Goal: Task Accomplishment & Management: Manage account settings

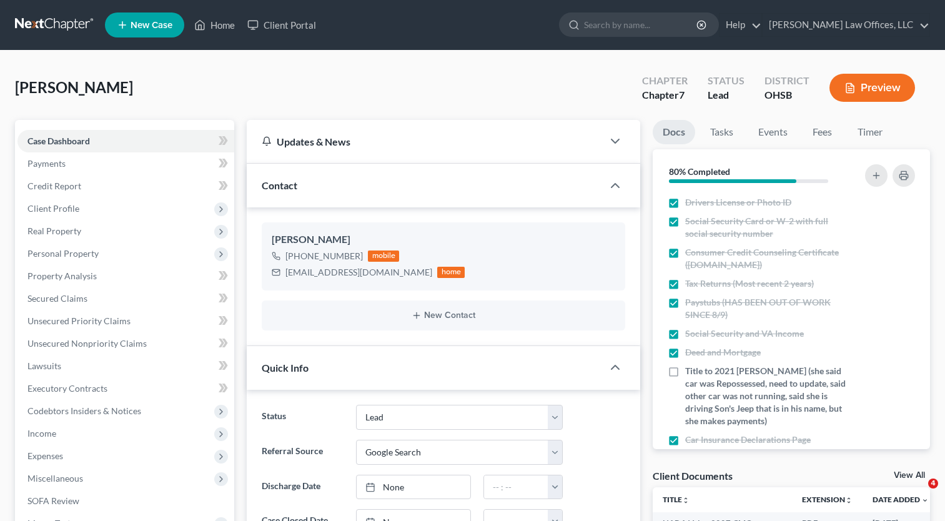
select select "5"
select select "4"
click at [217, 24] on link "Home" at bounding box center [214, 25] width 53 height 22
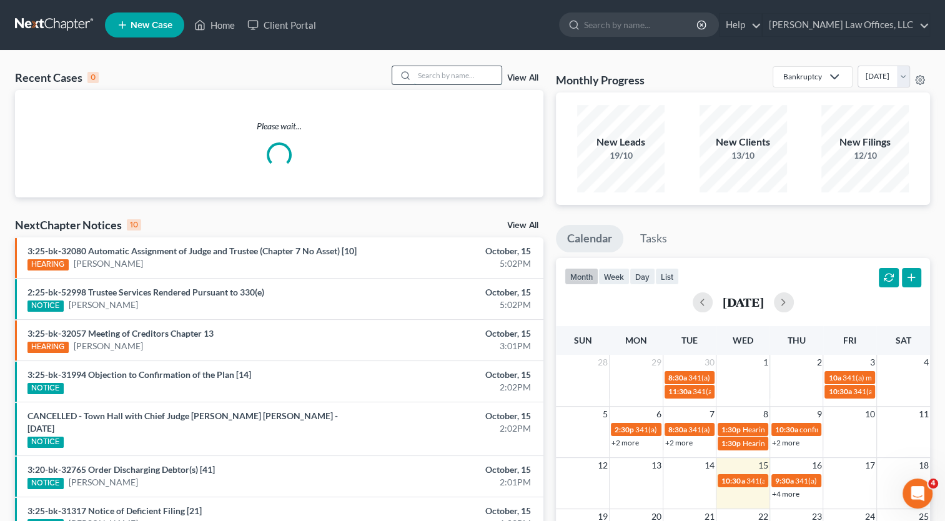
click at [492, 75] on input "search" at bounding box center [457, 75] width 87 height 18
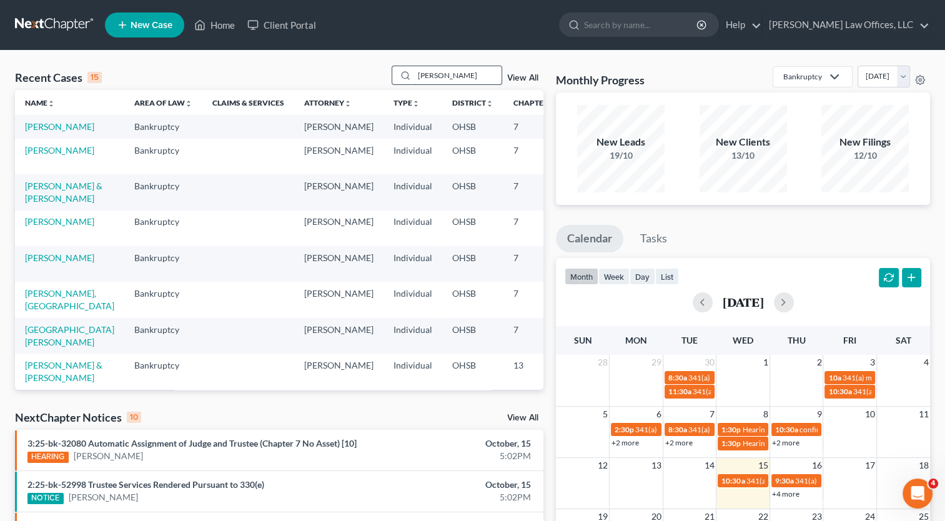
type input "[PERSON_NAME]"
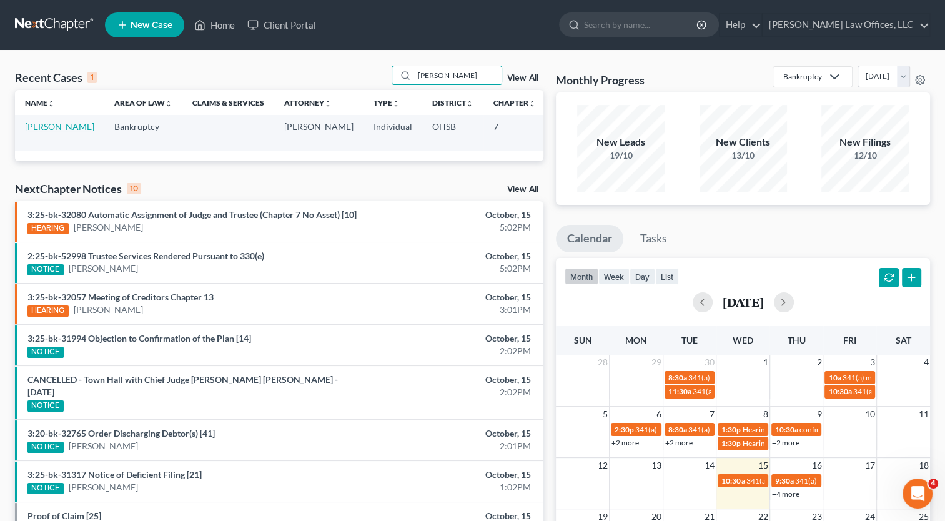
click at [37, 126] on link "[PERSON_NAME]" at bounding box center [59, 126] width 69 height 11
select select "4"
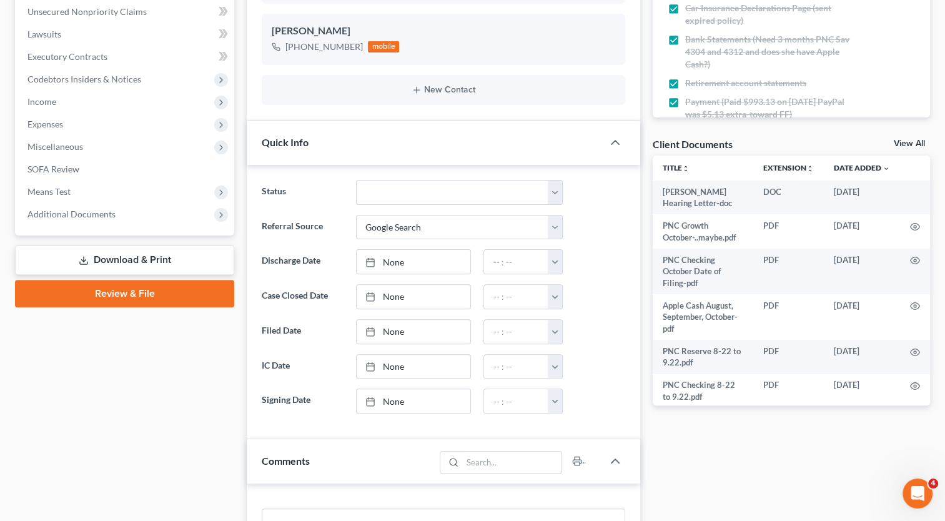
scroll to position [375, 0]
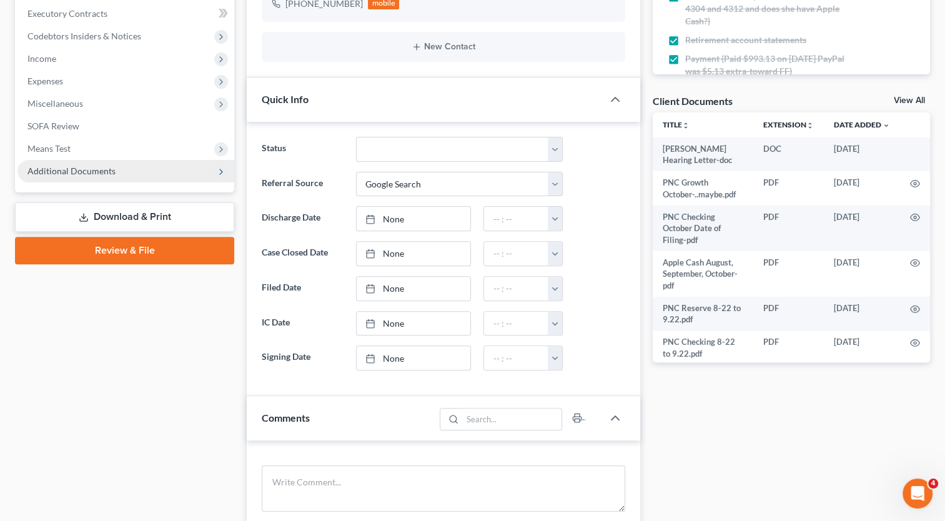
click at [55, 170] on span "Additional Documents" at bounding box center [71, 170] width 88 height 11
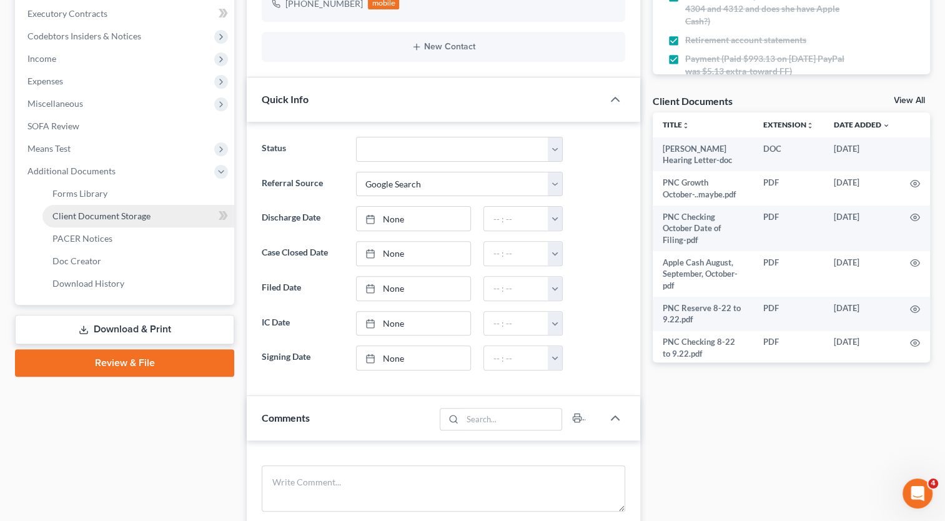
click at [77, 215] on span "Client Document Storage" at bounding box center [101, 215] width 98 height 11
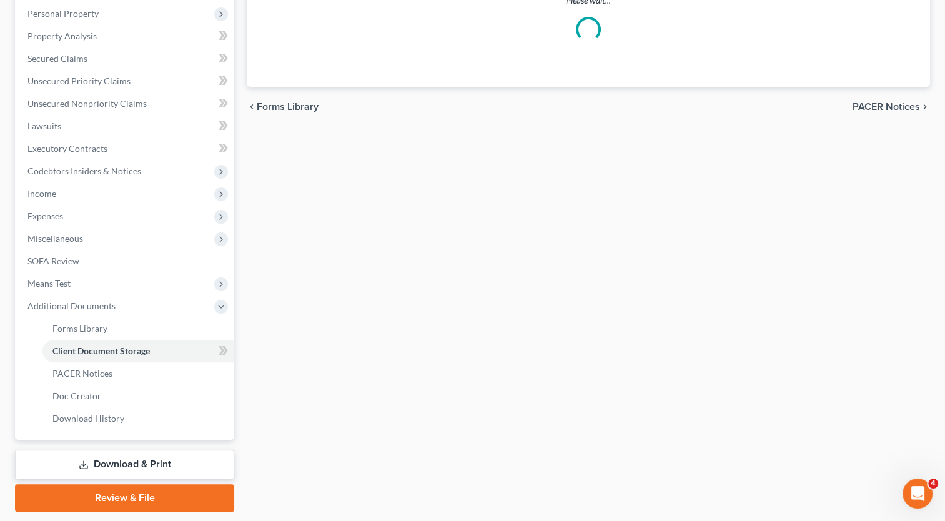
scroll to position [174, 0]
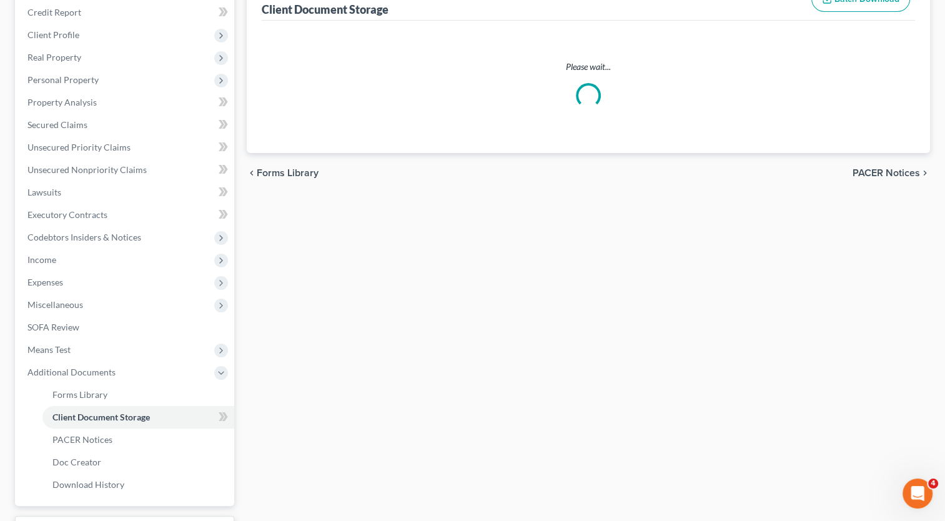
select select "7"
select select "37"
select select "52"
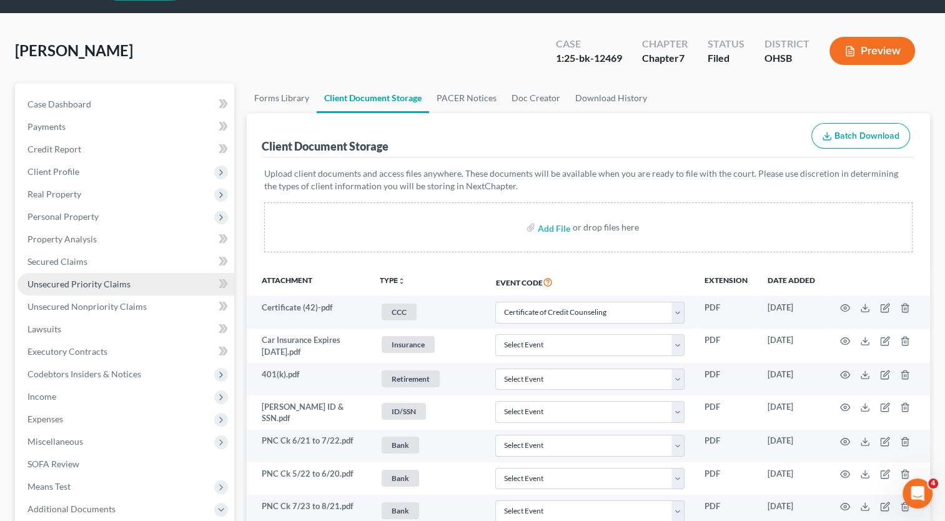
scroll to position [0, 0]
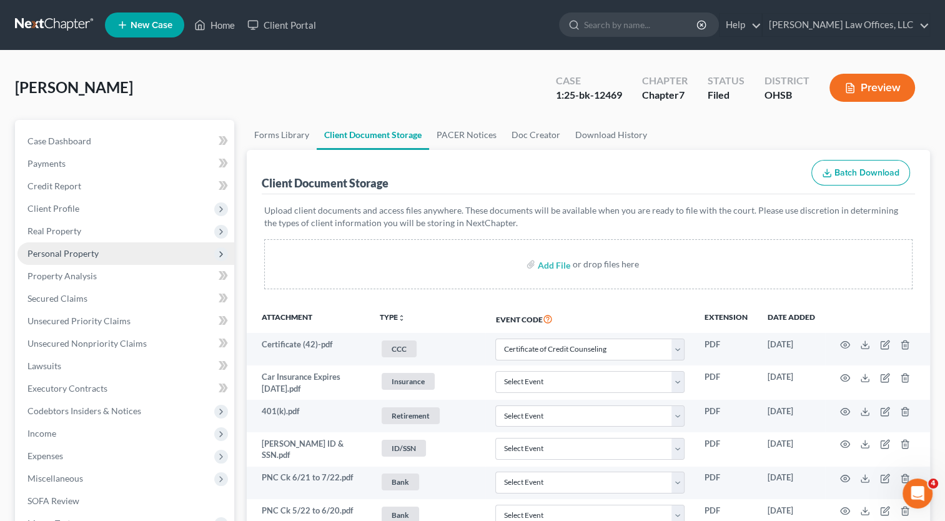
click at [62, 246] on span "Personal Property" at bounding box center [125, 253] width 217 height 22
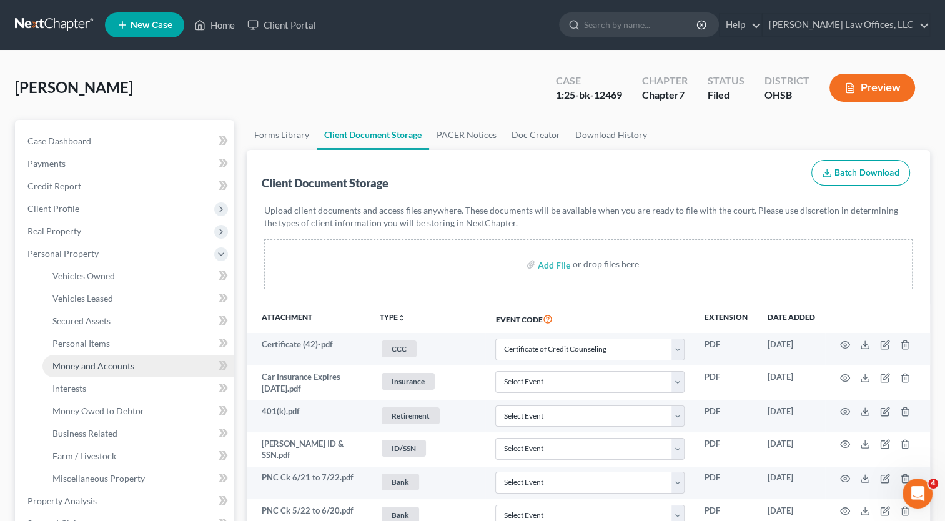
click at [98, 368] on span "Money and Accounts" at bounding box center [93, 365] width 82 height 11
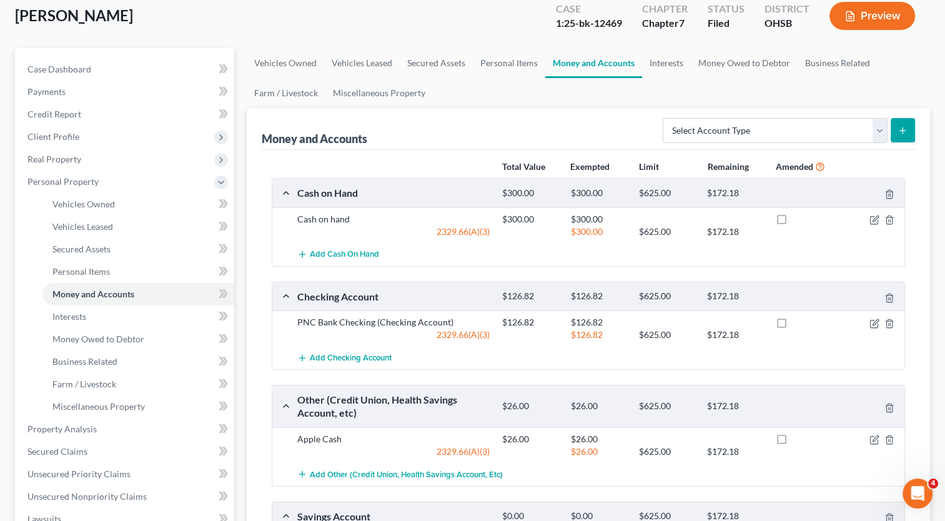
scroll to position [62, 0]
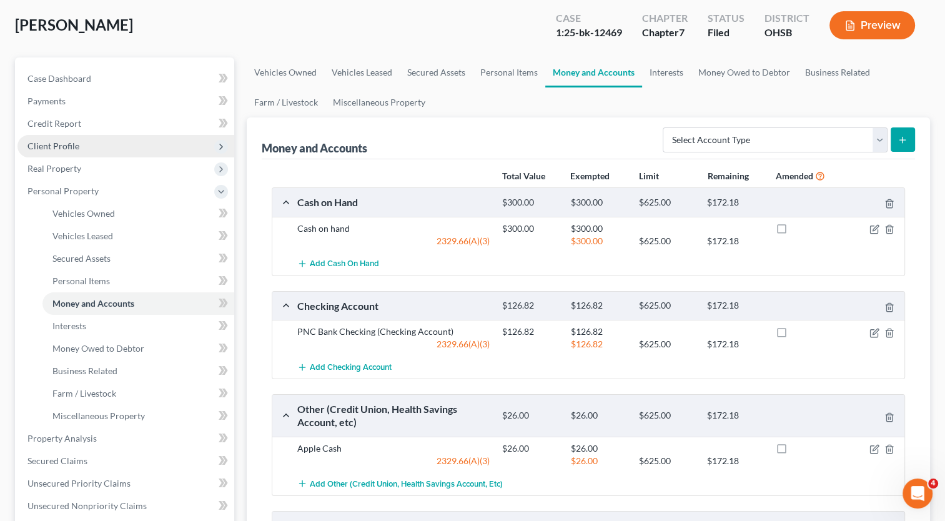
click at [54, 147] on span "Client Profile" at bounding box center [53, 145] width 52 height 11
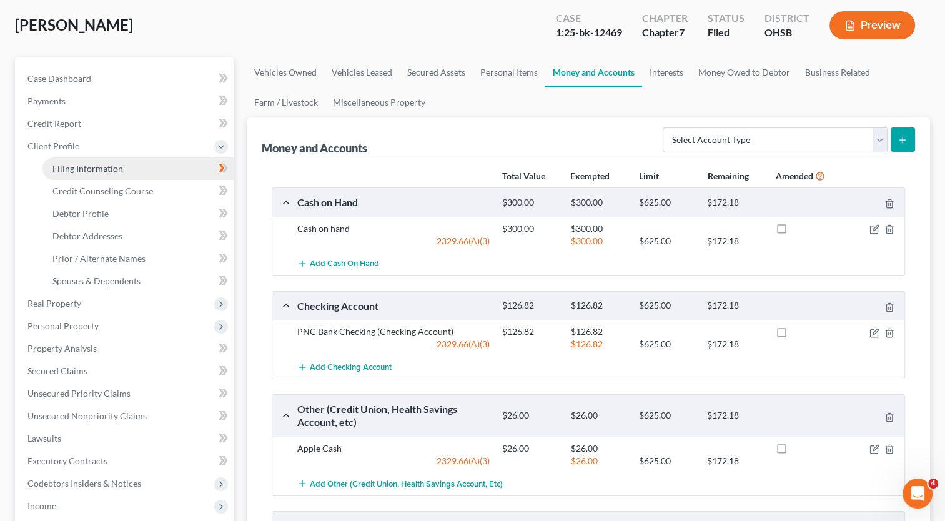
click at [75, 165] on span "Filing Information" at bounding box center [87, 168] width 71 height 11
select select "1"
select select "0"
select select "62"
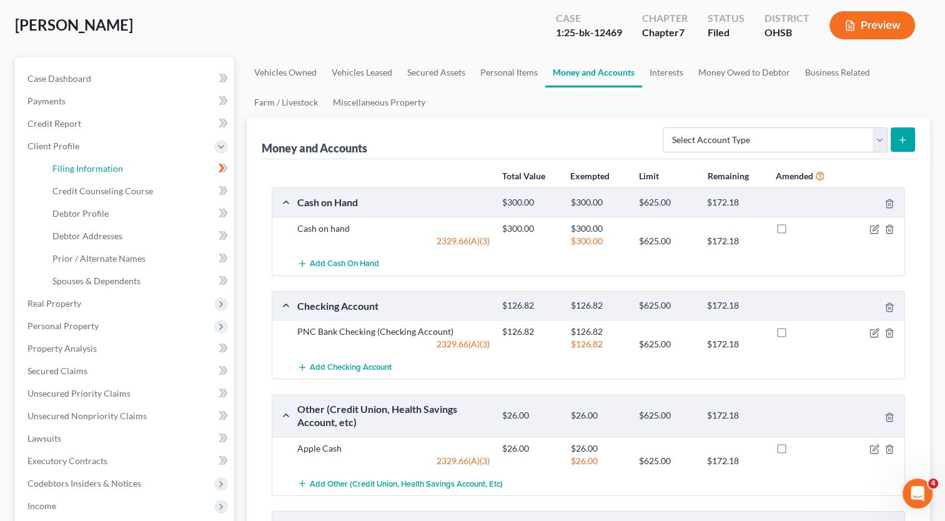
select select "0"
select select "36"
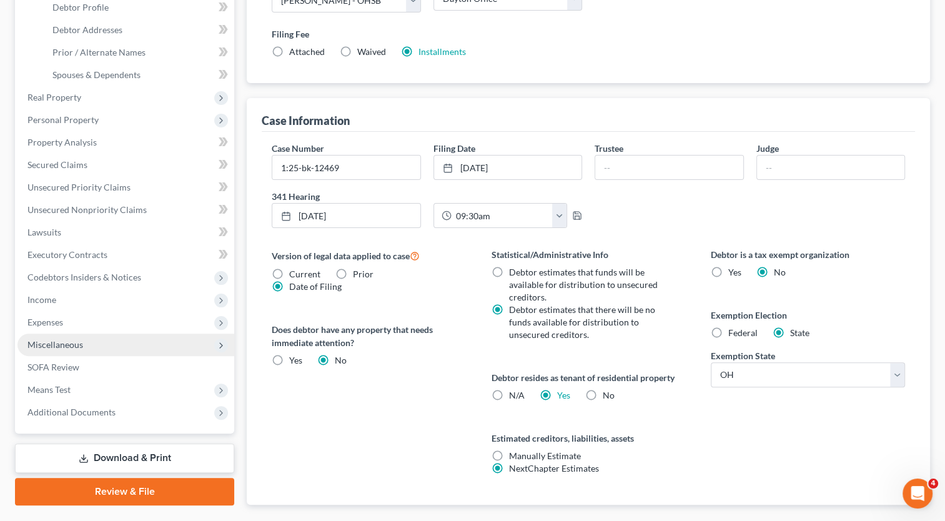
scroll to position [337, 0]
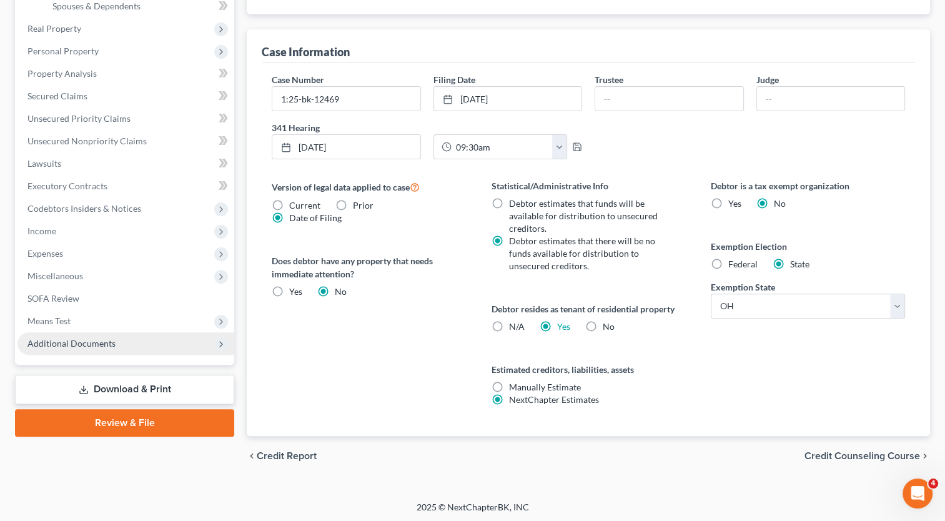
click at [72, 343] on span "Additional Documents" at bounding box center [71, 343] width 88 height 11
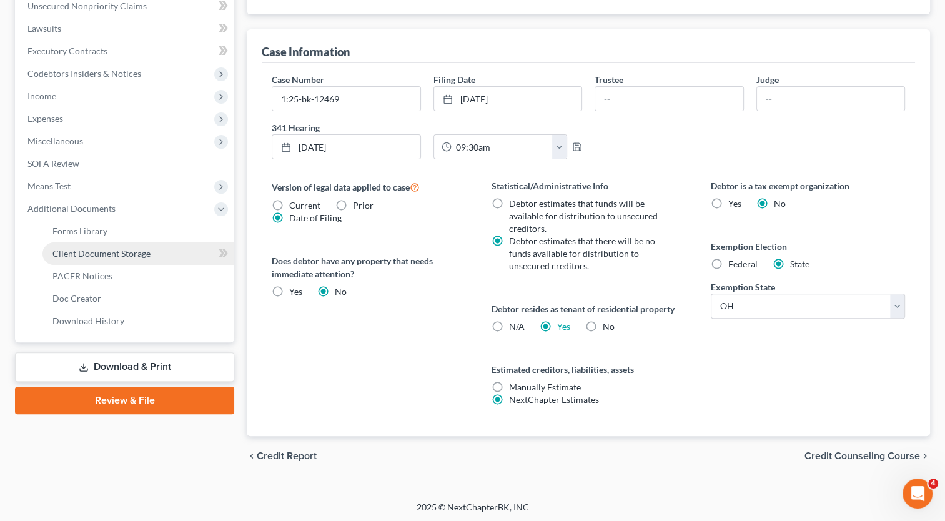
click at [99, 253] on span "Client Document Storage" at bounding box center [101, 253] width 98 height 11
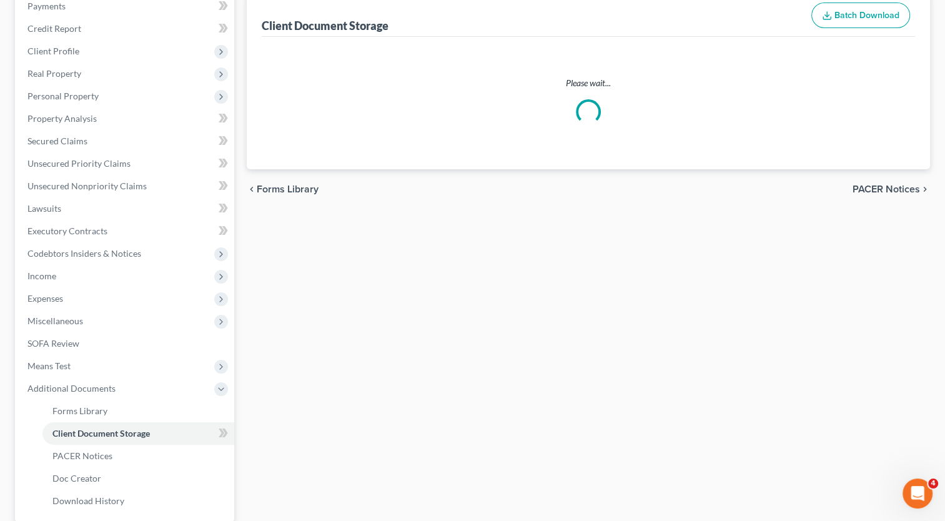
scroll to position [33, 0]
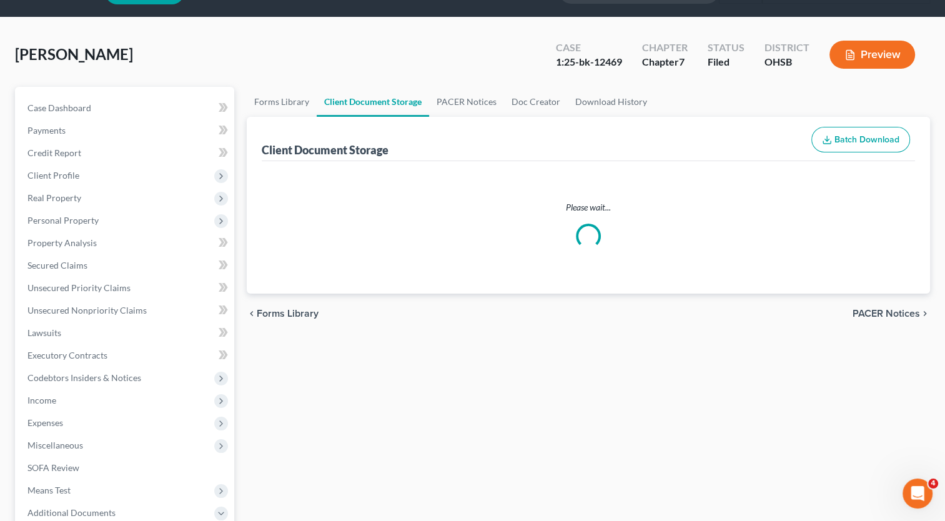
select select "7"
select select "37"
select select "52"
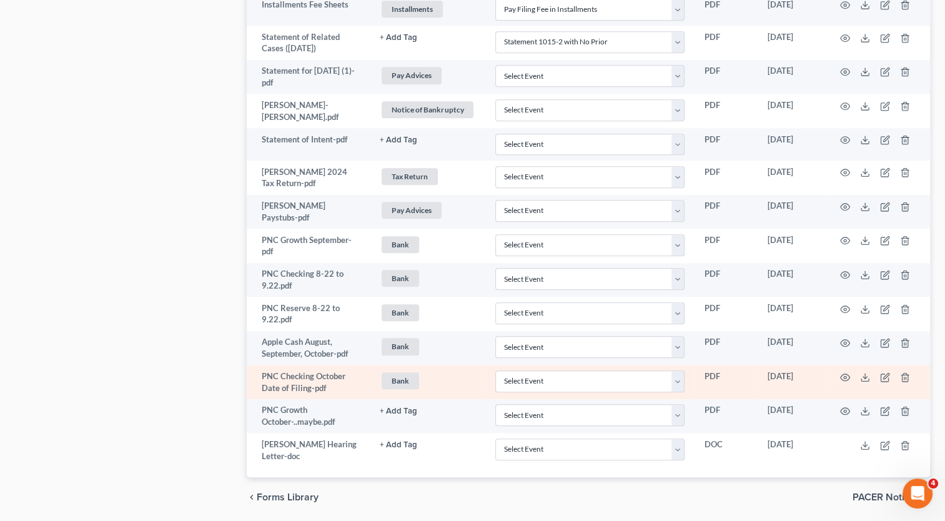
scroll to position [1249, 0]
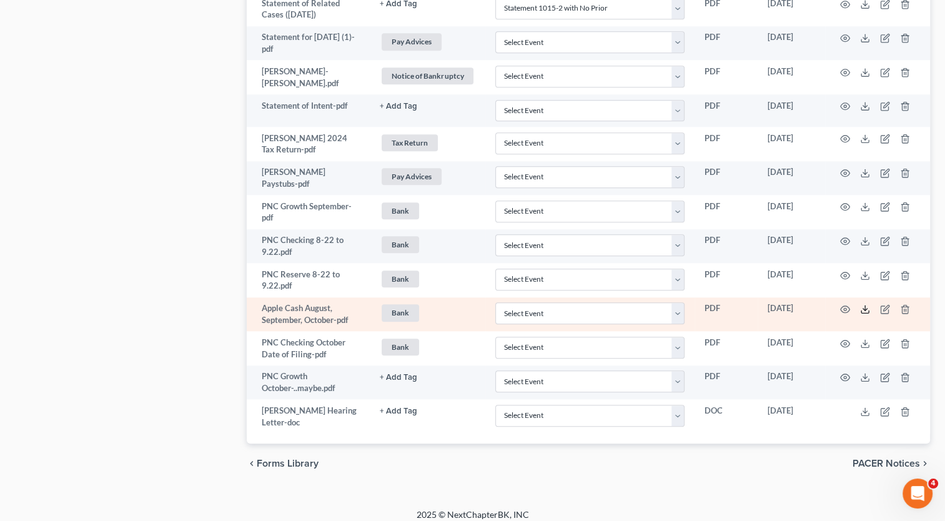
click at [862, 304] on icon at bounding box center [865, 309] width 10 height 10
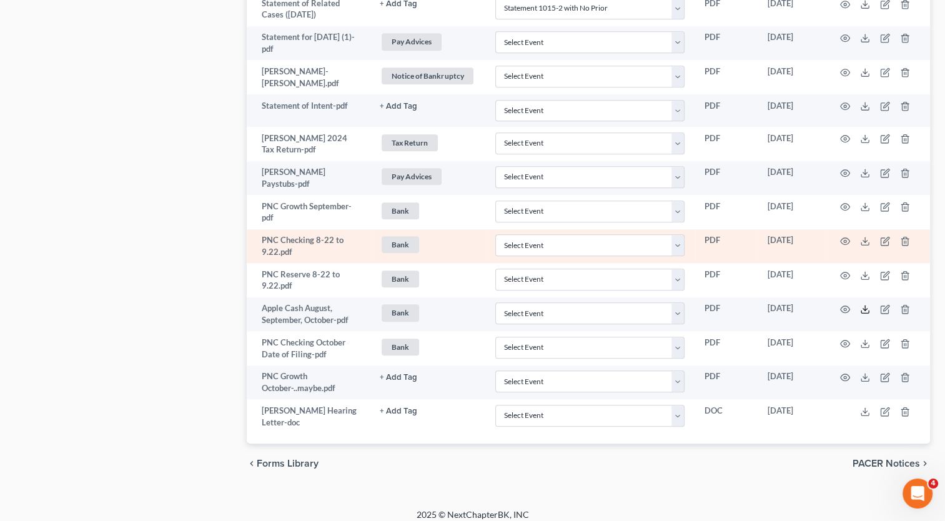
scroll to position [1186, 0]
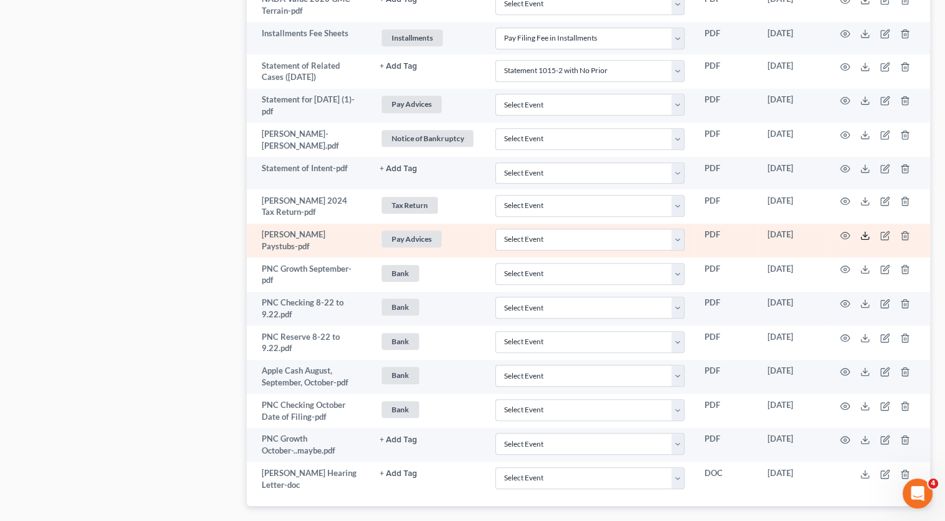
click at [865, 232] on line at bounding box center [865, 234] width 0 height 5
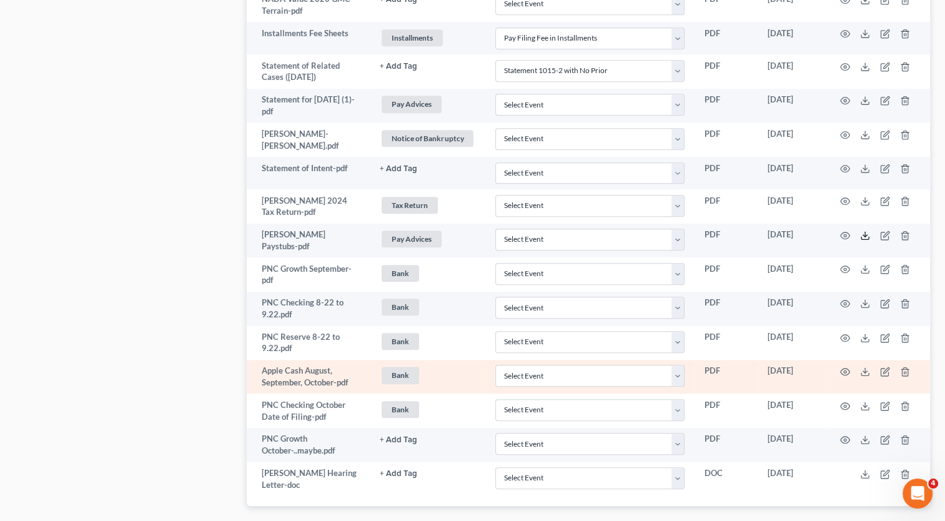
scroll to position [1124, 0]
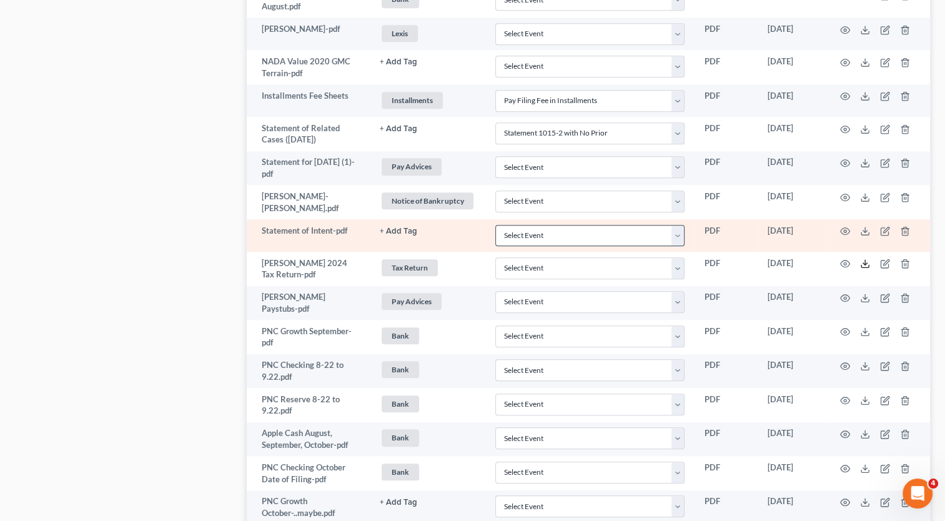
drag, startPoint x: 865, startPoint y: 258, endPoint x: 651, endPoint y: 230, distance: 215.3
click at [865, 258] on icon at bounding box center [865, 263] width 10 height 10
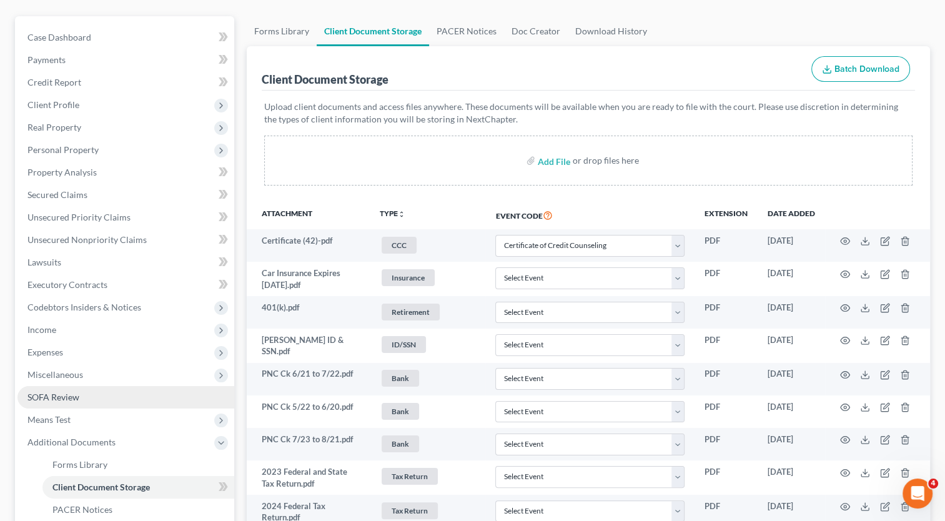
scroll to position [0, 0]
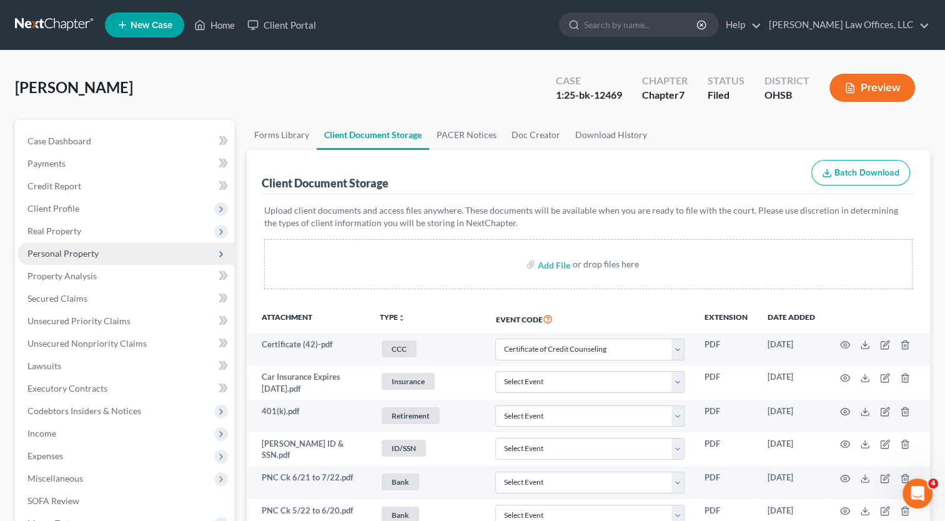
click at [50, 247] on span "Personal Property" at bounding box center [125, 253] width 217 height 22
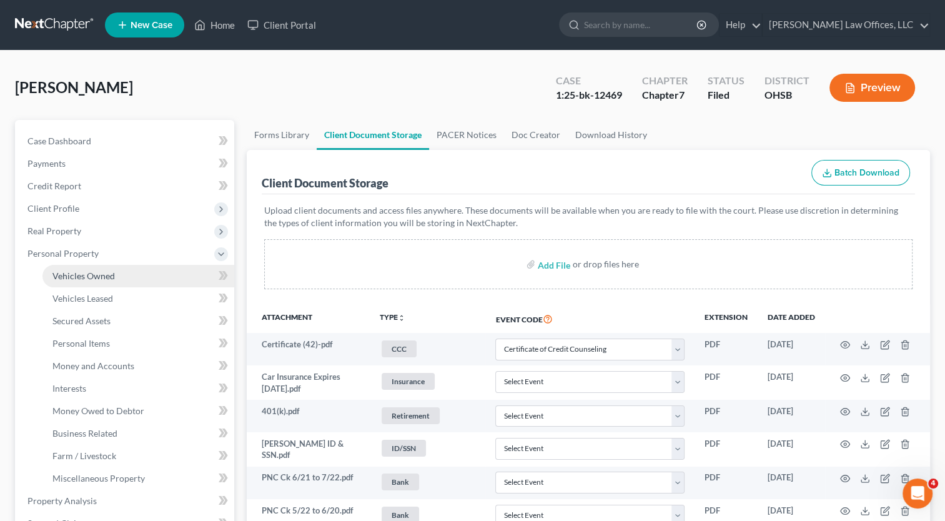
click at [57, 271] on span "Vehicles Owned" at bounding box center [83, 275] width 62 height 11
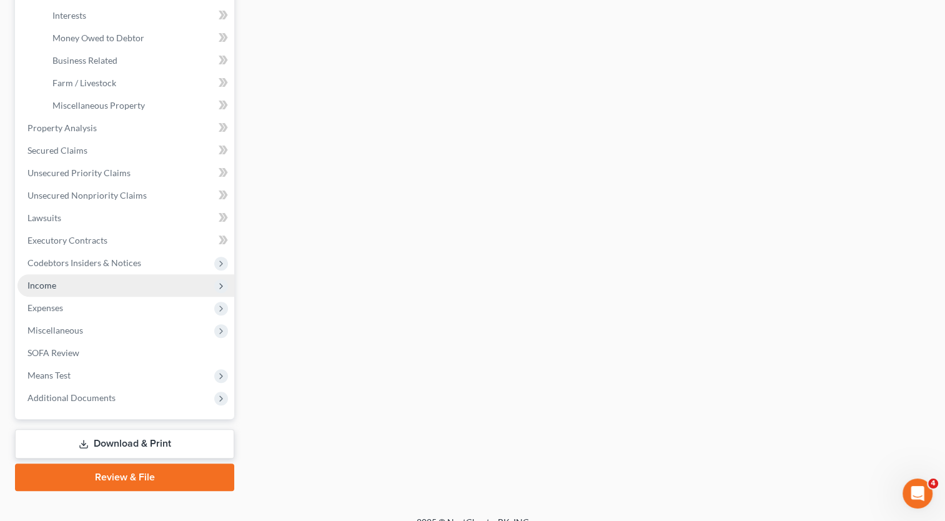
scroll to position [389, 0]
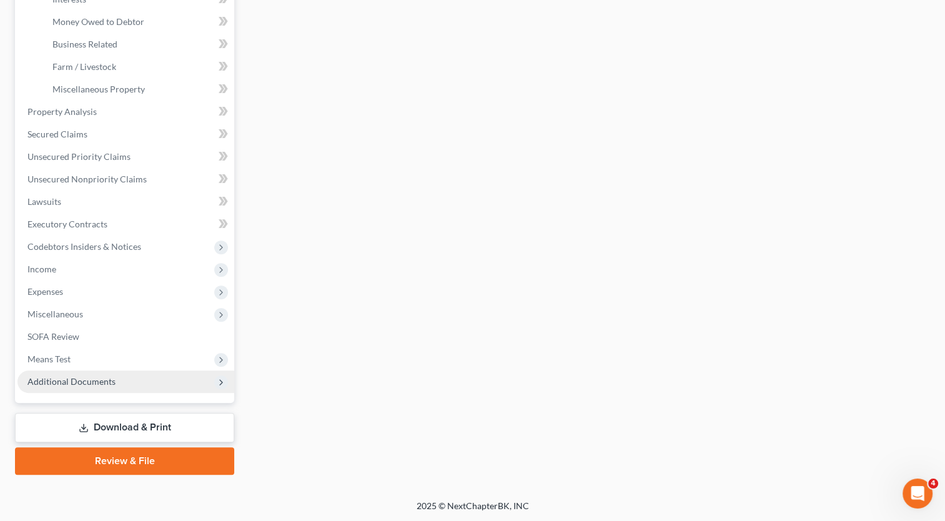
click at [57, 381] on span "Additional Documents" at bounding box center [71, 381] width 88 height 11
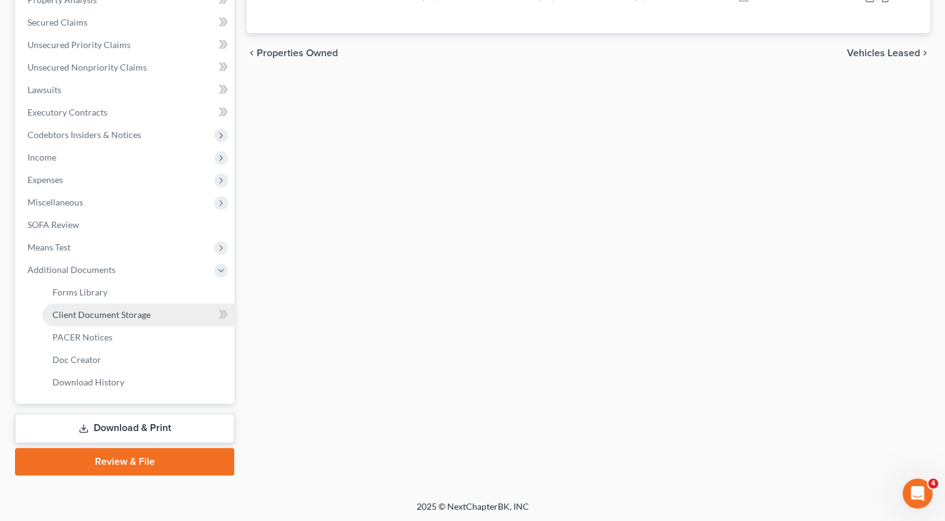
click at [84, 311] on span "Client Document Storage" at bounding box center [101, 314] width 98 height 11
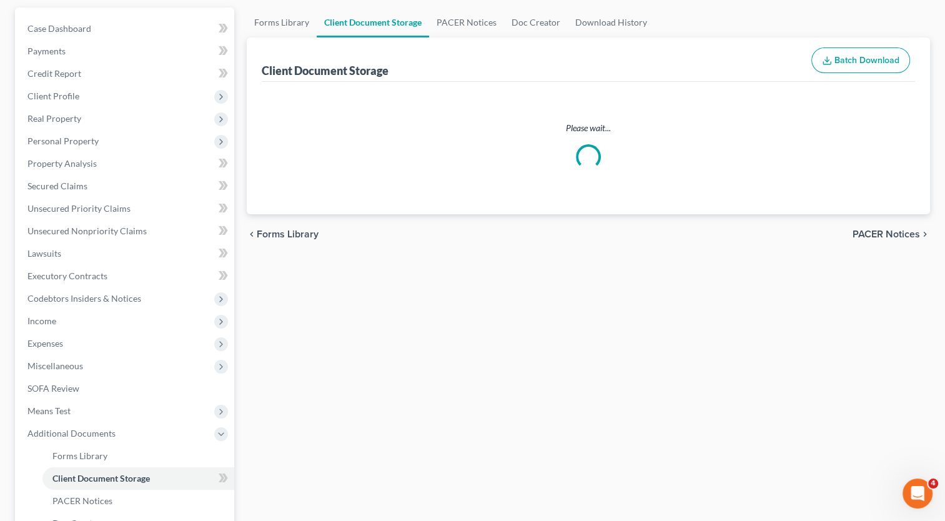
scroll to position [12, 0]
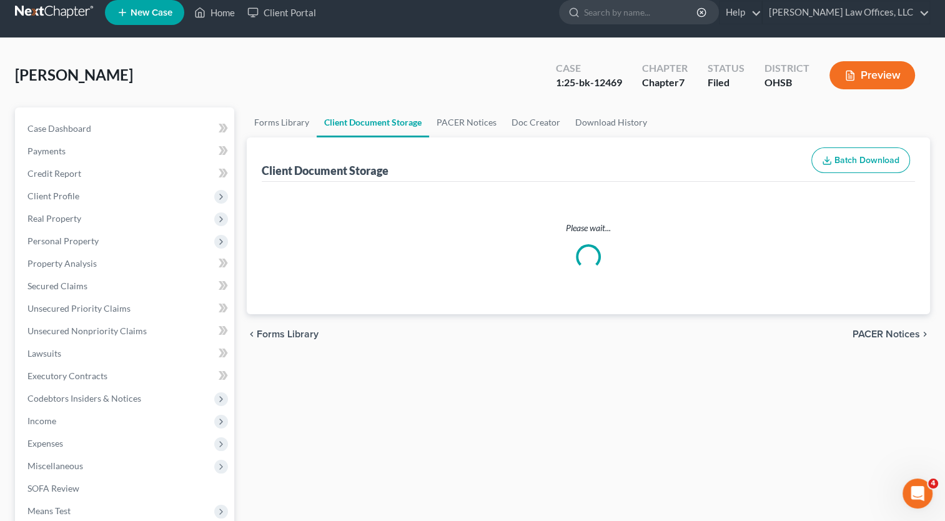
select select "7"
select select "37"
select select "52"
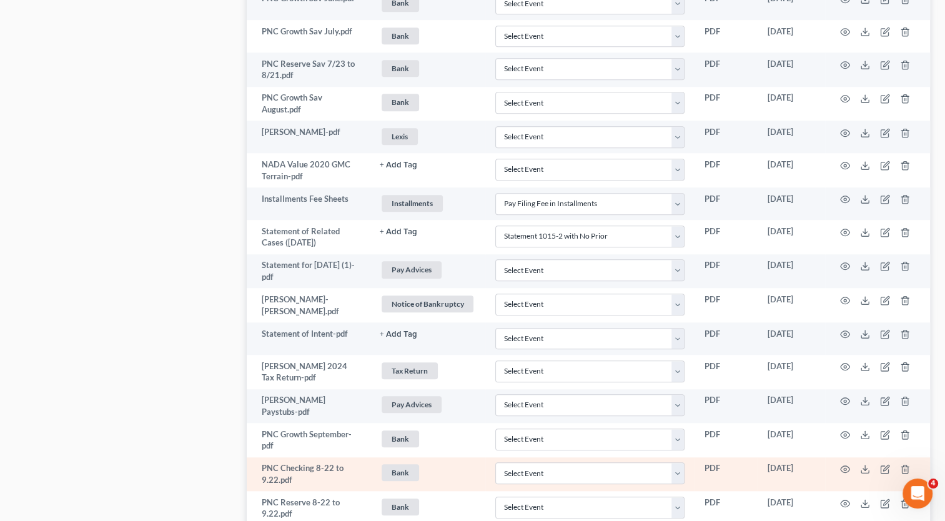
scroll to position [999, 0]
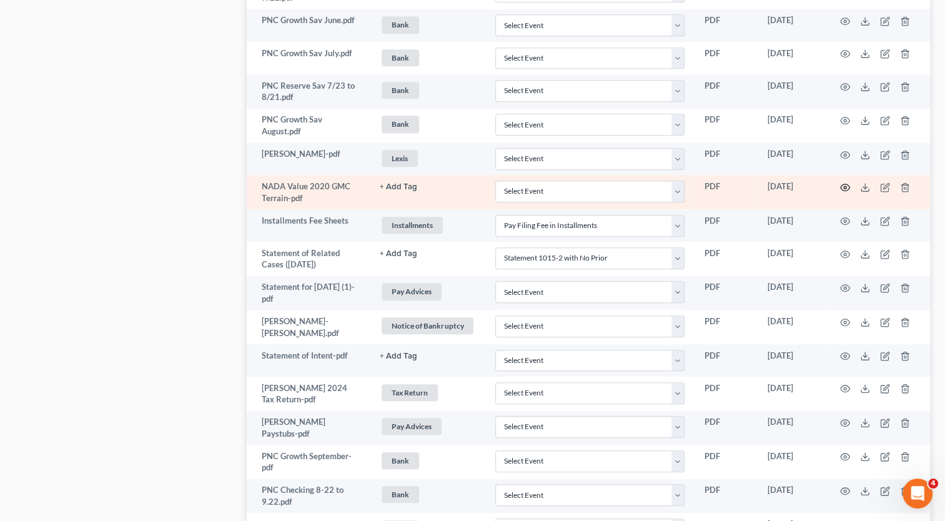
click at [843, 186] on circle "button" at bounding box center [844, 187] width 2 height 2
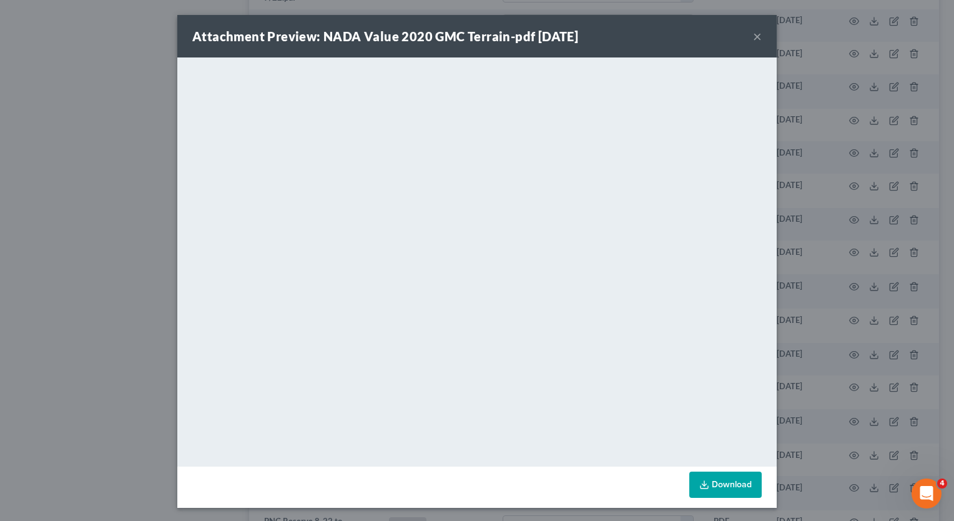
click at [753, 40] on button "×" at bounding box center [757, 36] width 9 height 15
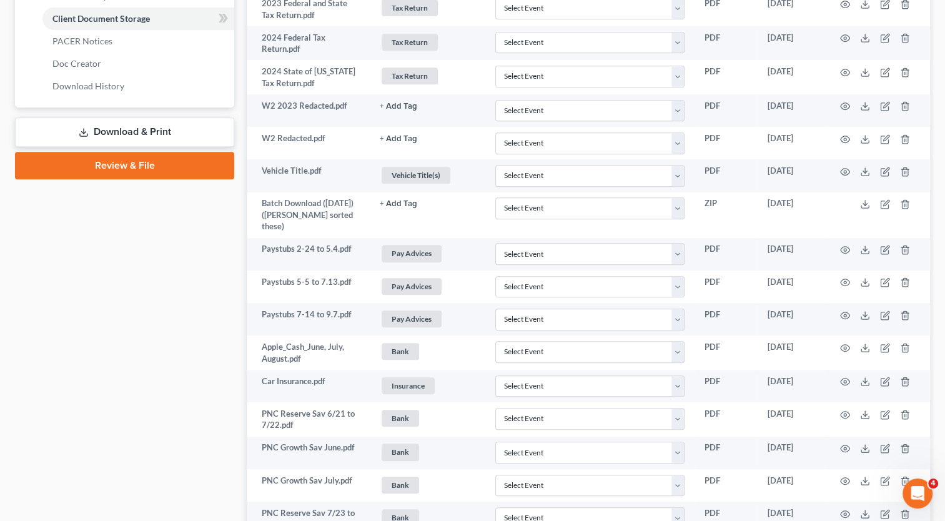
scroll to position [562, 0]
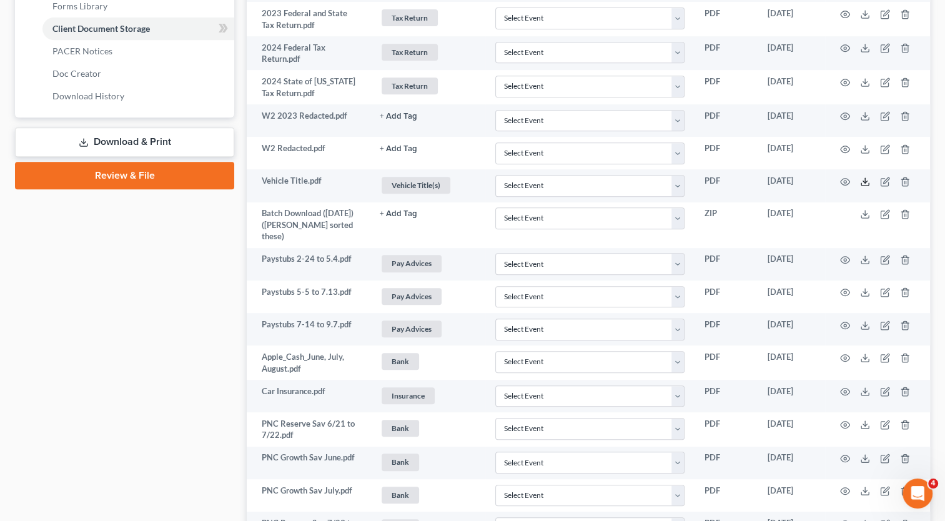
click at [864, 180] on polyline at bounding box center [865, 181] width 4 height 2
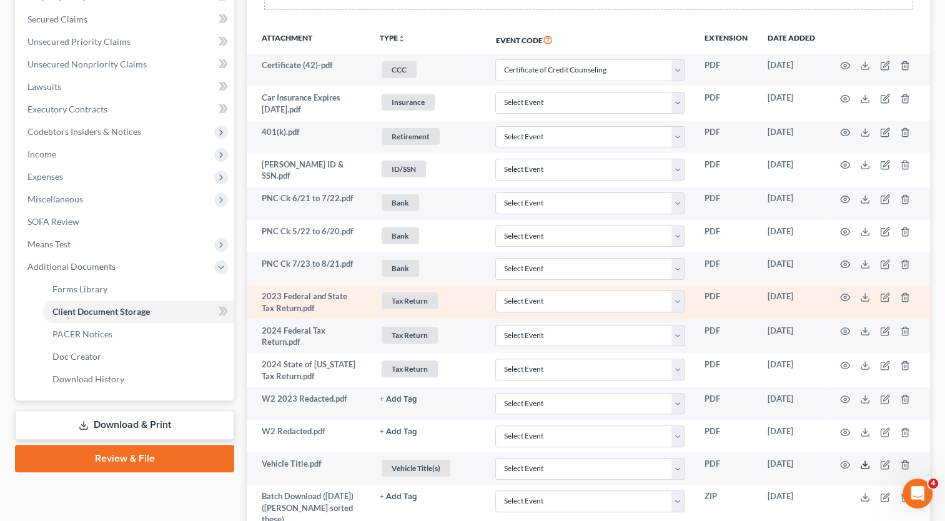
scroll to position [250, 0]
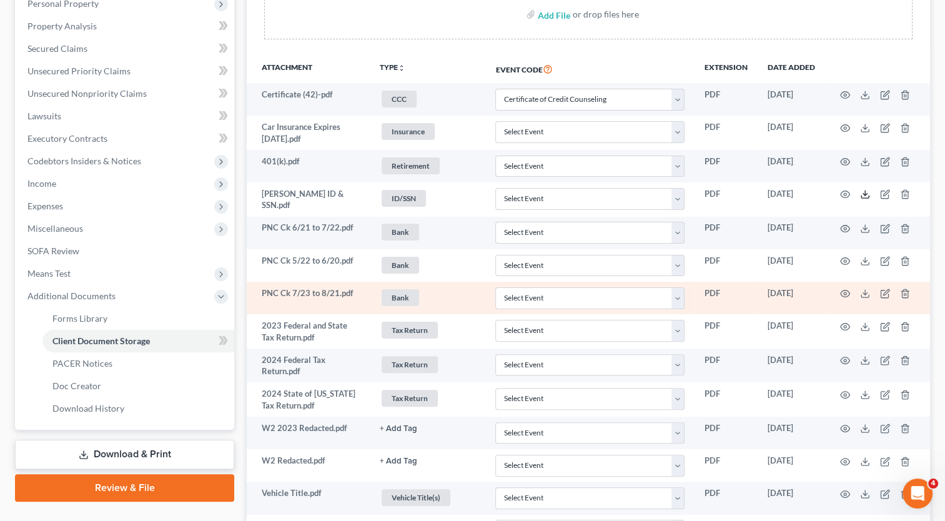
drag, startPoint x: 862, startPoint y: 192, endPoint x: 347, endPoint y: 285, distance: 522.9
click at [862, 192] on icon at bounding box center [865, 194] width 10 height 10
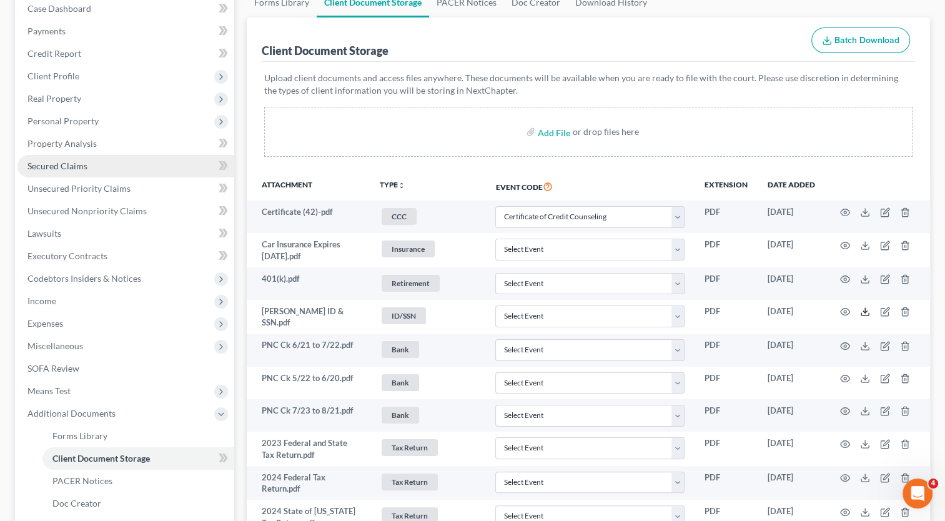
scroll to position [125, 0]
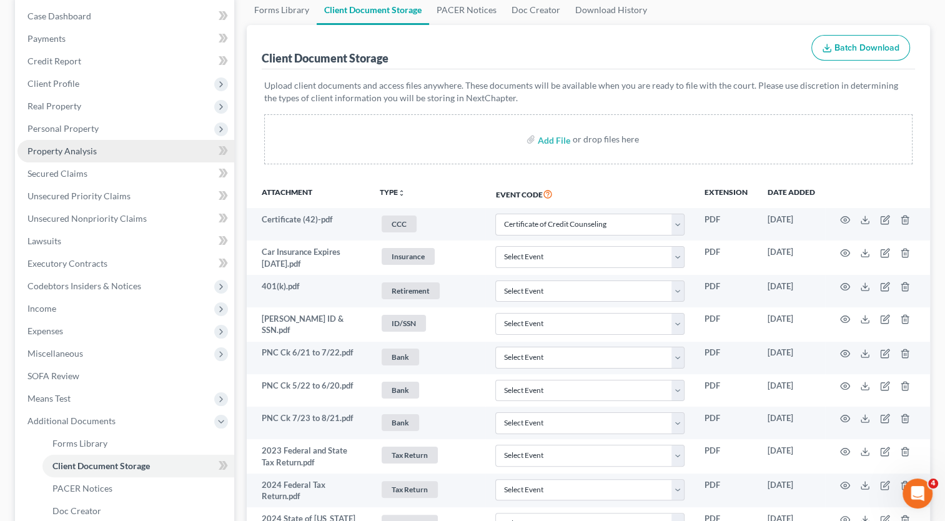
drag, startPoint x: 70, startPoint y: 133, endPoint x: 64, endPoint y: 145, distance: 13.7
click at [70, 133] on span "Personal Property" at bounding box center [62, 128] width 71 height 11
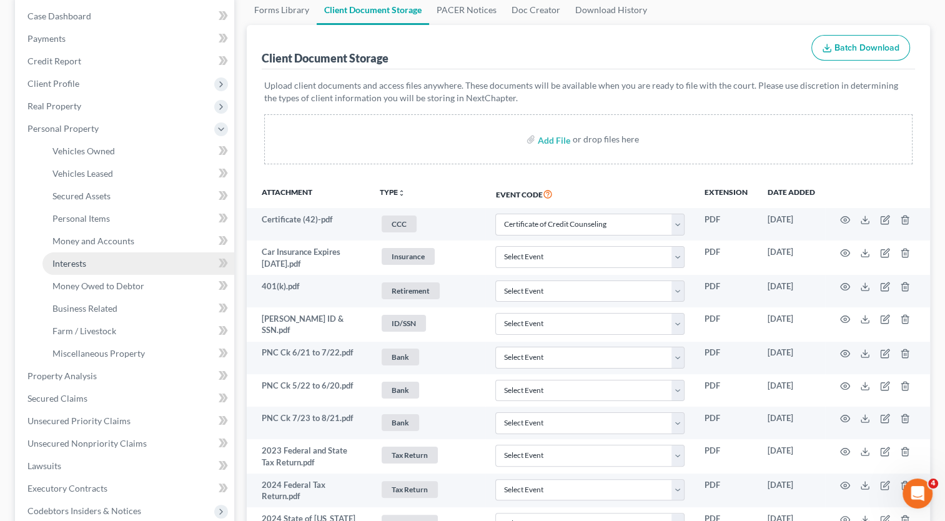
click at [66, 259] on span "Interests" at bounding box center [69, 263] width 34 height 11
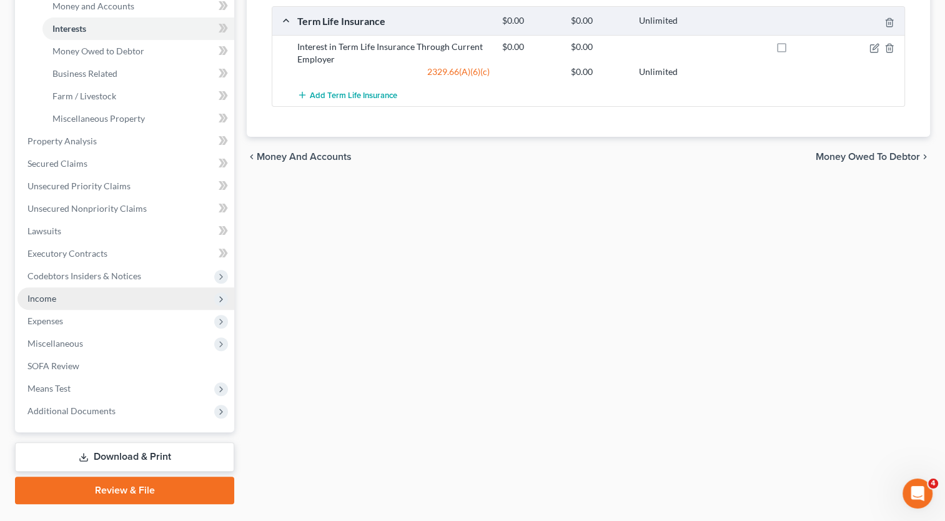
scroll to position [389, 0]
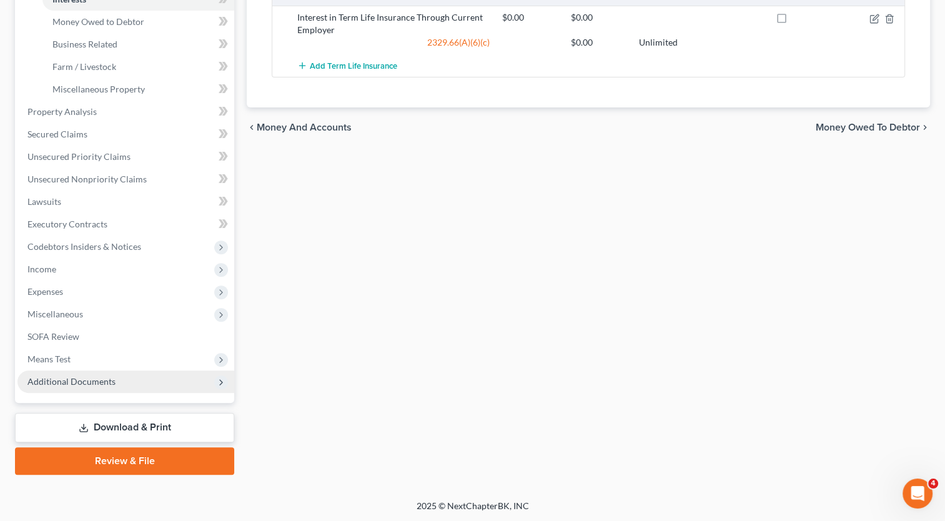
click at [87, 380] on span "Additional Documents" at bounding box center [71, 381] width 88 height 11
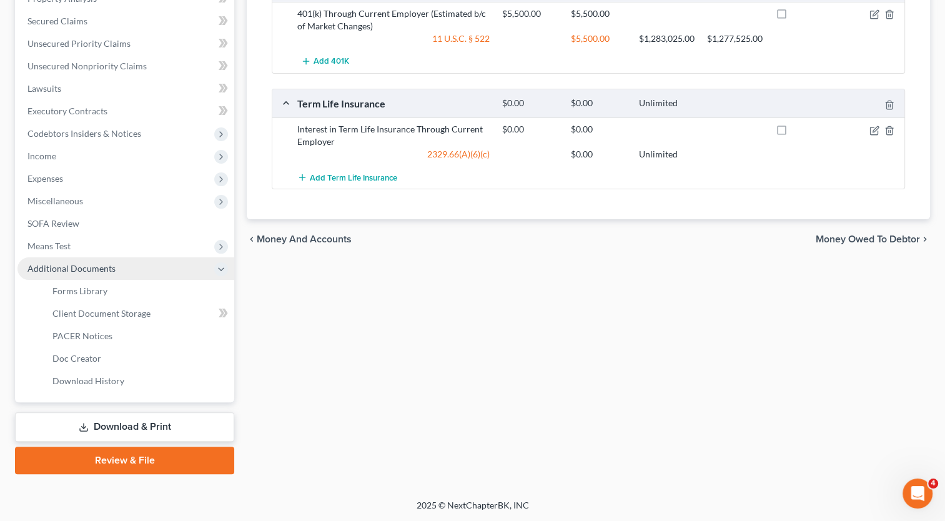
scroll to position [276, 0]
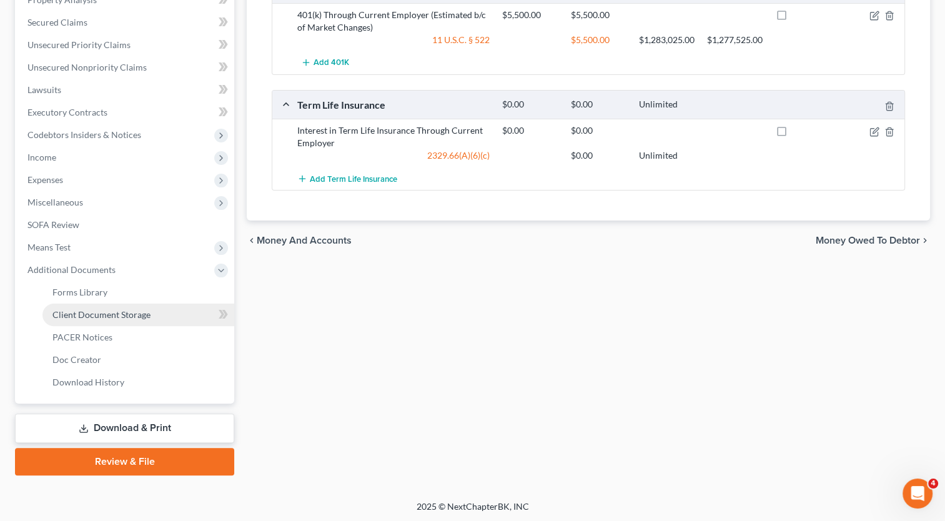
click at [91, 316] on span "Client Document Storage" at bounding box center [101, 314] width 98 height 11
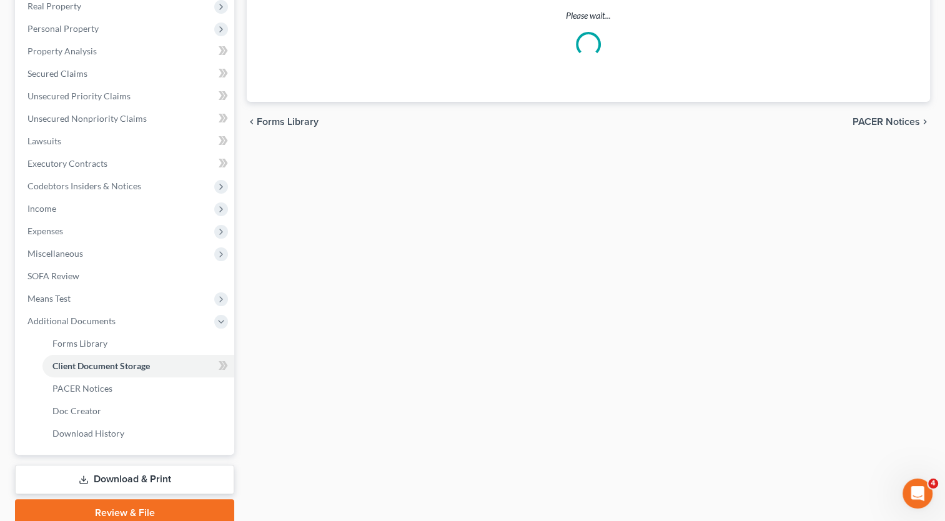
scroll to position [6, 0]
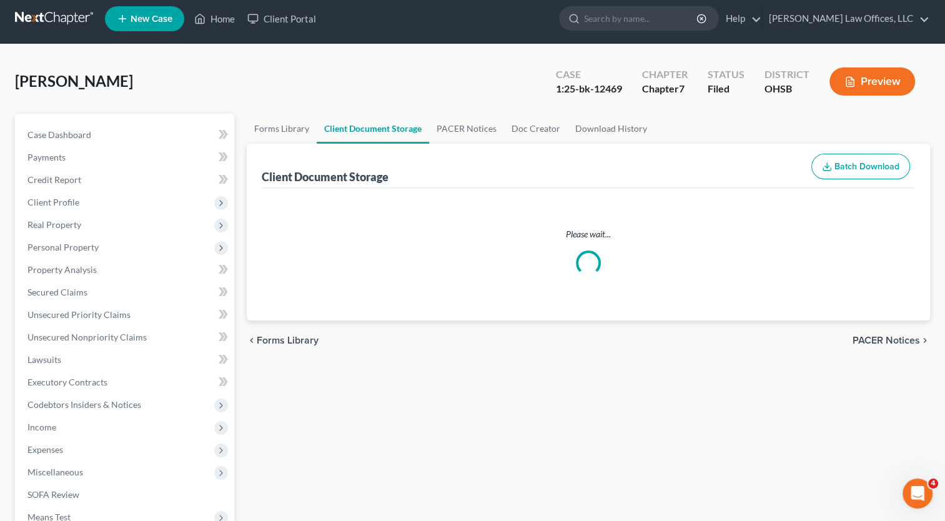
select select "7"
select select "37"
select select "52"
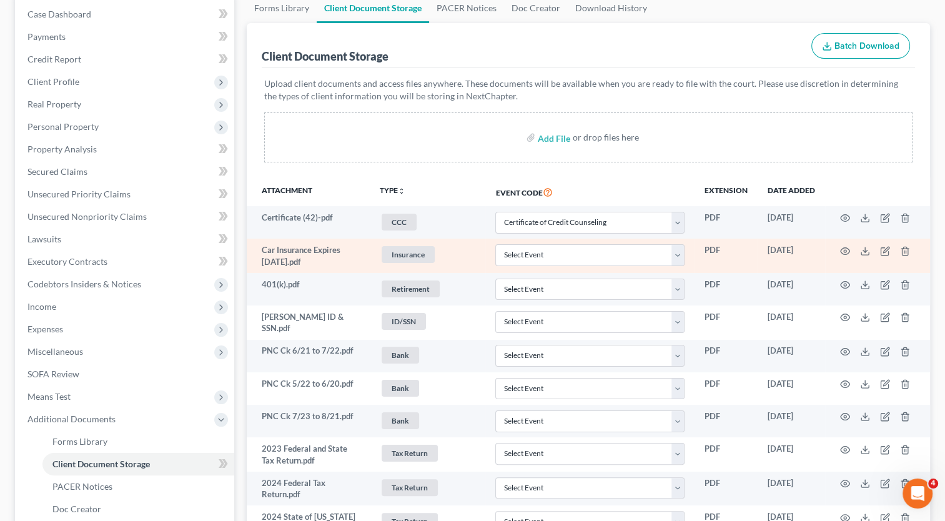
scroll to position [187, 0]
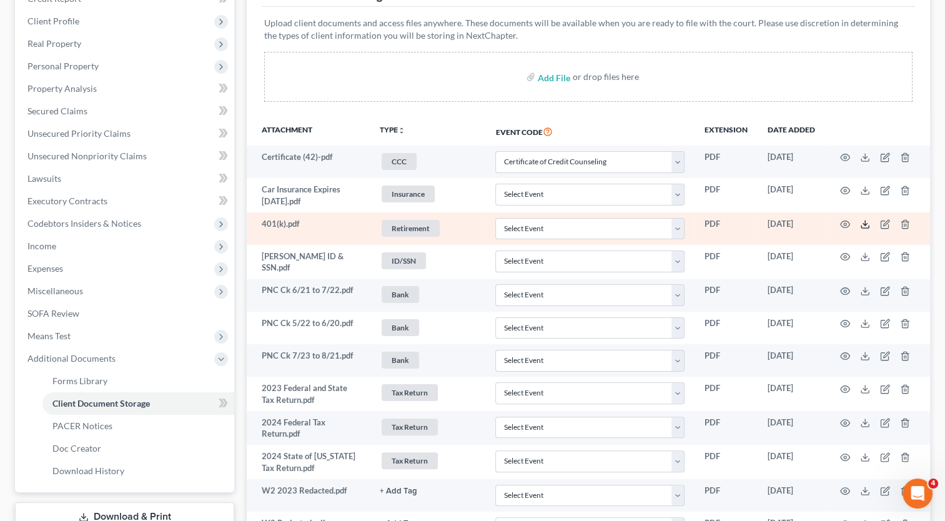
click at [866, 226] on icon at bounding box center [865, 224] width 10 height 10
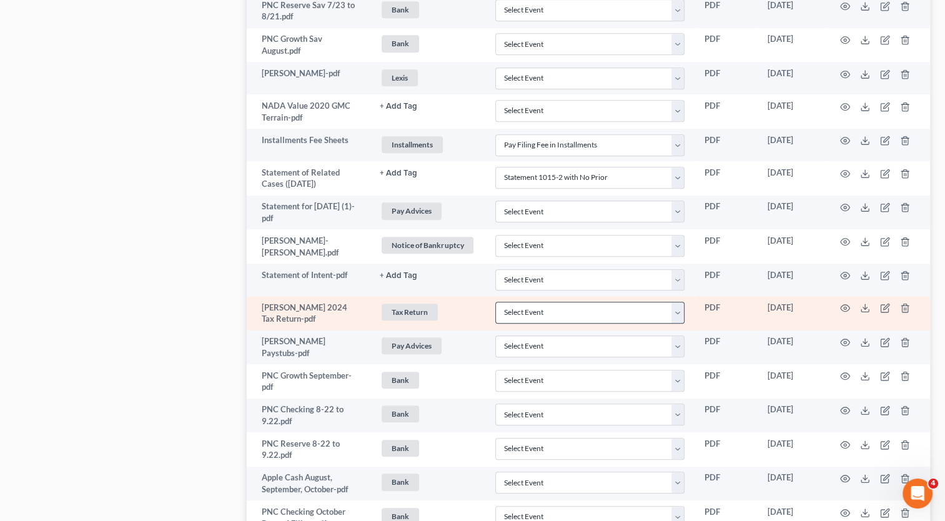
scroll to position [1124, 0]
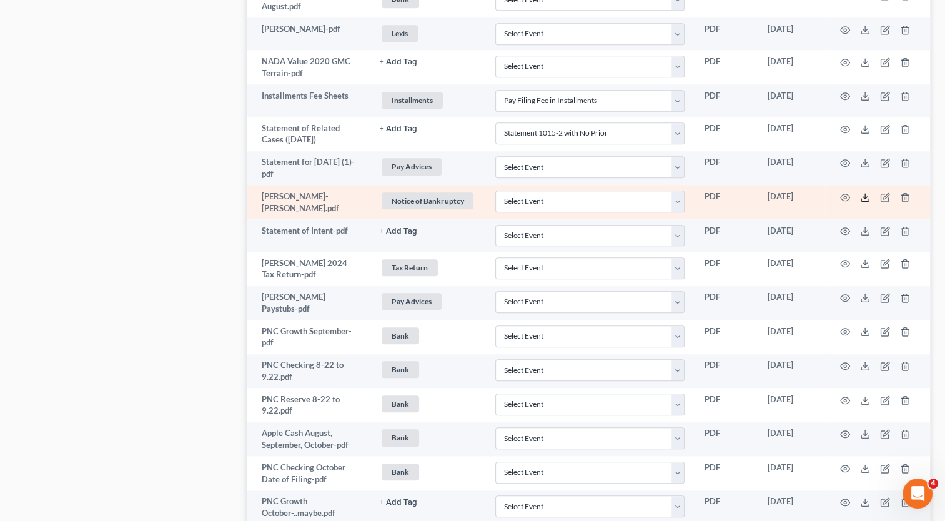
click at [864, 194] on icon at bounding box center [865, 197] width 10 height 10
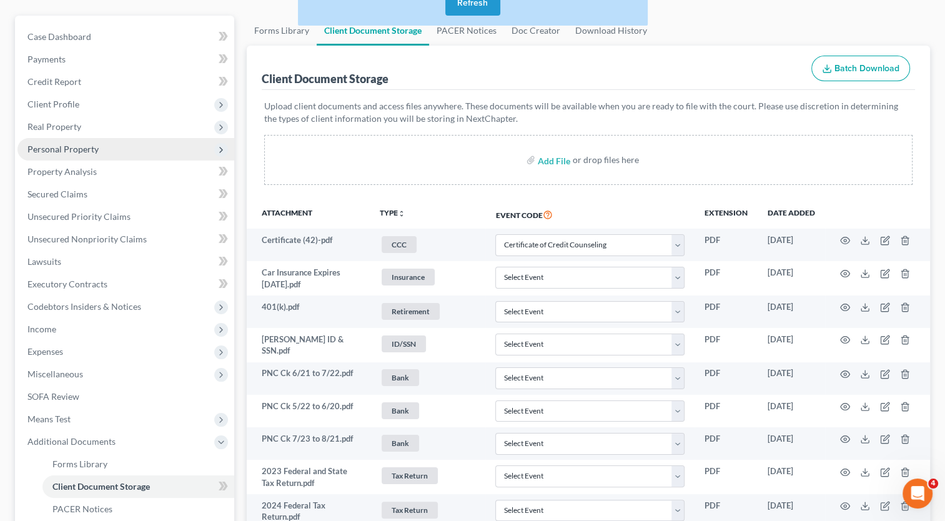
scroll to position [0, 0]
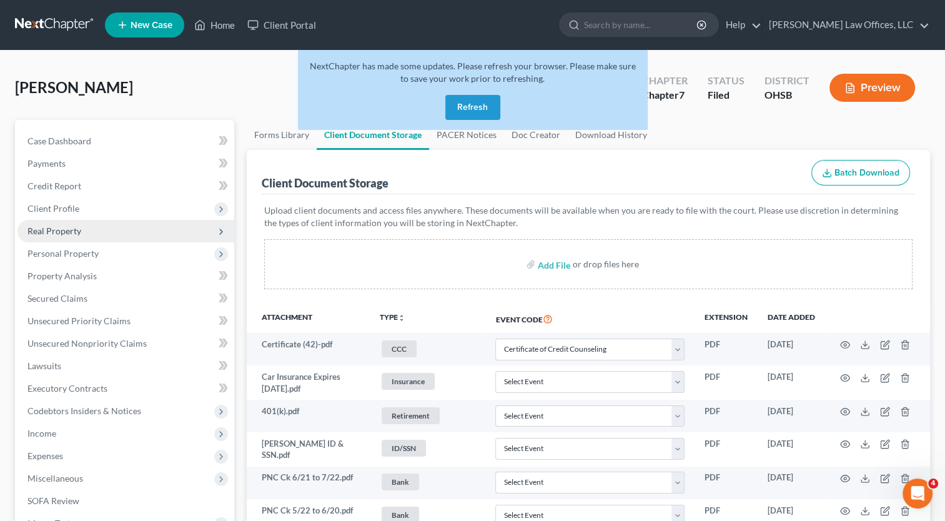
click at [72, 232] on span "Real Property" at bounding box center [54, 230] width 54 height 11
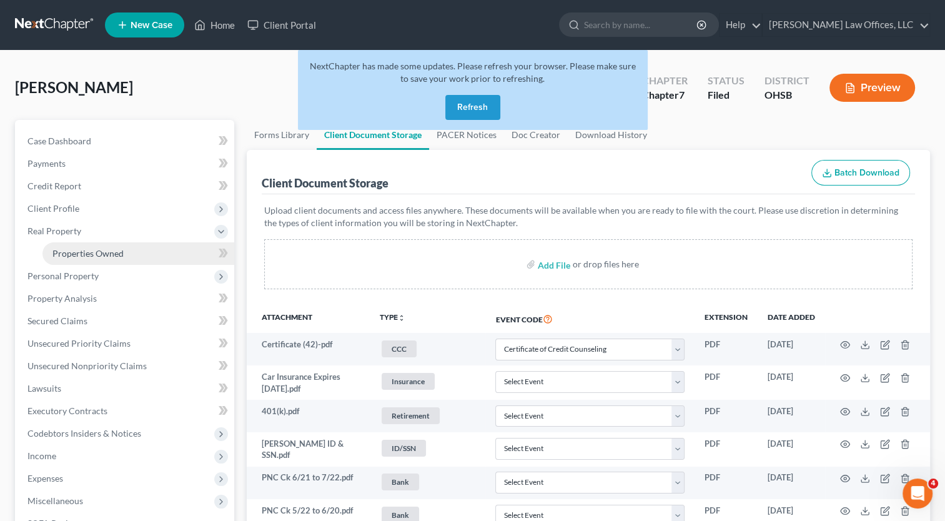
click at [478, 104] on button "Refresh" at bounding box center [472, 107] width 55 height 25
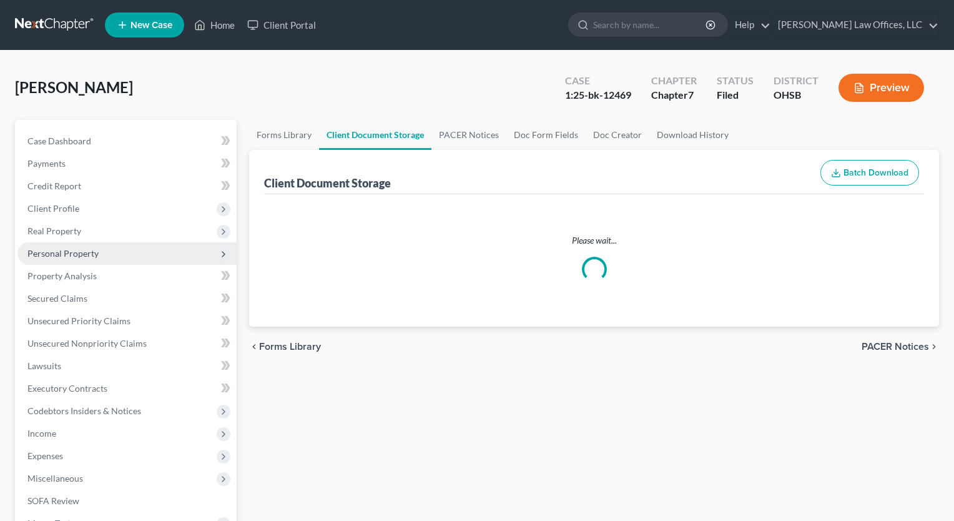
select select "7"
select select "37"
select select "52"
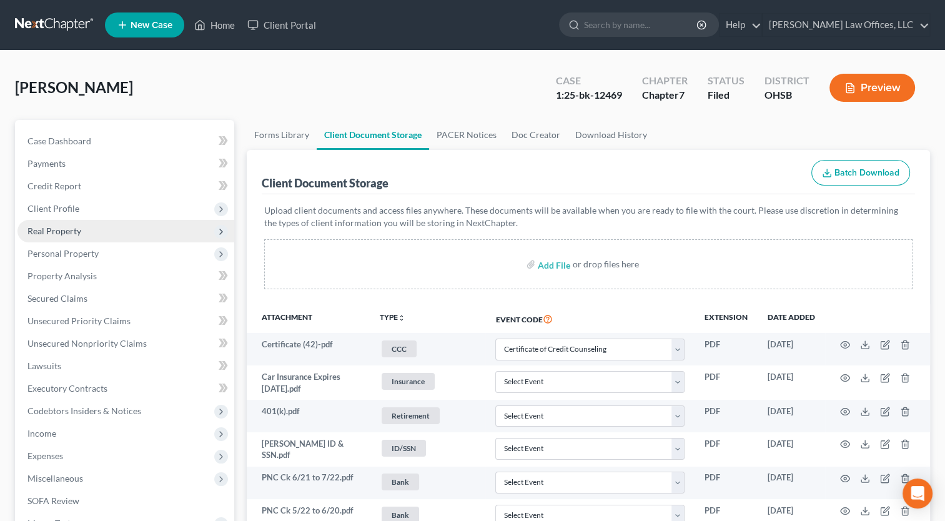
click at [72, 233] on span "Real Property" at bounding box center [54, 230] width 54 height 11
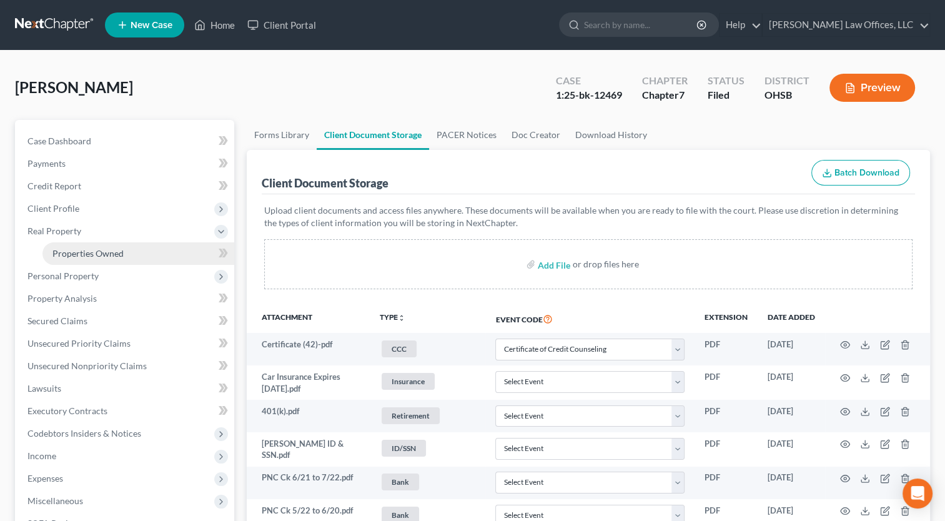
click at [73, 249] on span "Properties Owned" at bounding box center [87, 253] width 71 height 11
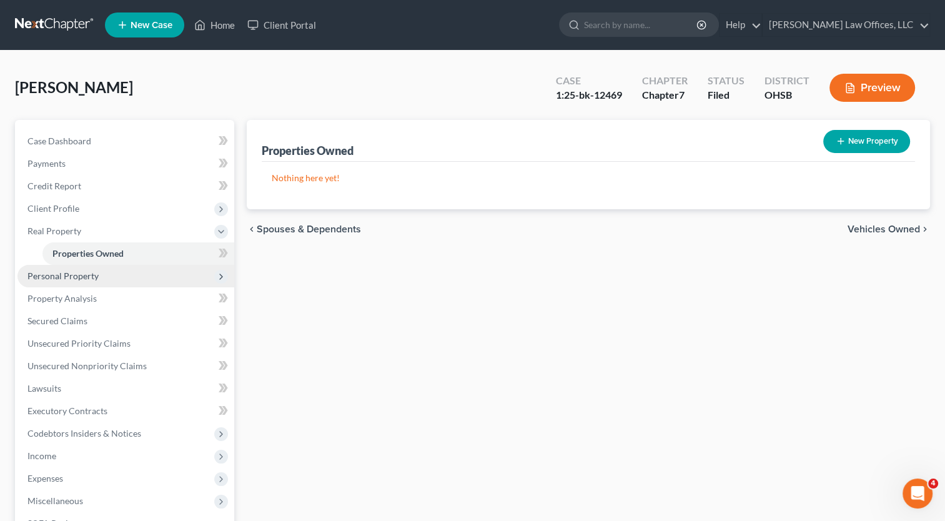
click at [70, 276] on span "Personal Property" at bounding box center [62, 275] width 71 height 11
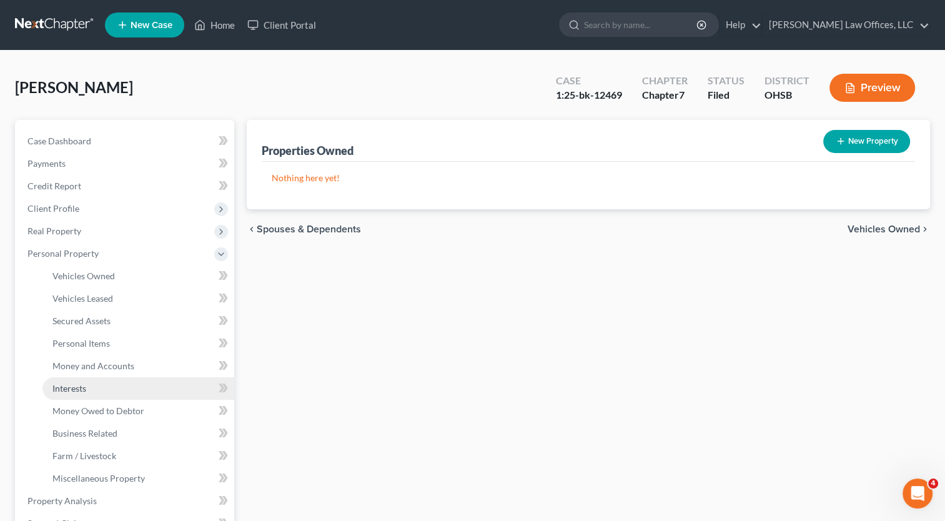
click at [82, 390] on span "Interests" at bounding box center [69, 388] width 34 height 11
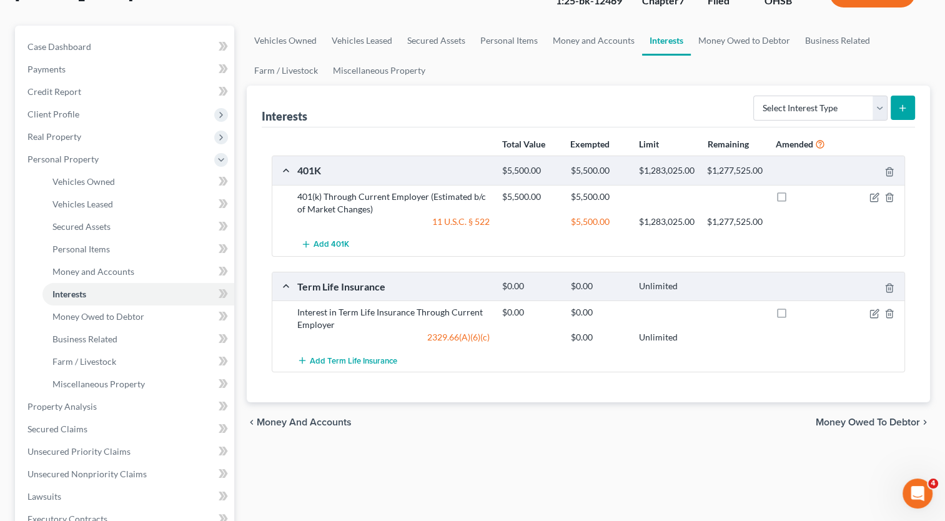
scroll to position [389, 0]
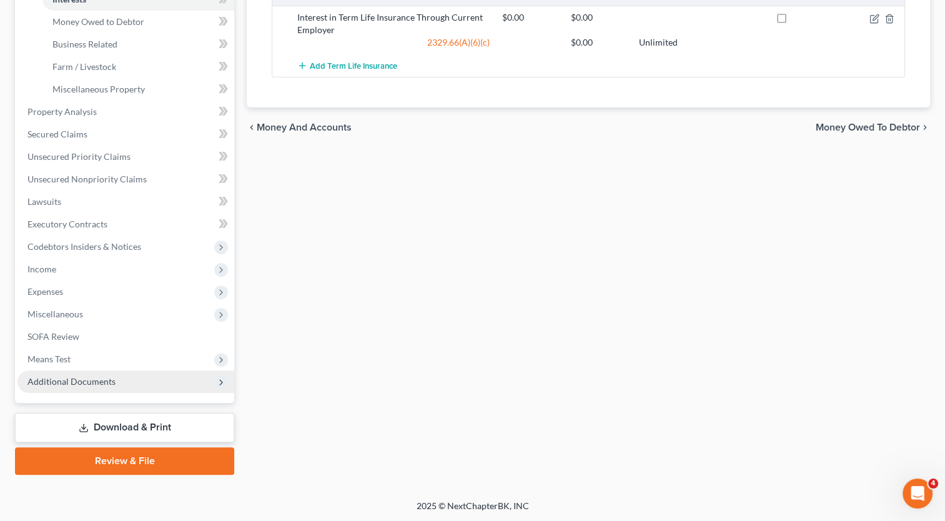
click at [90, 381] on span "Additional Documents" at bounding box center [71, 381] width 88 height 11
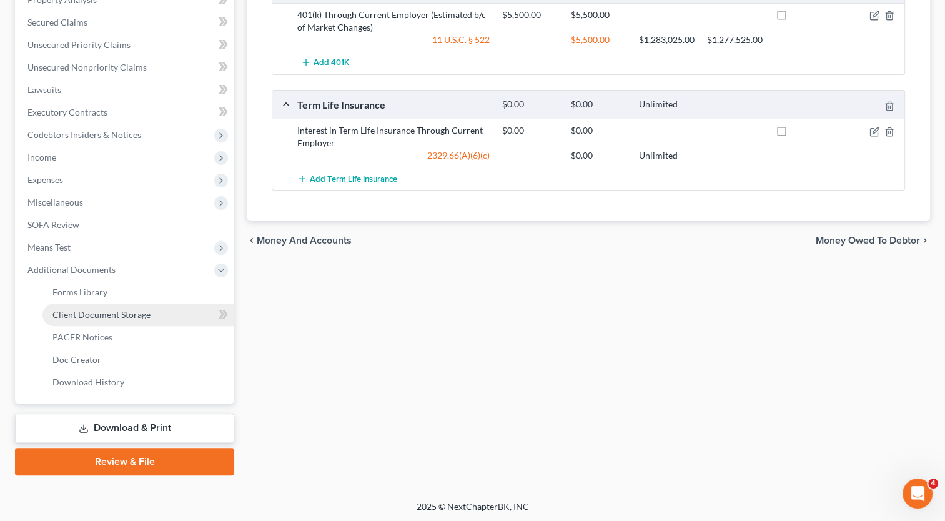
click at [105, 313] on span "Client Document Storage" at bounding box center [101, 314] width 98 height 11
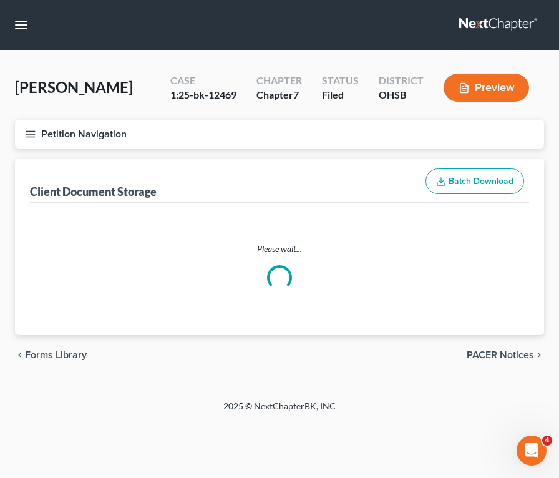
select select "7"
select select "37"
select select "52"
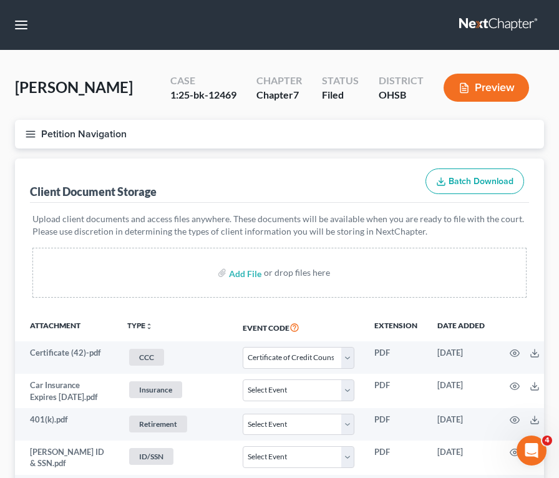
select select "7"
select select "37"
select select "52"
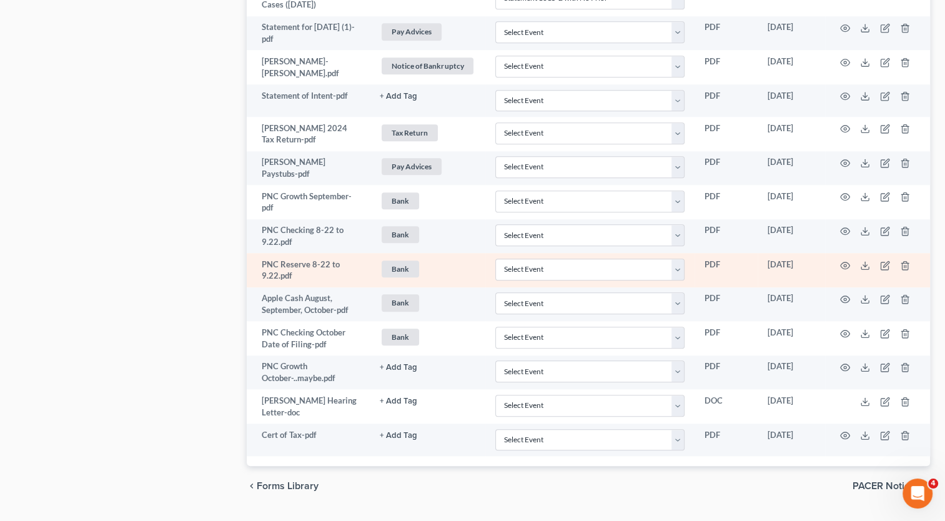
scroll to position [1281, 0]
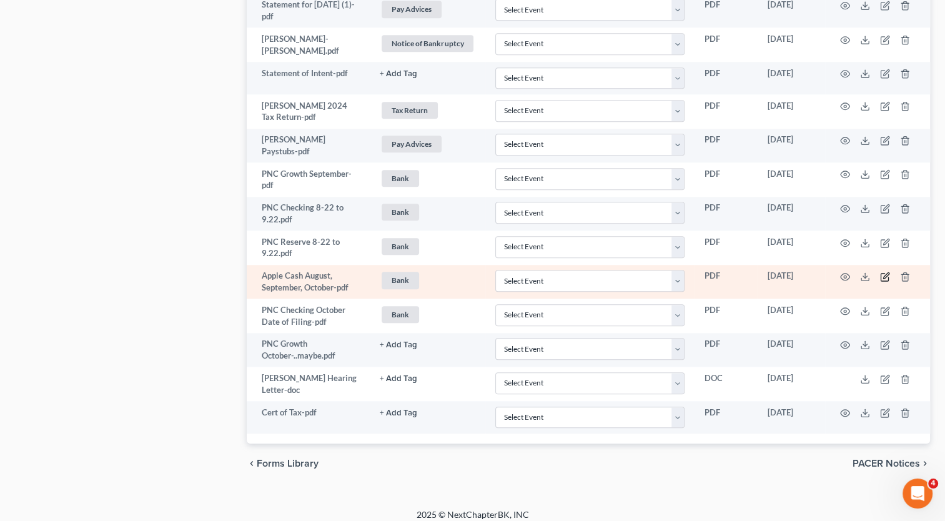
click at [884, 272] on icon "button" at bounding box center [885, 277] width 10 height 10
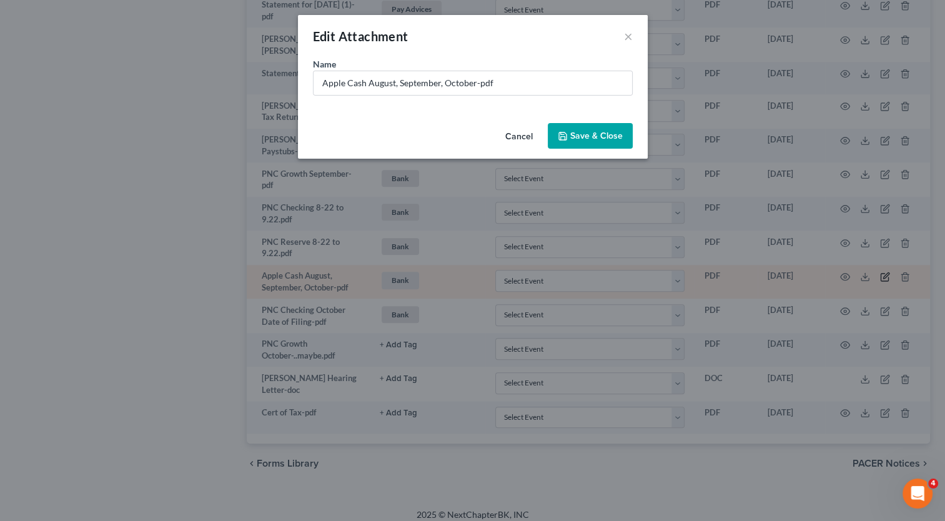
scroll to position [1263, 0]
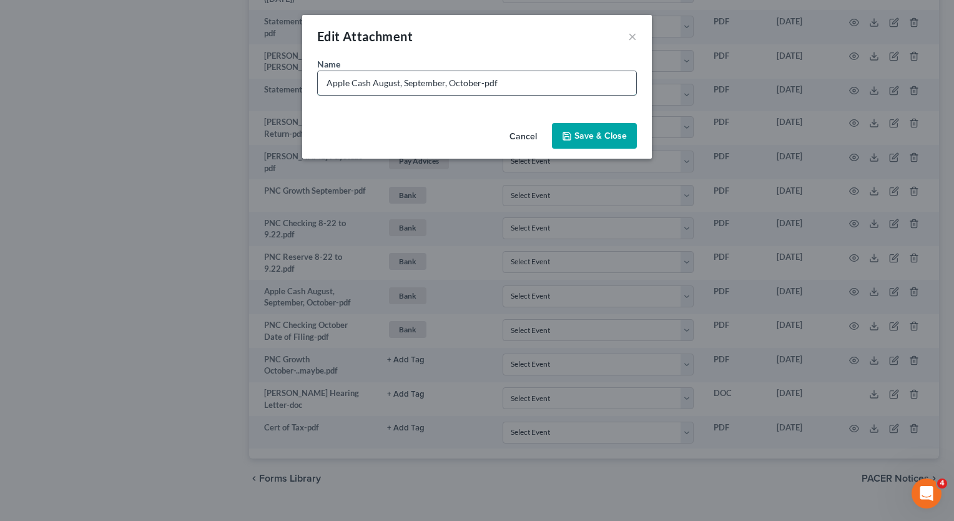
click at [478, 85] on input "Apple Cash August, September, October-pdf" at bounding box center [477, 83] width 318 height 24
type input "Apple Cash August, September, October (already sent, did not send any PNC)-pdf"
click at [611, 139] on span "Save & Close" at bounding box center [600, 135] width 52 height 11
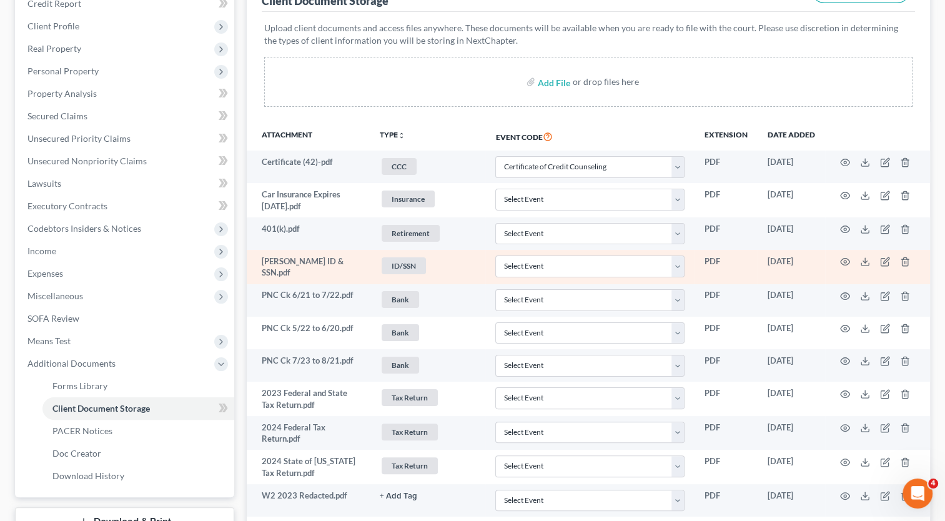
scroll to position [0, 0]
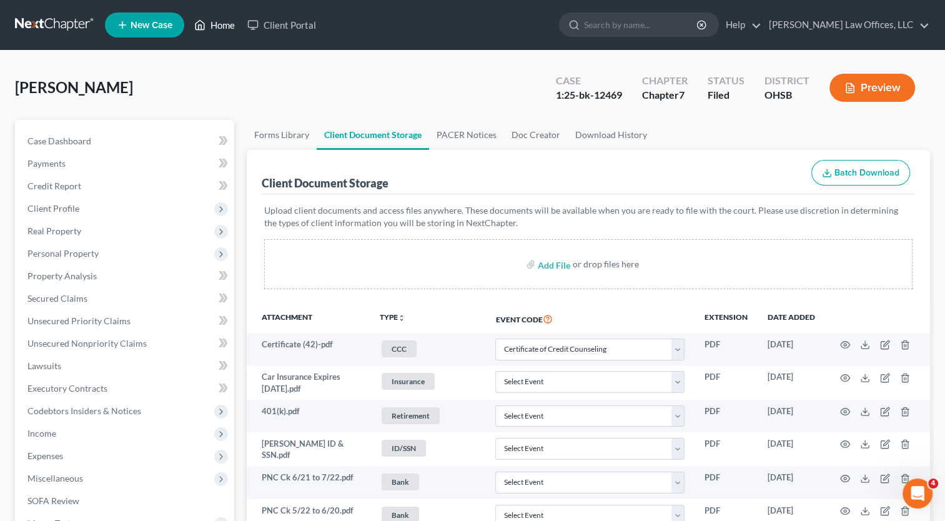
drag, startPoint x: 220, startPoint y: 25, endPoint x: 506, endPoint y: 104, distance: 297.2
click at [220, 26] on link "Home" at bounding box center [214, 25] width 53 height 22
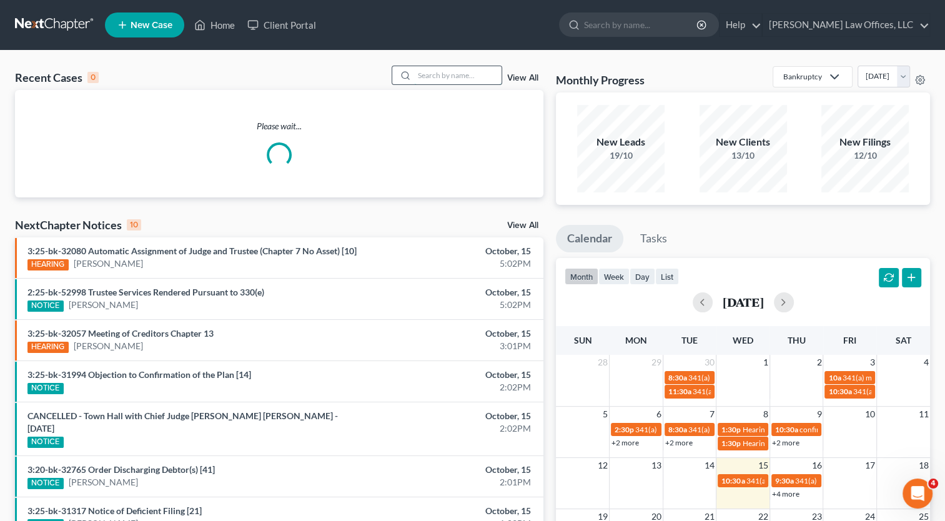
click at [456, 76] on input "search" at bounding box center [457, 75] width 87 height 18
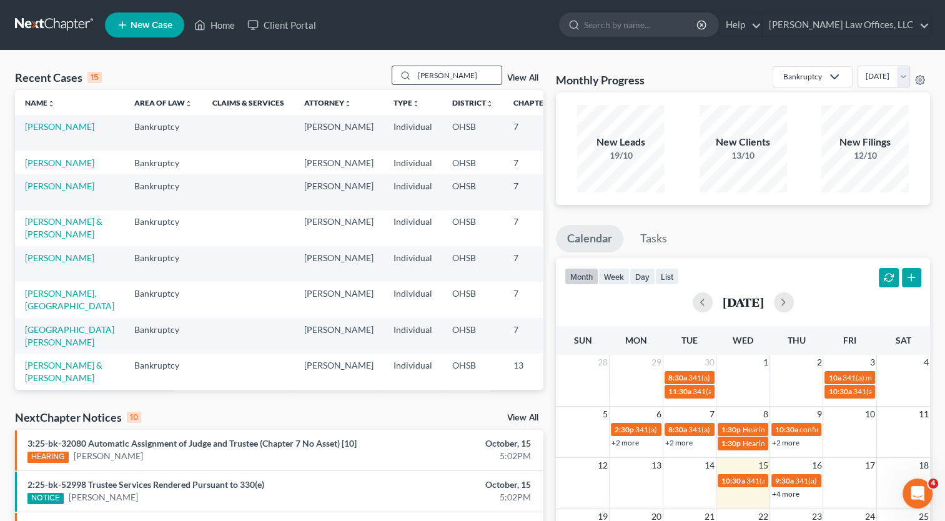
type input "dunn"
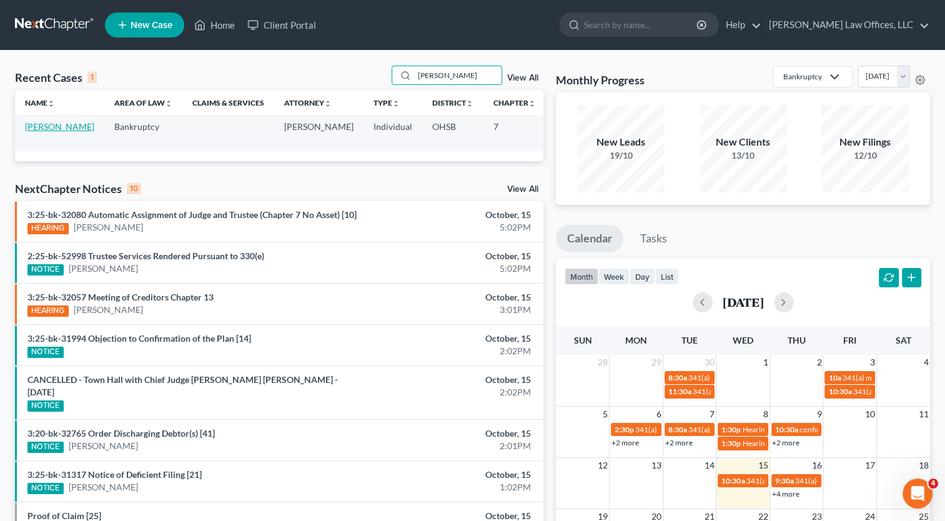
click at [28, 129] on link "Dunn, Lachande" at bounding box center [59, 126] width 69 height 11
select select "1"
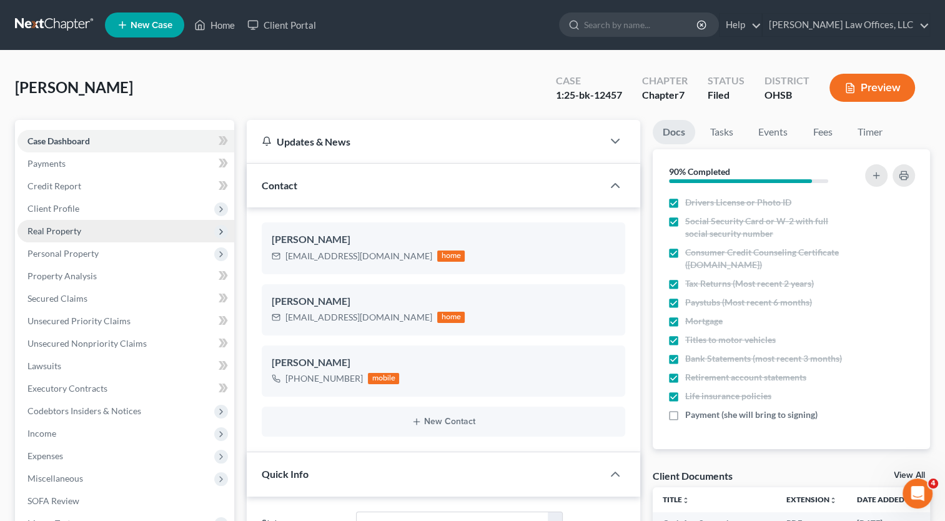
click at [71, 234] on span "Real Property" at bounding box center [54, 230] width 54 height 11
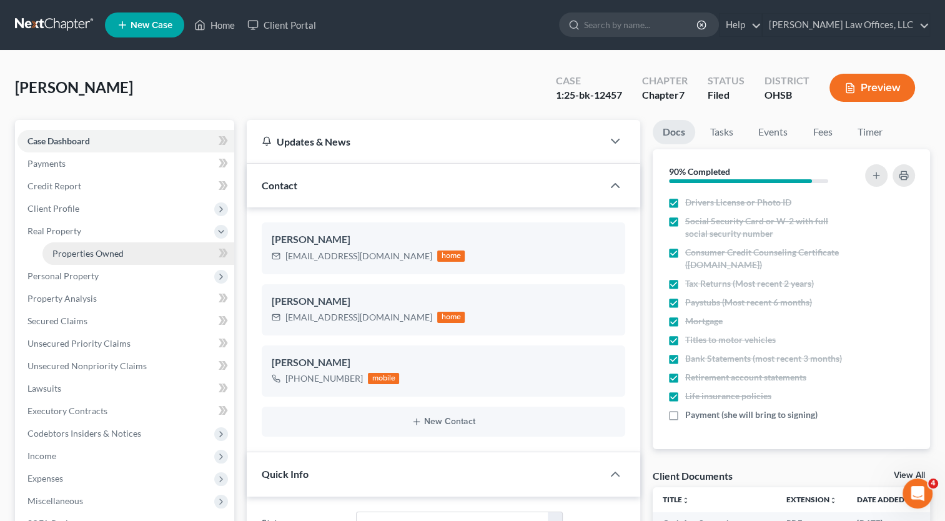
click at [73, 248] on span "Properties Owned" at bounding box center [87, 253] width 71 height 11
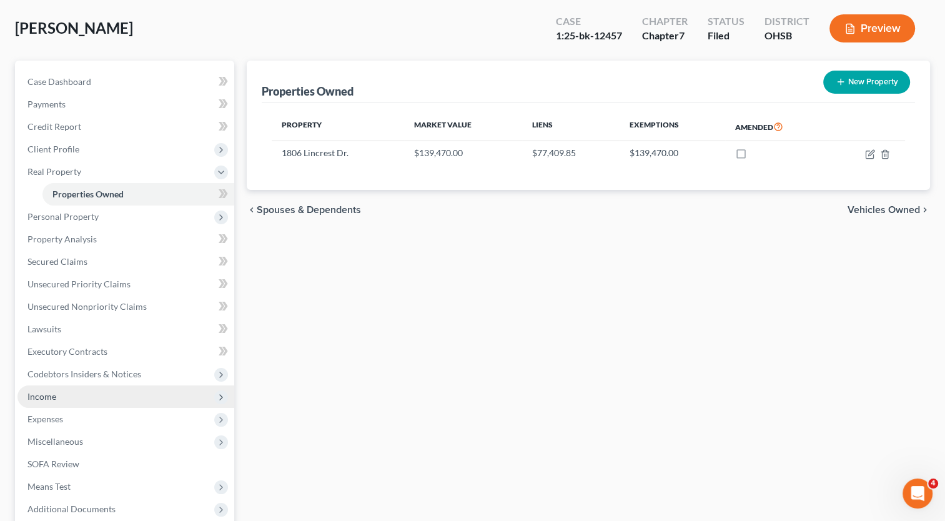
scroll to position [187, 0]
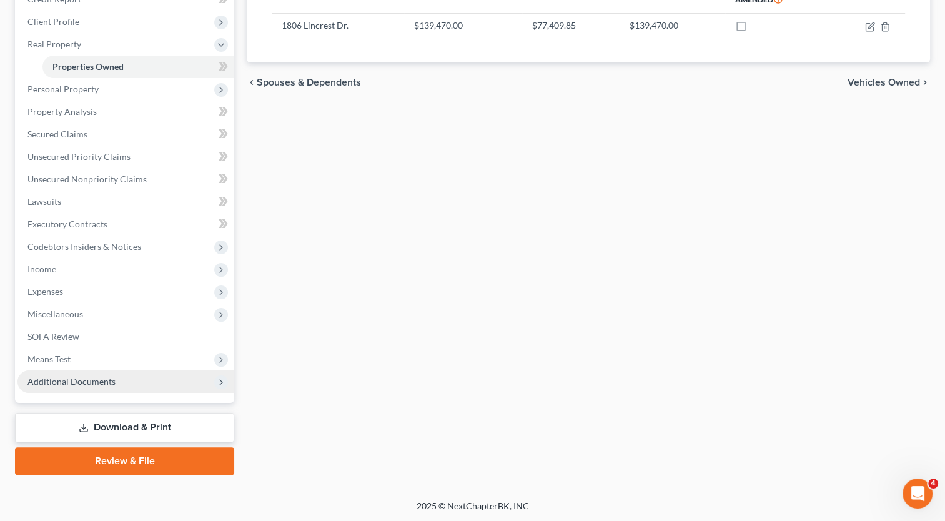
click at [78, 379] on span "Additional Documents" at bounding box center [71, 381] width 88 height 11
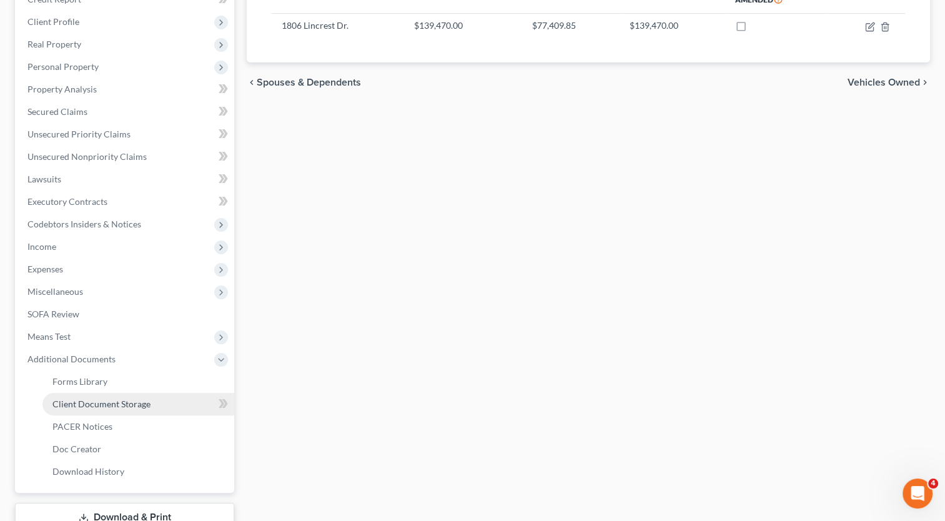
click at [89, 400] on span "Client Document Storage" at bounding box center [101, 403] width 98 height 11
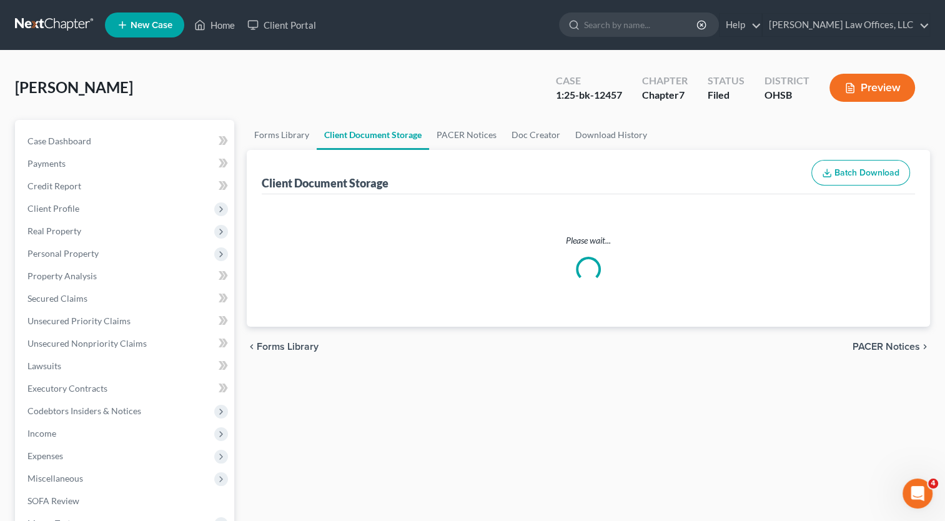
select select "7"
select select "37"
select select "52"
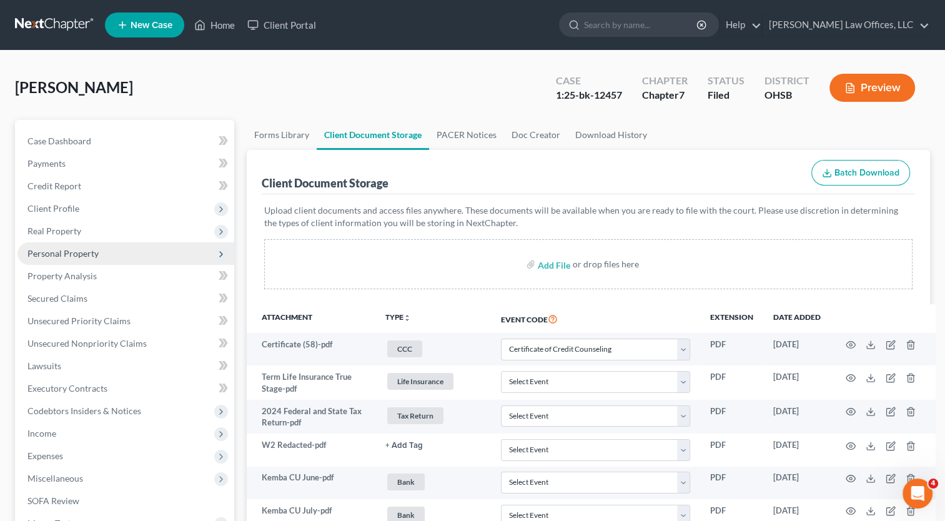
click at [65, 252] on span "Personal Property" at bounding box center [62, 253] width 71 height 11
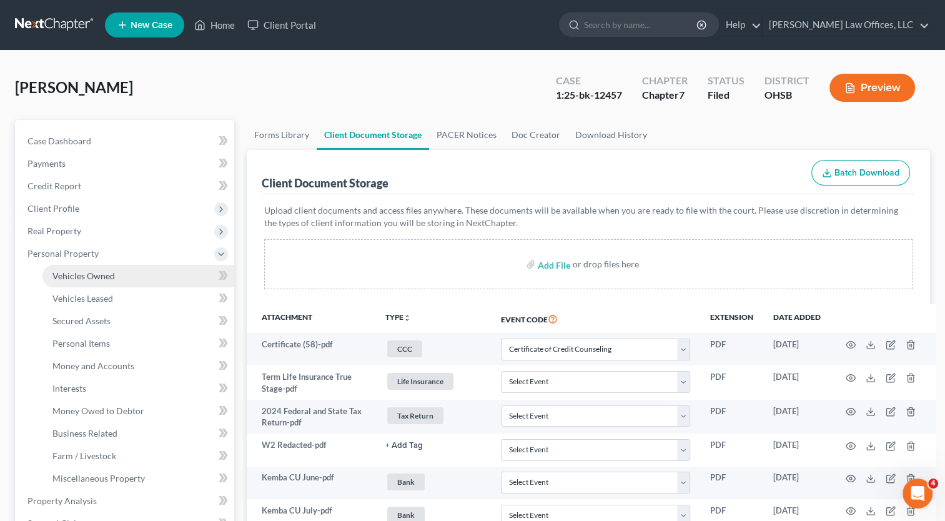
drag, startPoint x: 76, startPoint y: 273, endPoint x: 140, endPoint y: 286, distance: 66.1
click at [77, 273] on span "Vehicles Owned" at bounding box center [83, 275] width 62 height 11
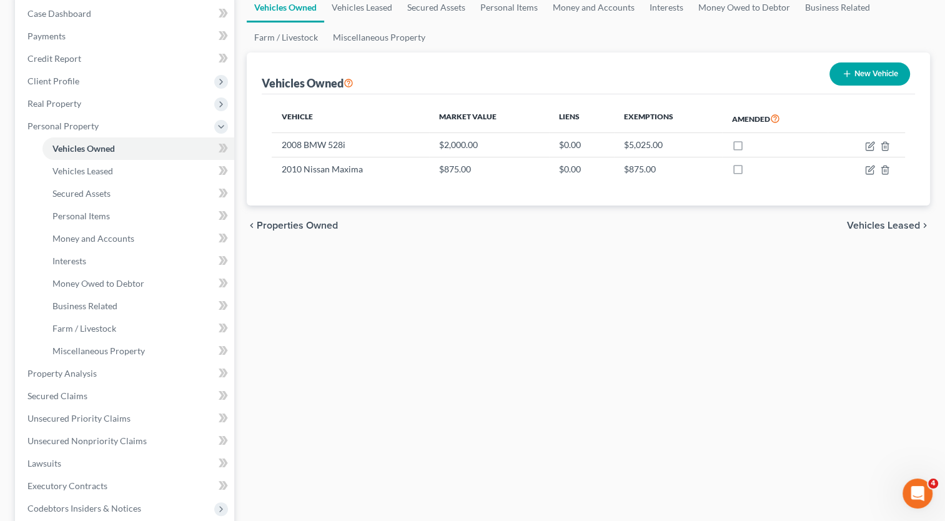
scroll to position [187, 0]
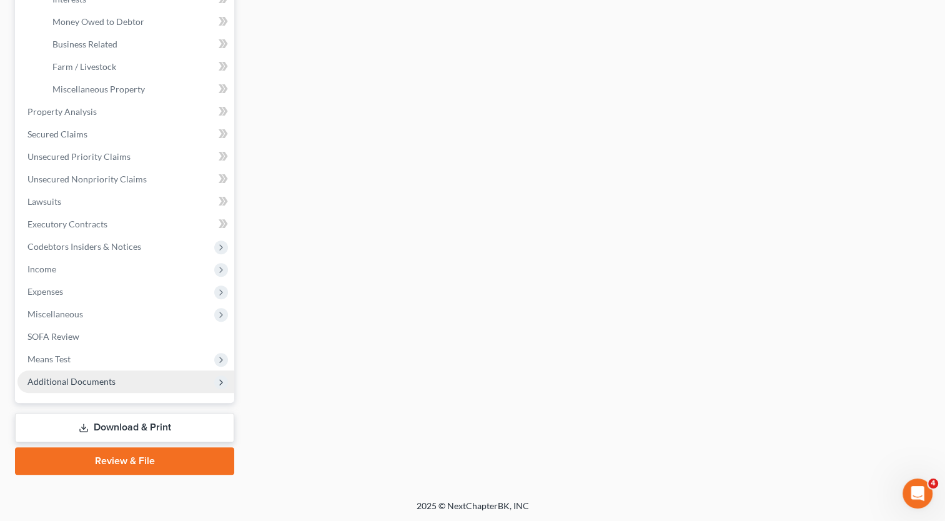
click at [94, 385] on span "Additional Documents" at bounding box center [71, 381] width 88 height 11
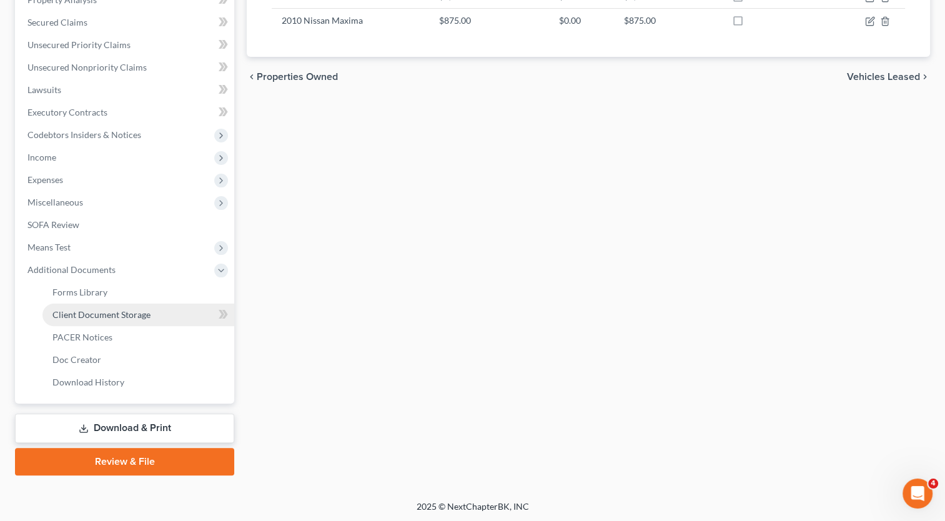
click at [115, 315] on span "Client Document Storage" at bounding box center [101, 314] width 98 height 11
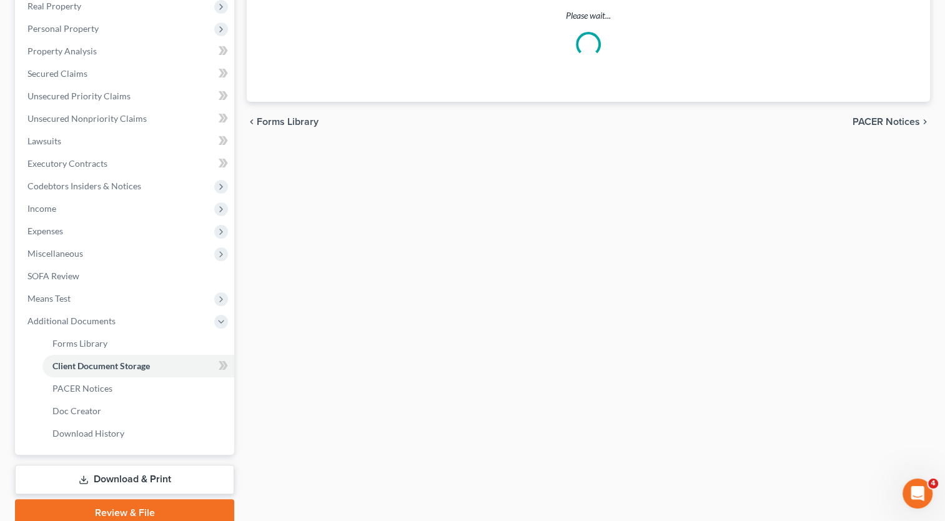
scroll to position [112, 0]
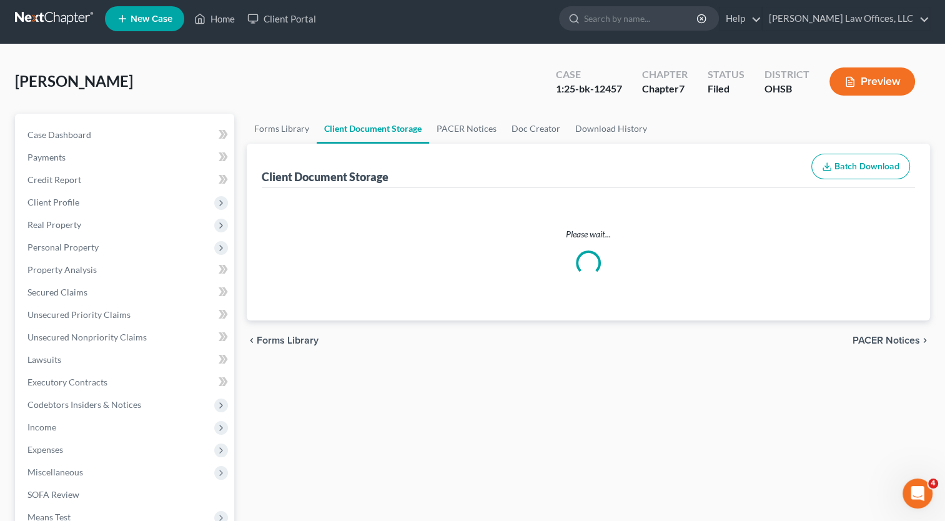
select select "7"
select select "37"
select select "52"
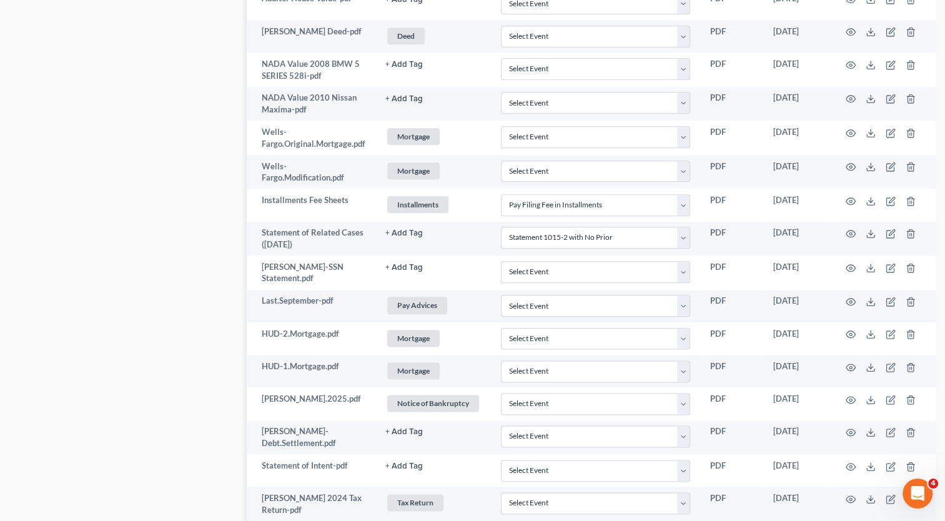
scroll to position [1779, 0]
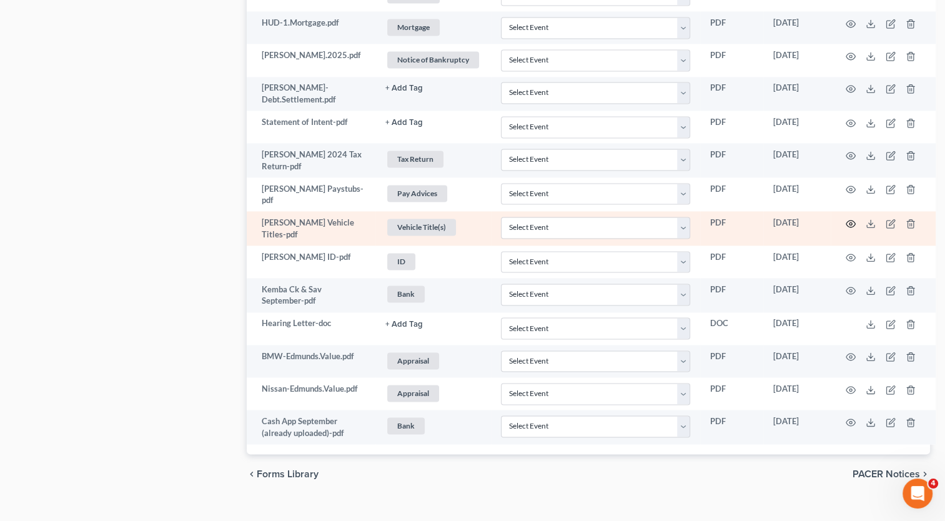
click at [847, 219] on icon "button" at bounding box center [850, 224] width 10 height 10
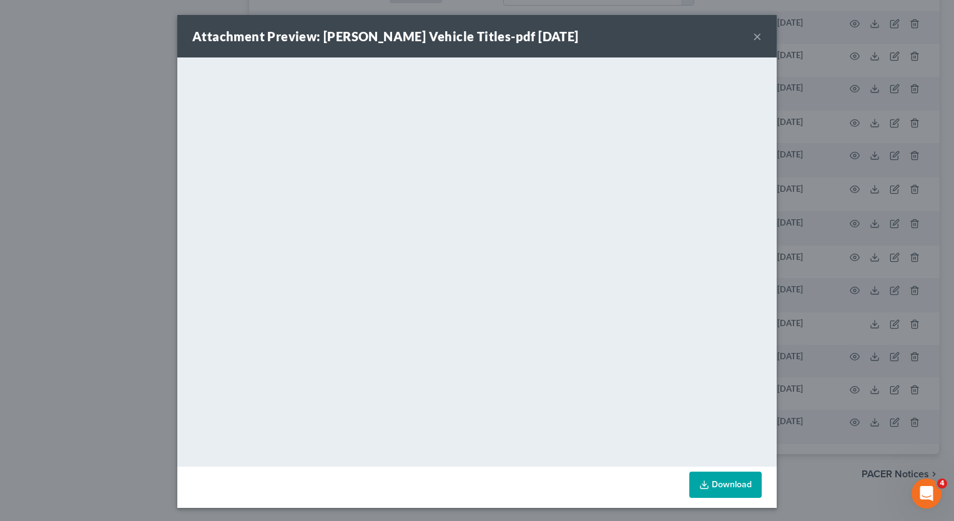
click at [753, 37] on button "×" at bounding box center [757, 36] width 9 height 15
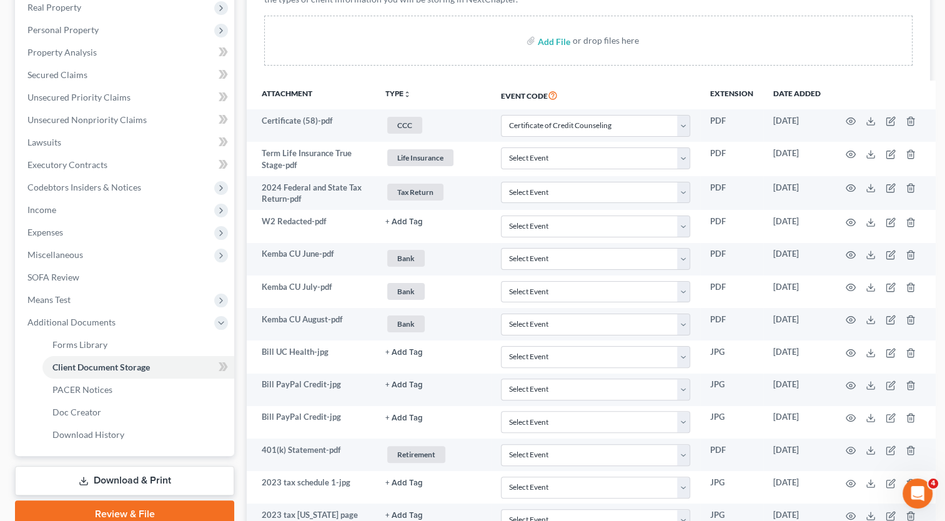
scroll to position [219, 0]
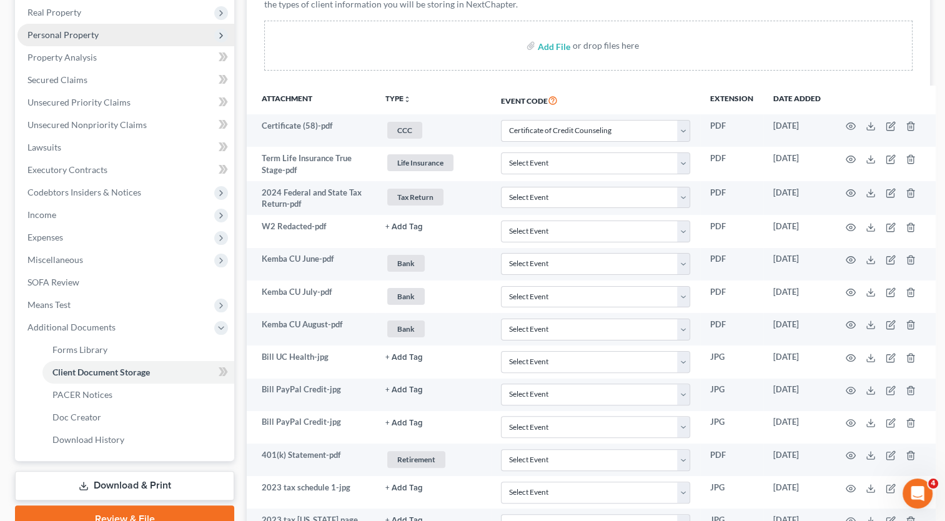
click at [86, 39] on span "Personal Property" at bounding box center [62, 34] width 71 height 11
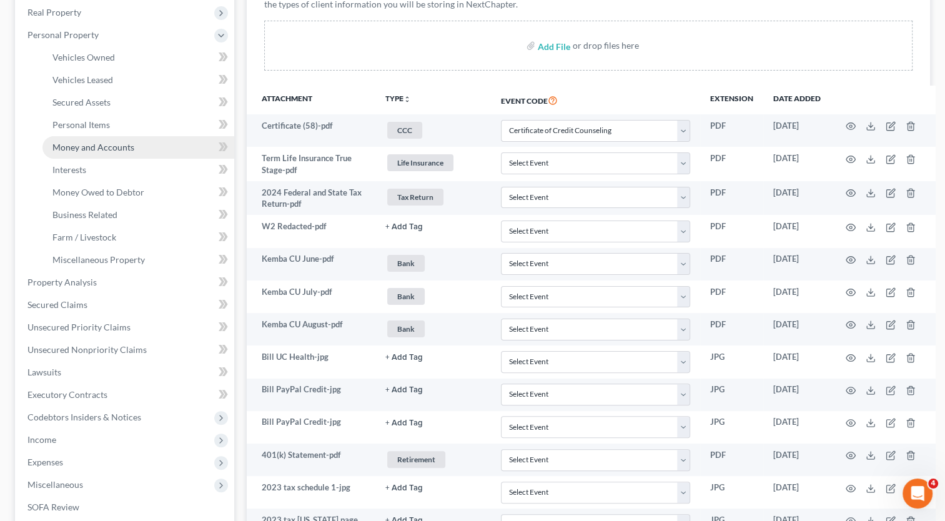
click at [117, 151] on span "Money and Accounts" at bounding box center [93, 147] width 82 height 11
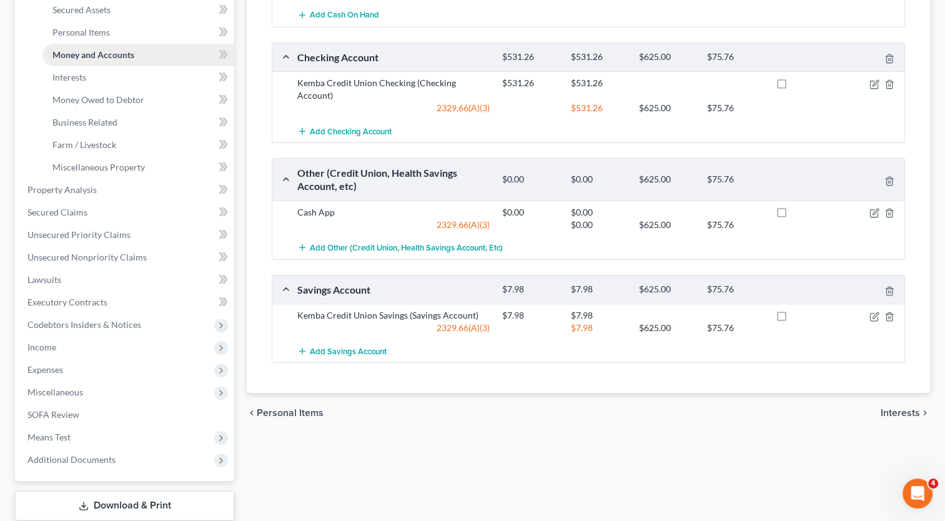
scroll to position [125, 0]
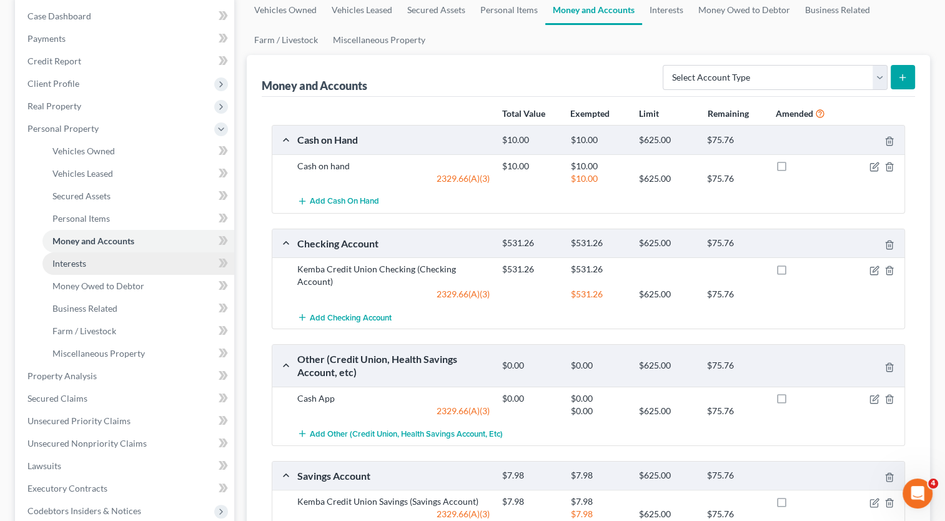
click at [87, 267] on link "Interests" at bounding box center [138, 263] width 192 height 22
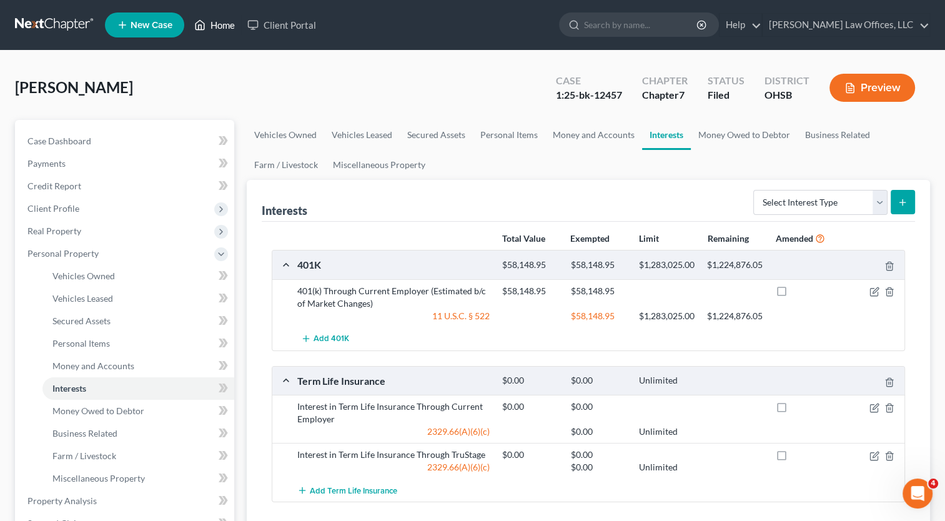
click at [226, 25] on link "Home" at bounding box center [214, 25] width 53 height 22
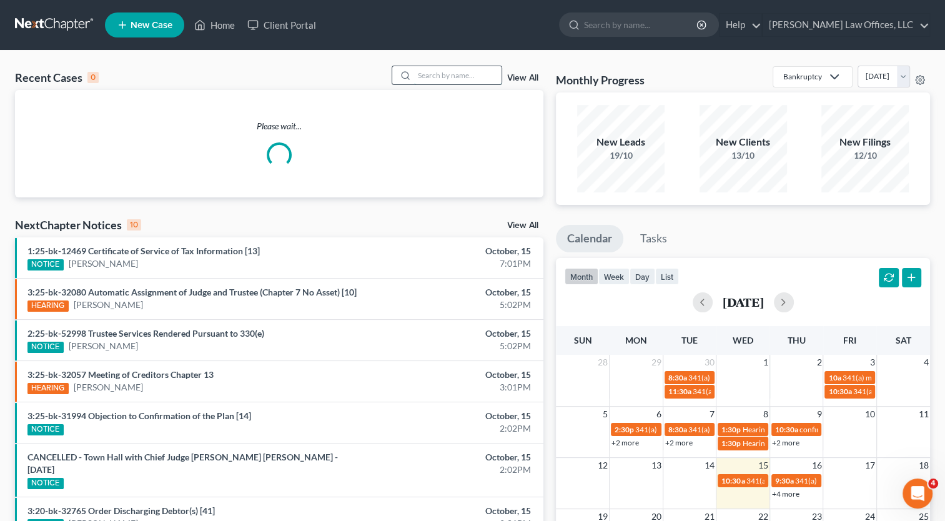
click at [453, 76] on input "search" at bounding box center [457, 75] width 87 height 18
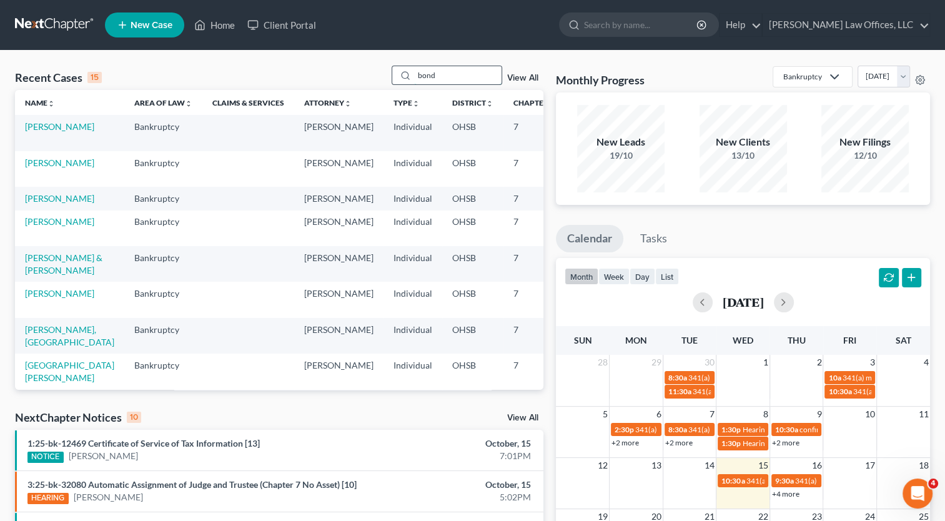
type input "bond"
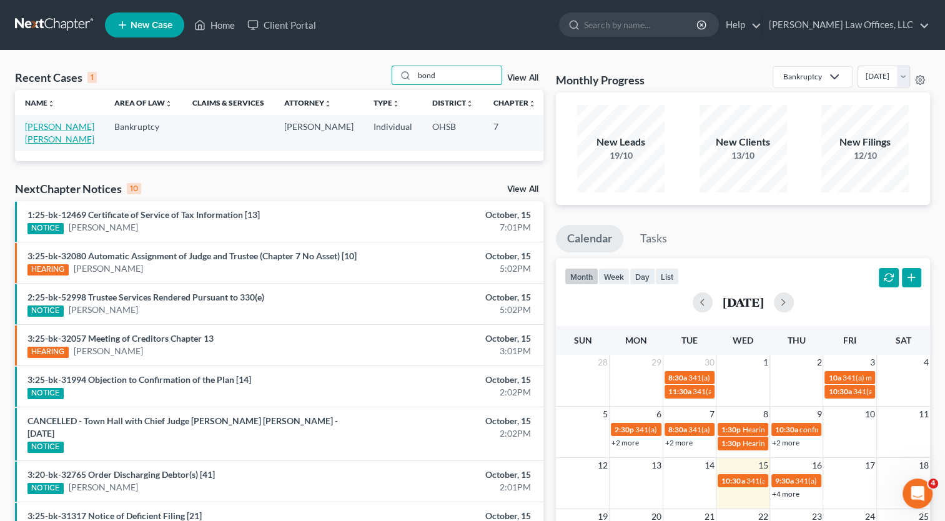
click at [42, 127] on link "Deronde Bond, Amber" at bounding box center [59, 132] width 69 height 23
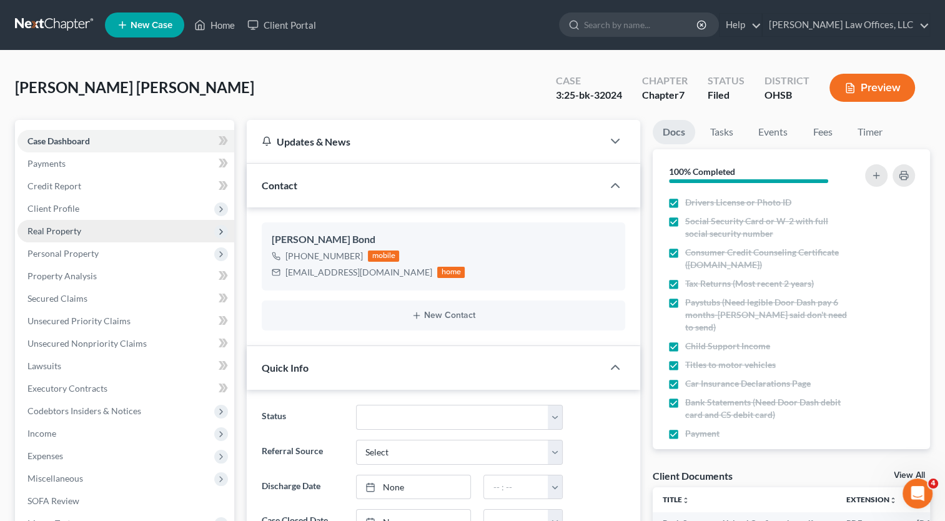
click at [62, 227] on span "Real Property" at bounding box center [54, 230] width 54 height 11
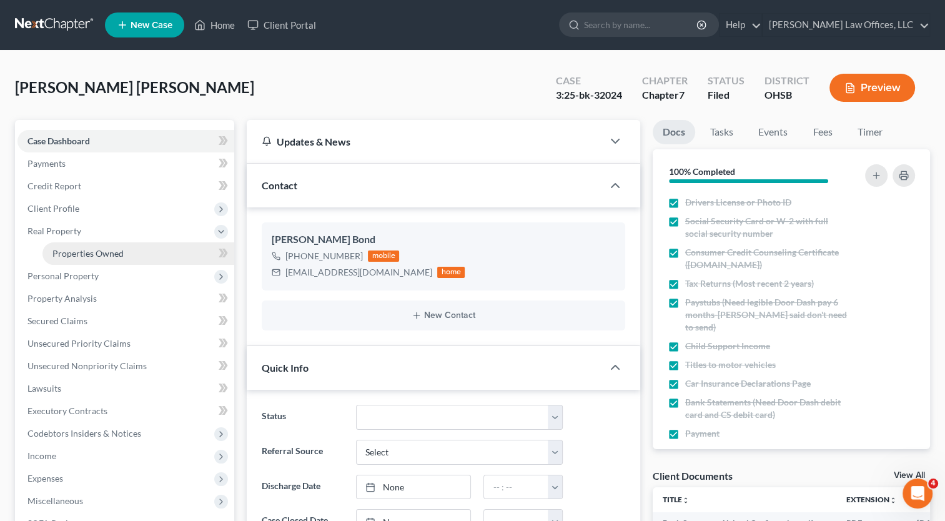
click at [82, 251] on span "Properties Owned" at bounding box center [87, 253] width 71 height 11
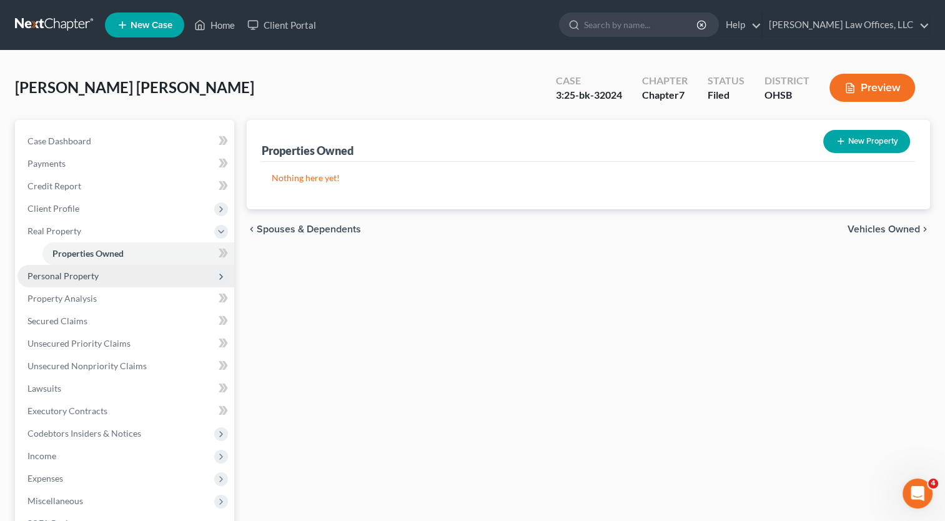
click at [84, 277] on span "Personal Property" at bounding box center [62, 275] width 71 height 11
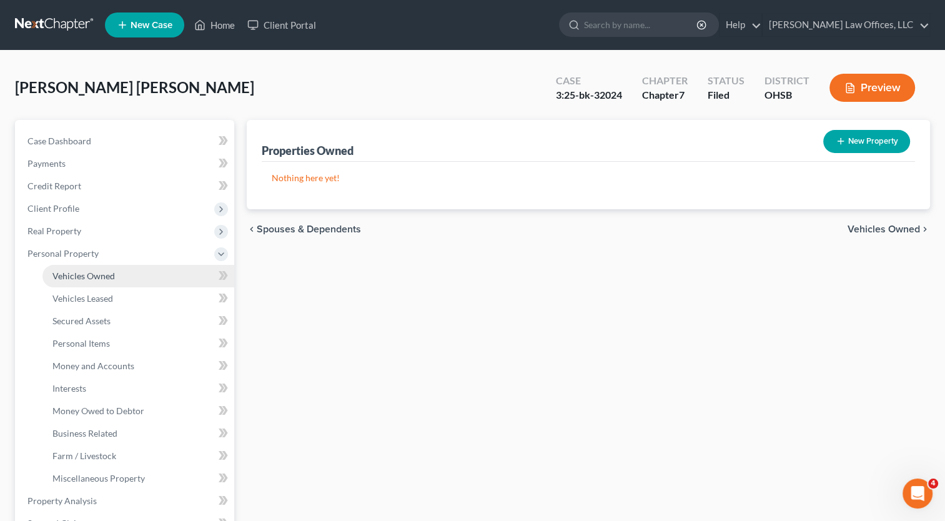
click at [92, 280] on span "Vehicles Owned" at bounding box center [83, 275] width 62 height 11
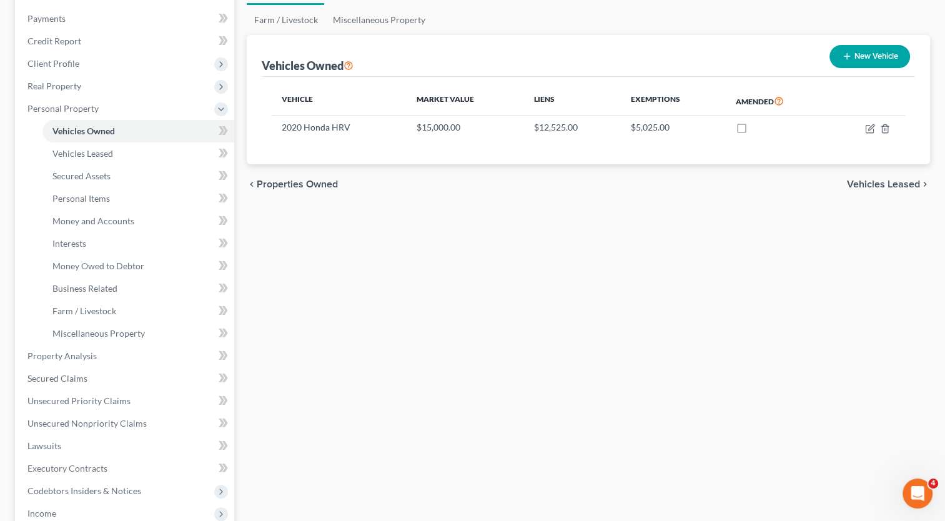
scroll to position [389, 0]
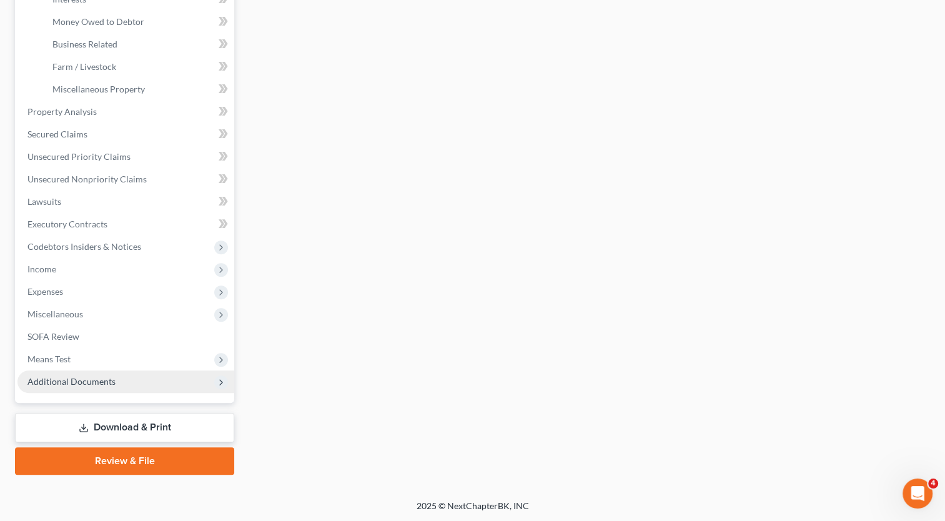
click at [101, 376] on span "Additional Documents" at bounding box center [71, 381] width 88 height 11
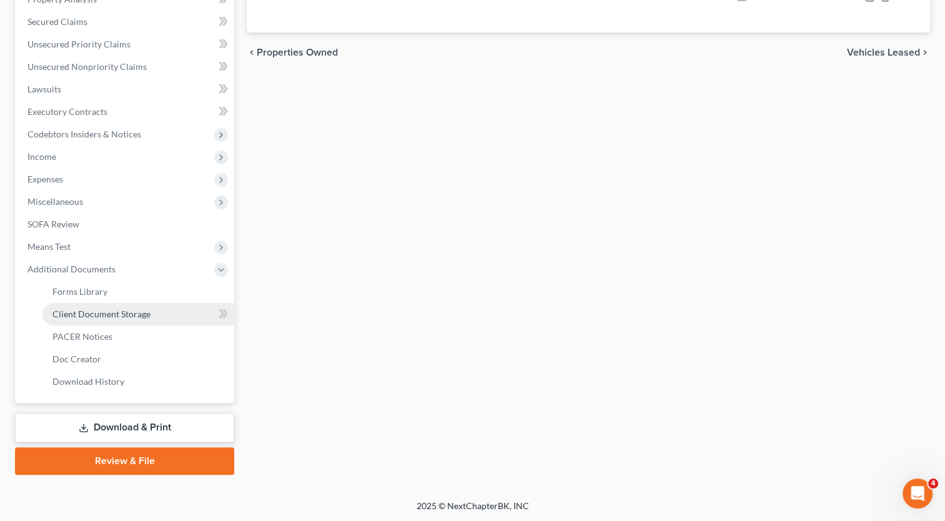
click at [114, 312] on span "Client Document Storage" at bounding box center [101, 313] width 98 height 11
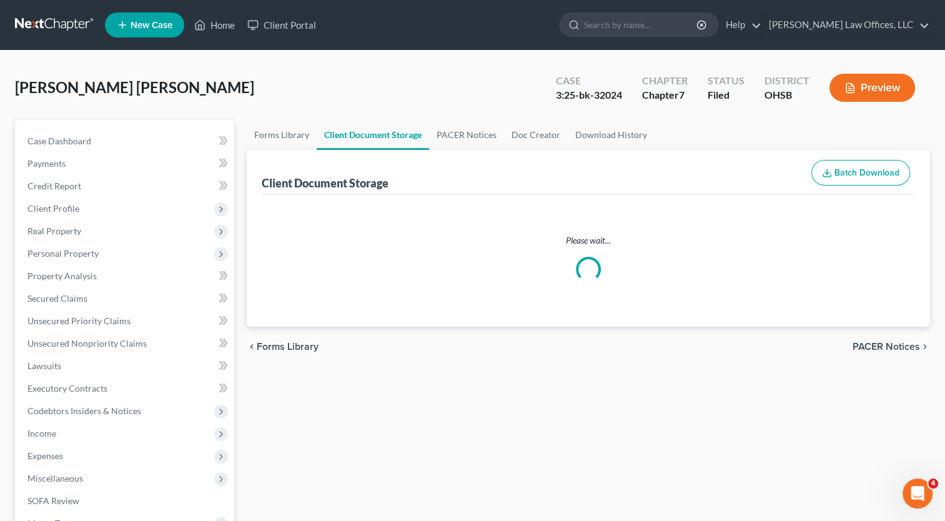
select select "7"
select select "52"
select select "37"
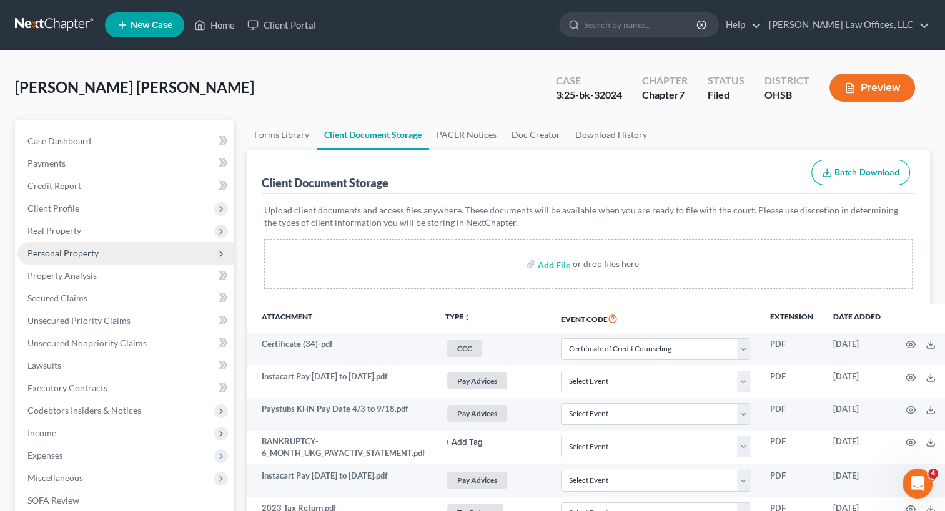
click at [42, 251] on span "Personal Property" at bounding box center [62, 253] width 71 height 11
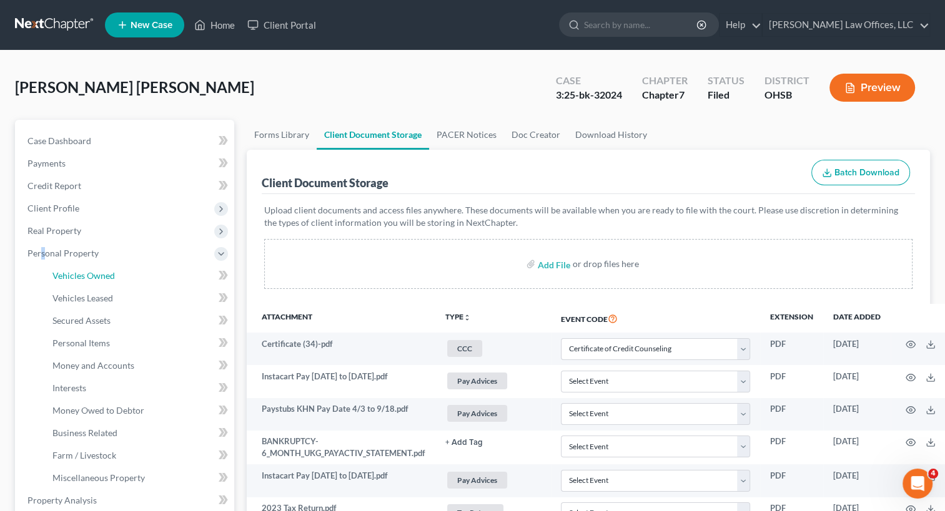
drag, startPoint x: 45, startPoint y: 251, endPoint x: 385, endPoint y: 373, distance: 361.0
click at [73, 278] on span "Vehicles Owned" at bounding box center [83, 275] width 62 height 11
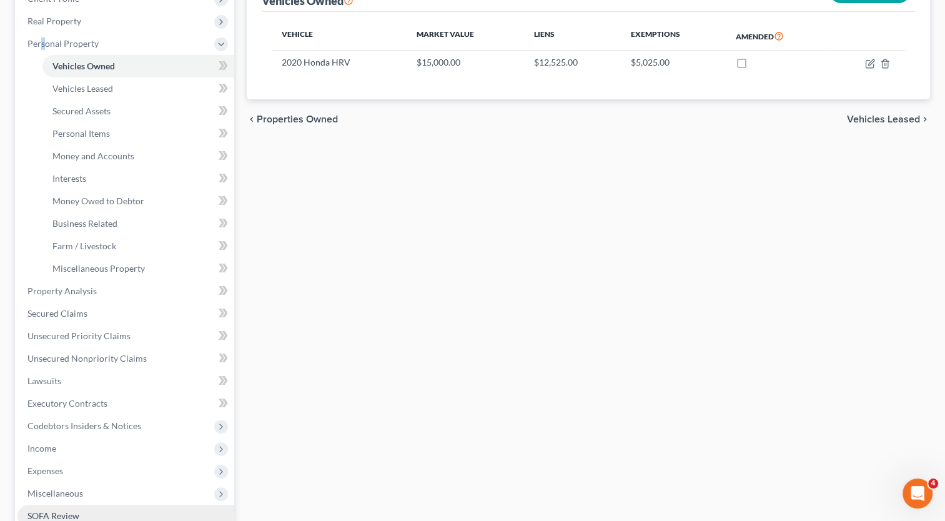
scroll to position [389, 0]
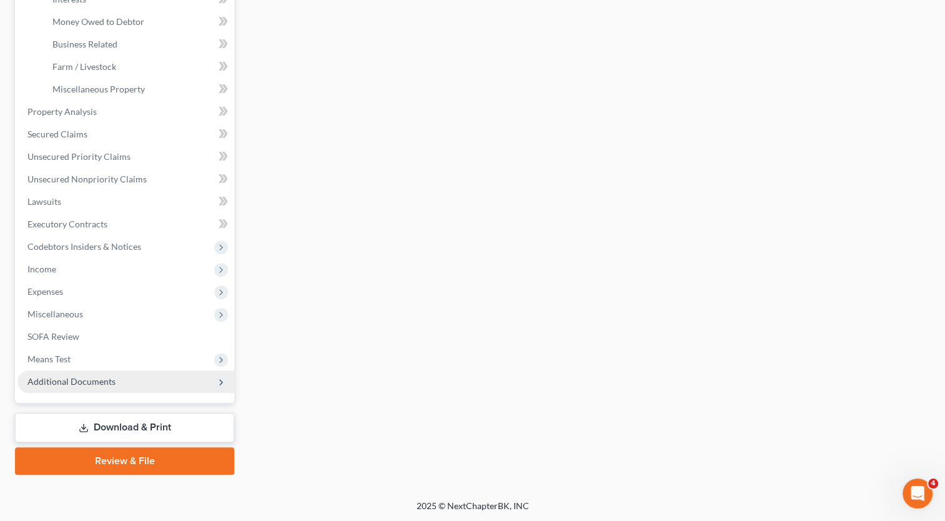
click at [82, 376] on span "Additional Documents" at bounding box center [71, 381] width 88 height 11
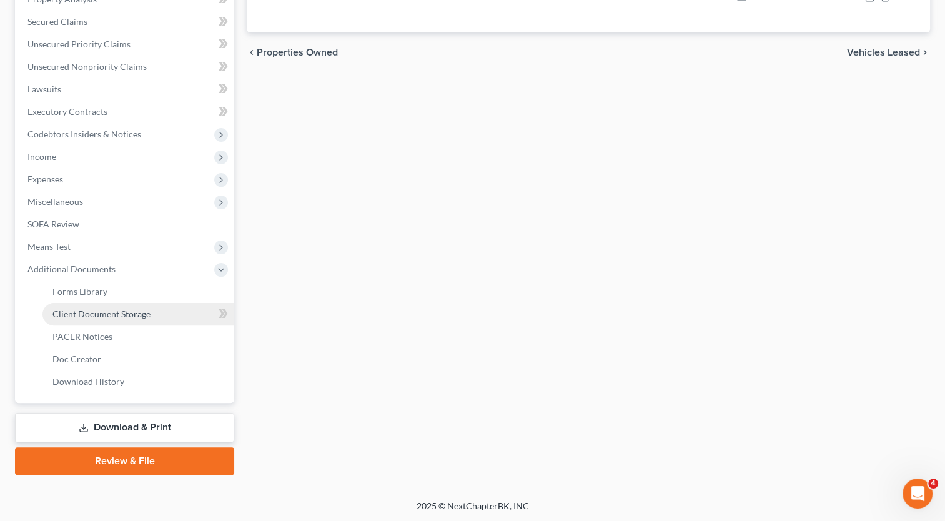
click at [105, 312] on span "Client Document Storage" at bounding box center [101, 313] width 98 height 11
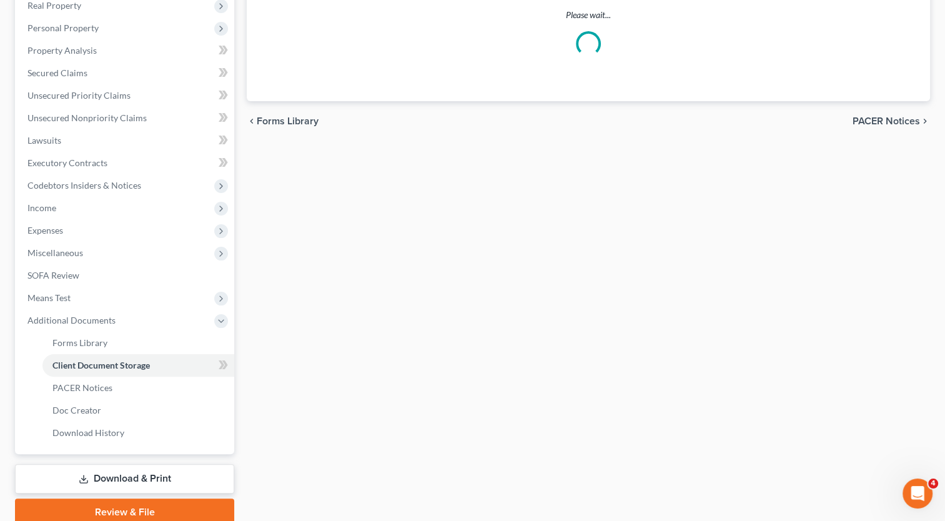
scroll to position [94, 0]
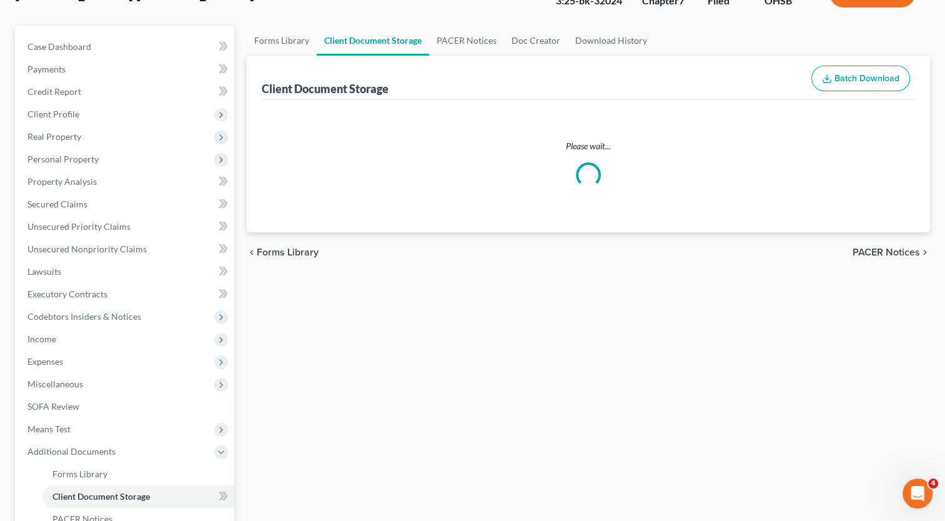
select select "7"
select select "52"
select select "37"
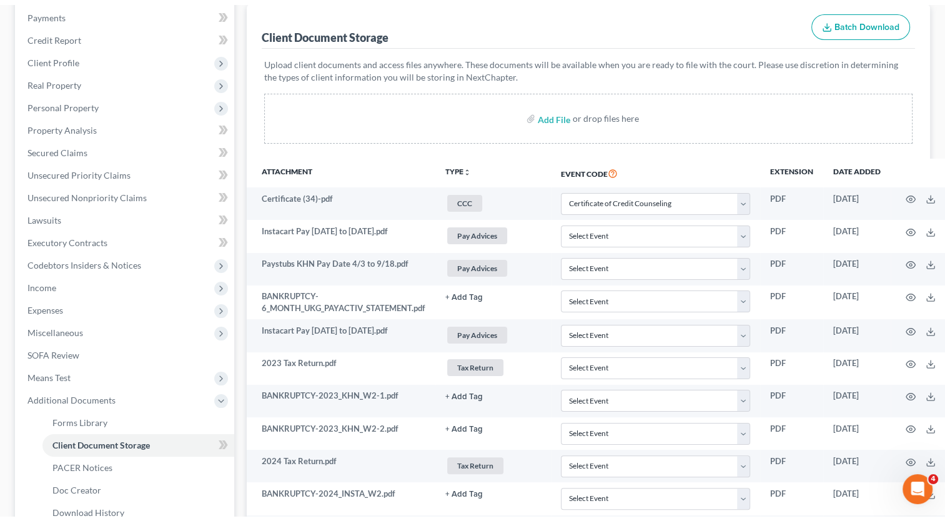
scroll to position [0, 0]
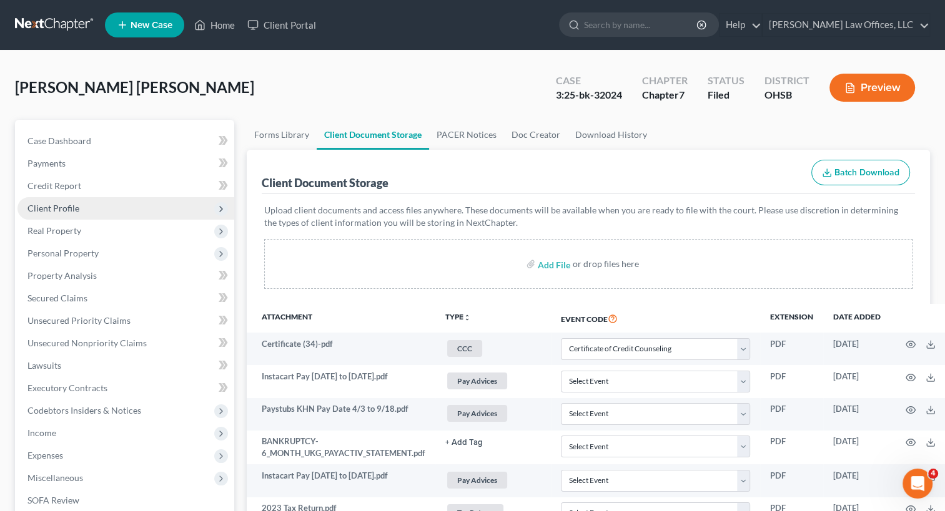
click at [65, 209] on span "Client Profile" at bounding box center [53, 208] width 52 height 11
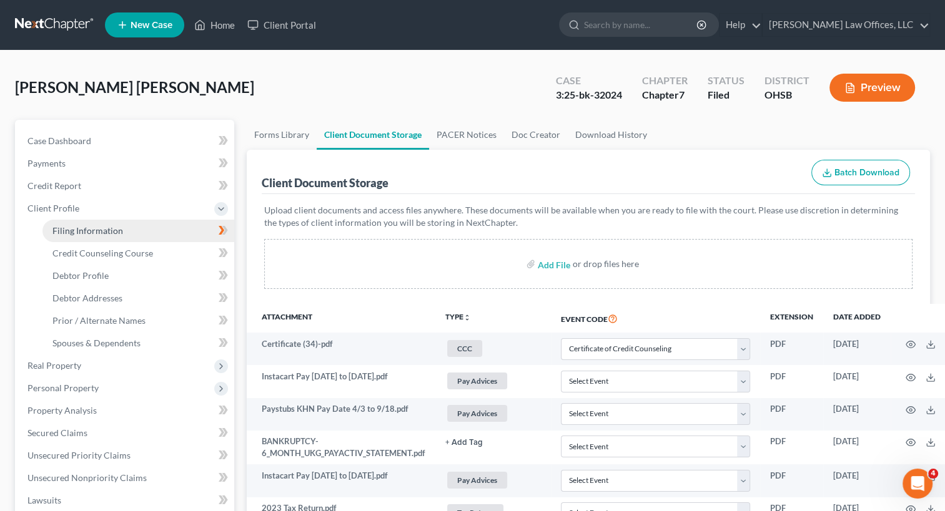
click at [72, 230] on span "Filing Information" at bounding box center [87, 230] width 71 height 11
select select "1"
select select "0"
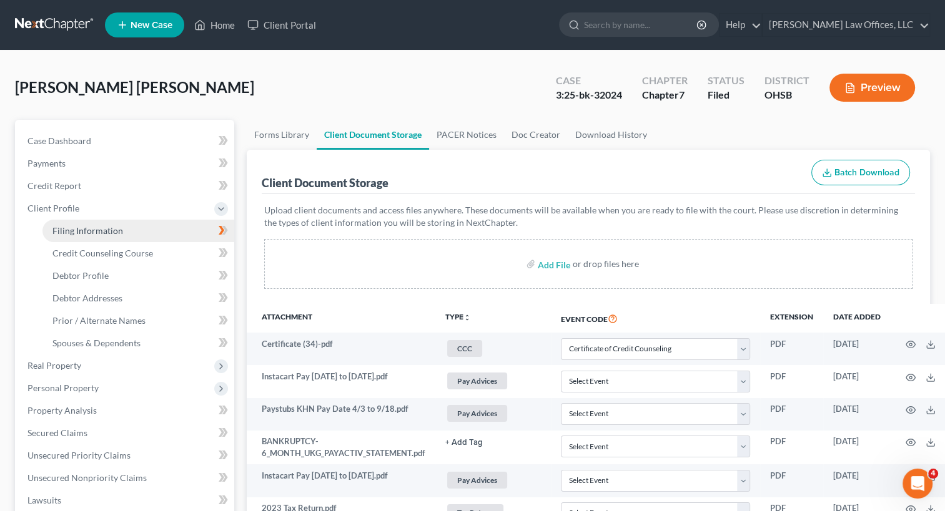
select select "36"
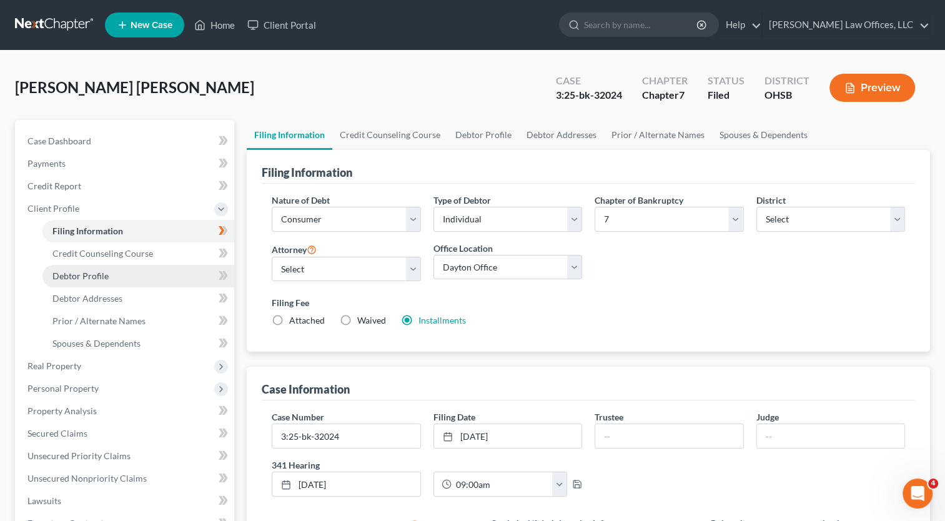
click at [75, 272] on span "Debtor Profile" at bounding box center [80, 275] width 56 height 11
select select "1"
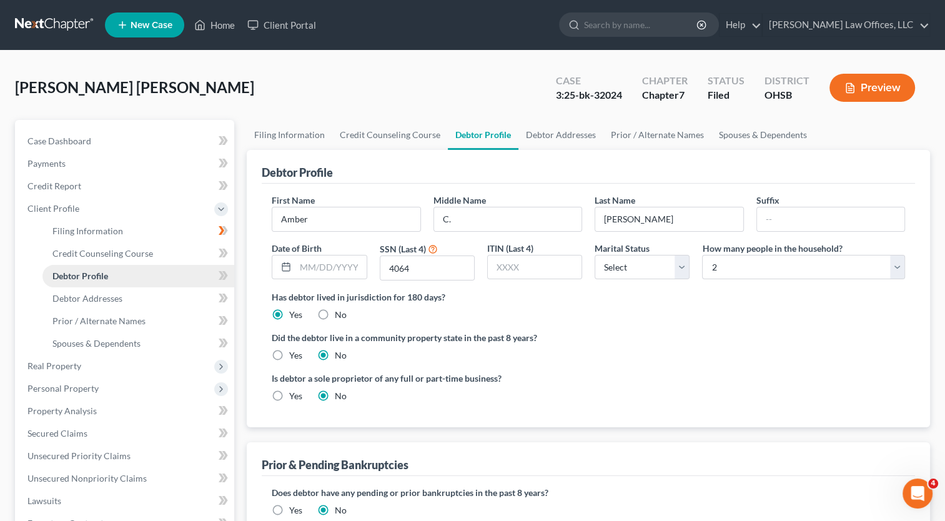
scroll to position [299, 0]
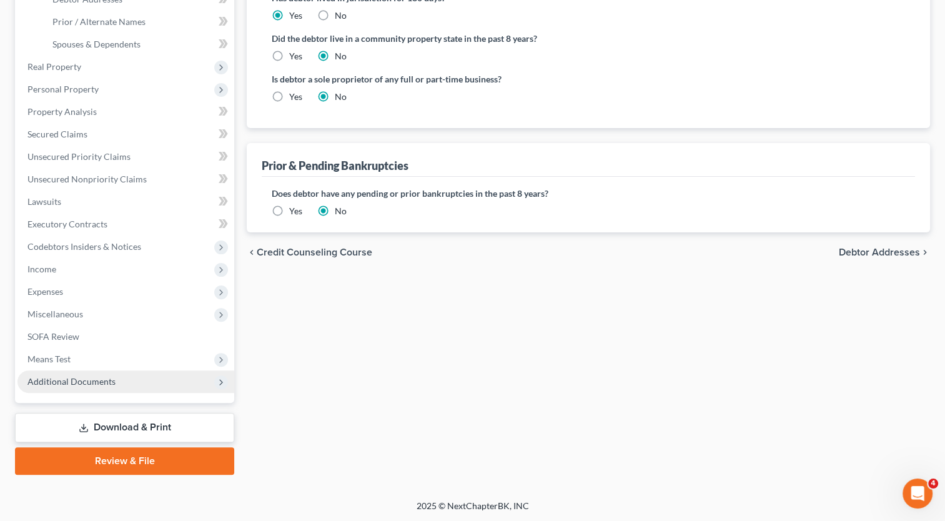
click at [82, 388] on span "Additional Documents" at bounding box center [125, 381] width 217 height 22
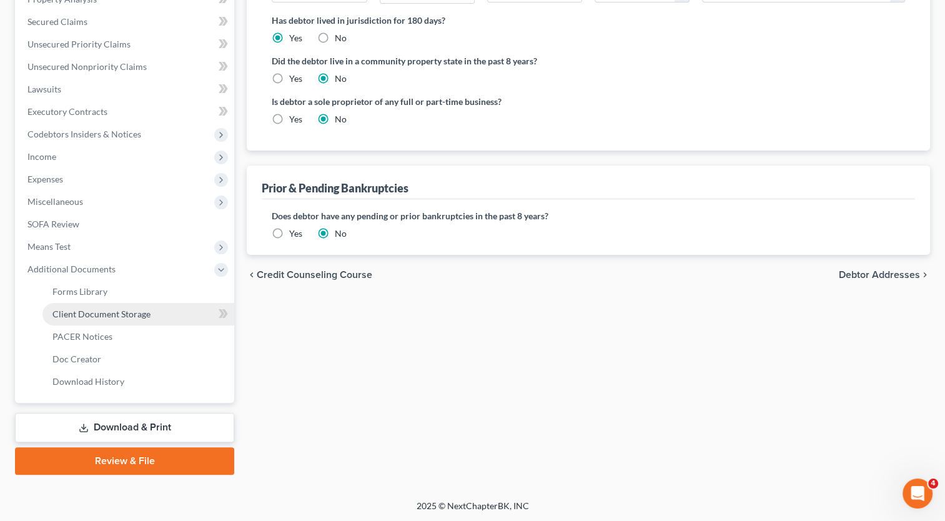
click at [94, 312] on span "Client Document Storage" at bounding box center [101, 313] width 98 height 11
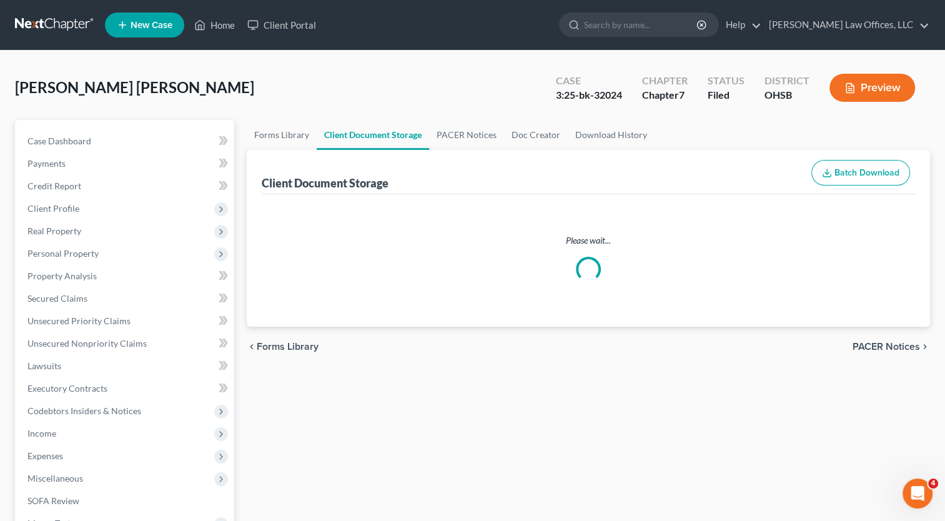
select select "7"
select select "52"
select select "37"
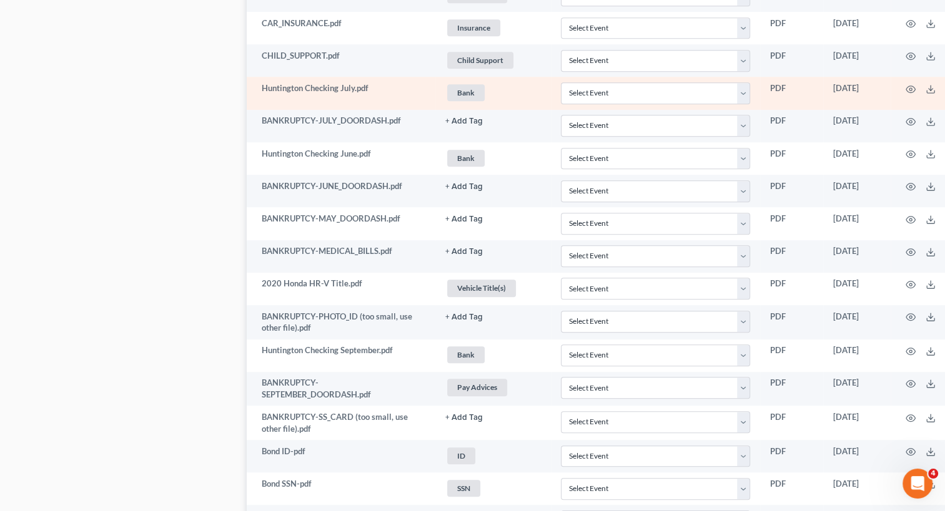
scroll to position [874, 0]
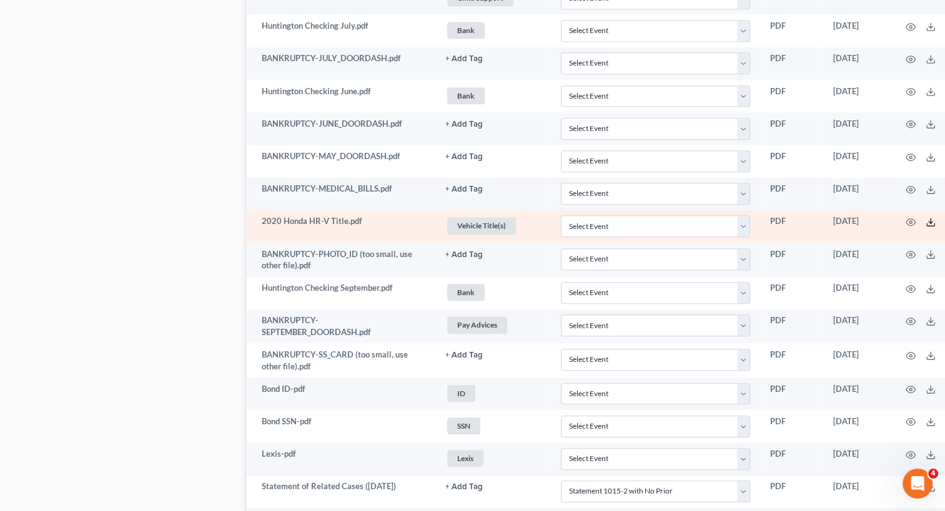
click at [927, 220] on icon at bounding box center [930, 222] width 10 height 10
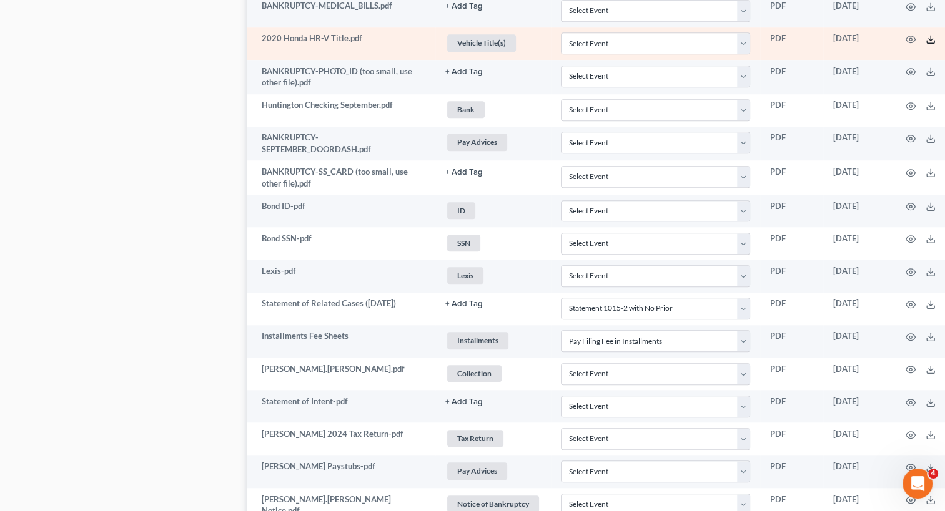
scroll to position [1061, 0]
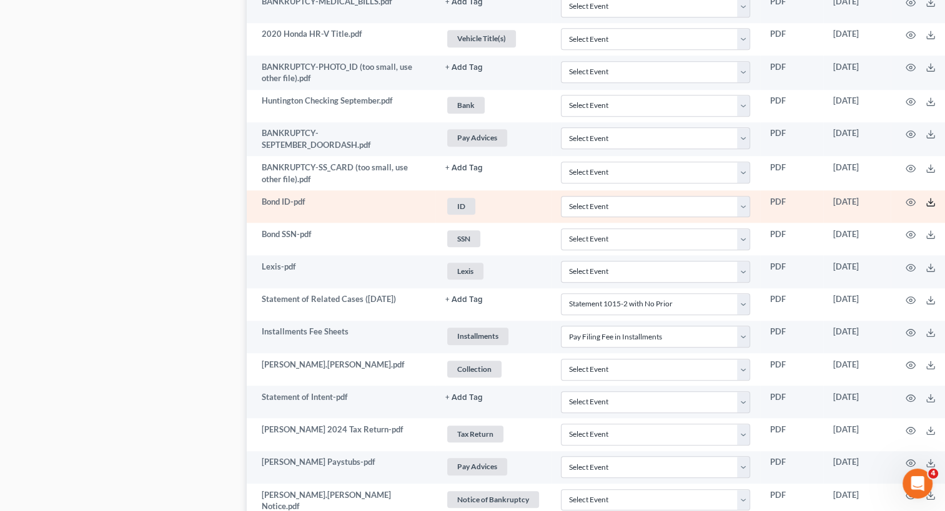
click at [930, 199] on line at bounding box center [930, 201] width 0 height 5
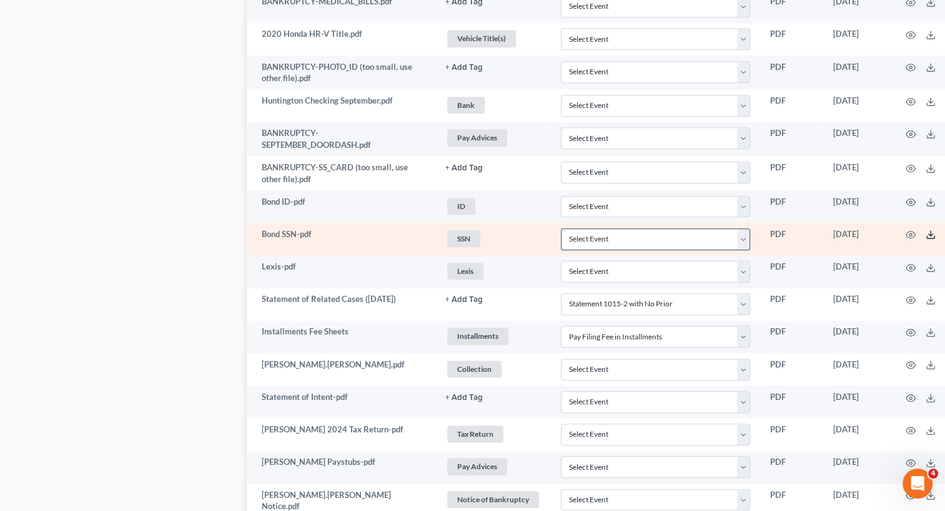
drag, startPoint x: 932, startPoint y: 229, endPoint x: 642, endPoint y: 241, distance: 289.9
click at [932, 230] on icon at bounding box center [930, 235] width 10 height 10
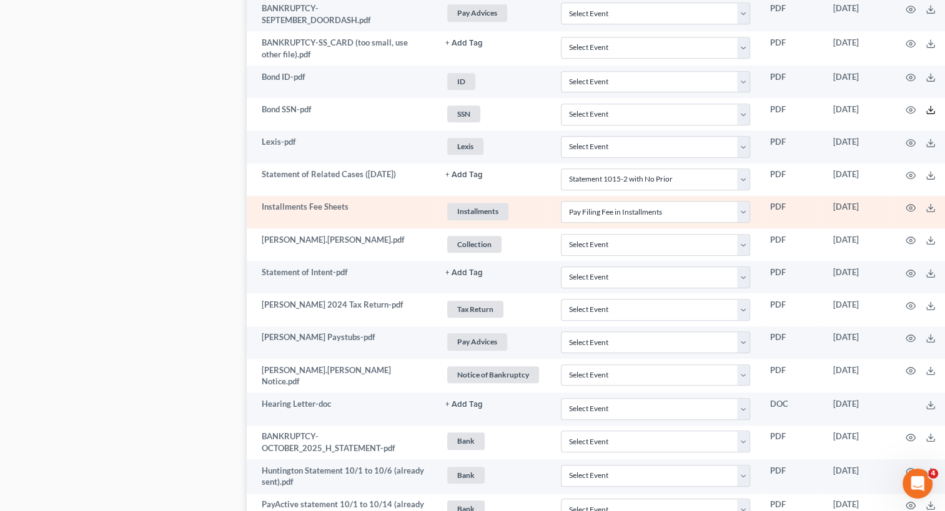
scroll to position [1249, 0]
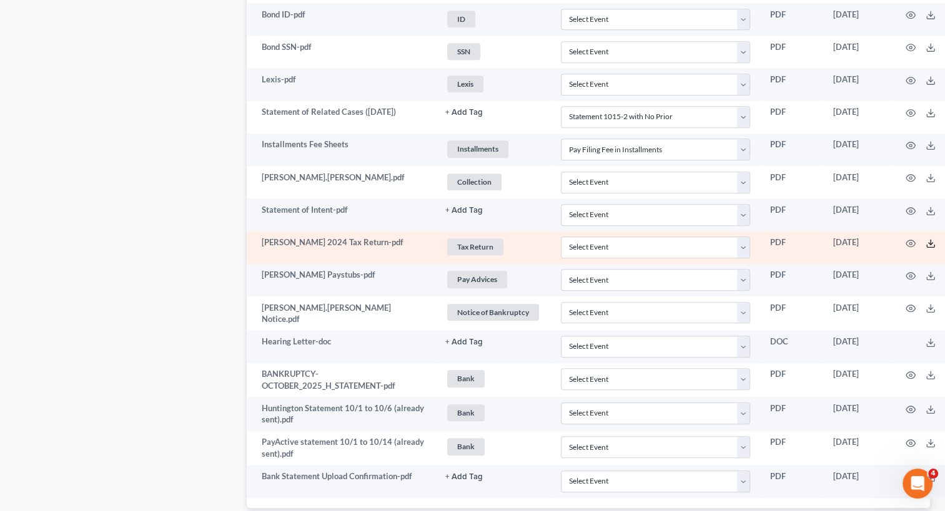
click at [930, 240] on line at bounding box center [930, 242] width 0 height 5
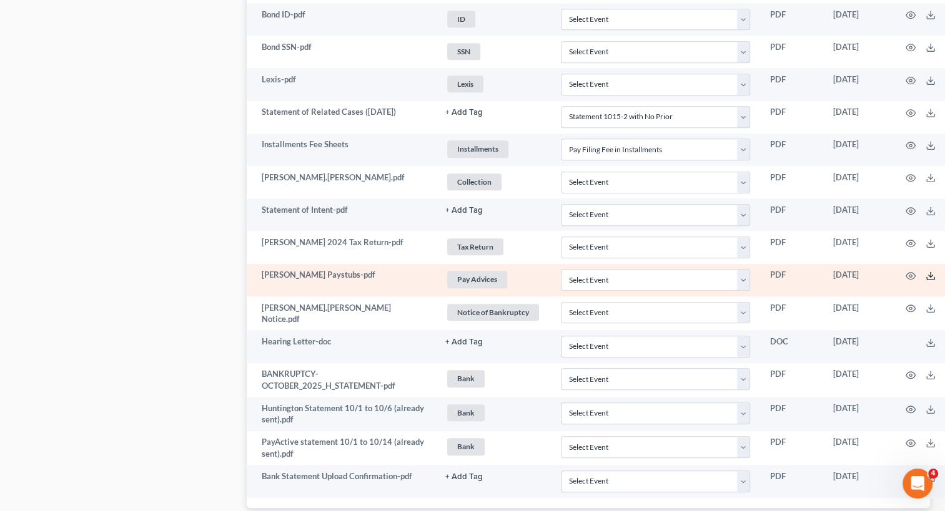
click at [931, 275] on polyline at bounding box center [930, 276] width 4 height 2
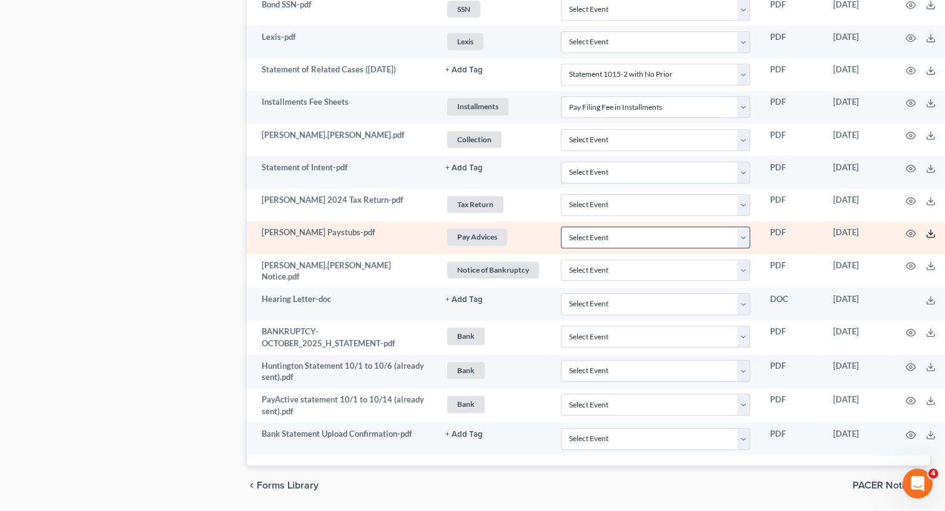
scroll to position [1311, 0]
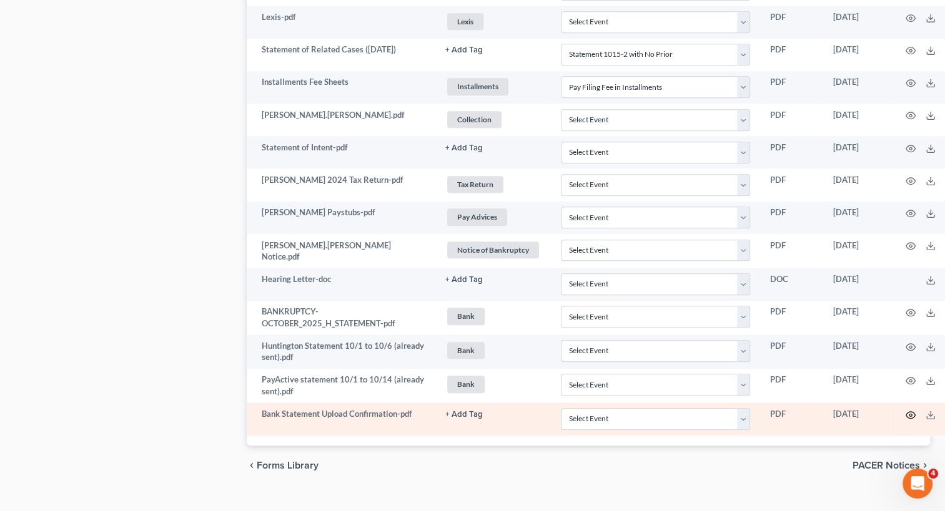
click at [912, 410] on icon "button" at bounding box center [910, 415] width 10 height 10
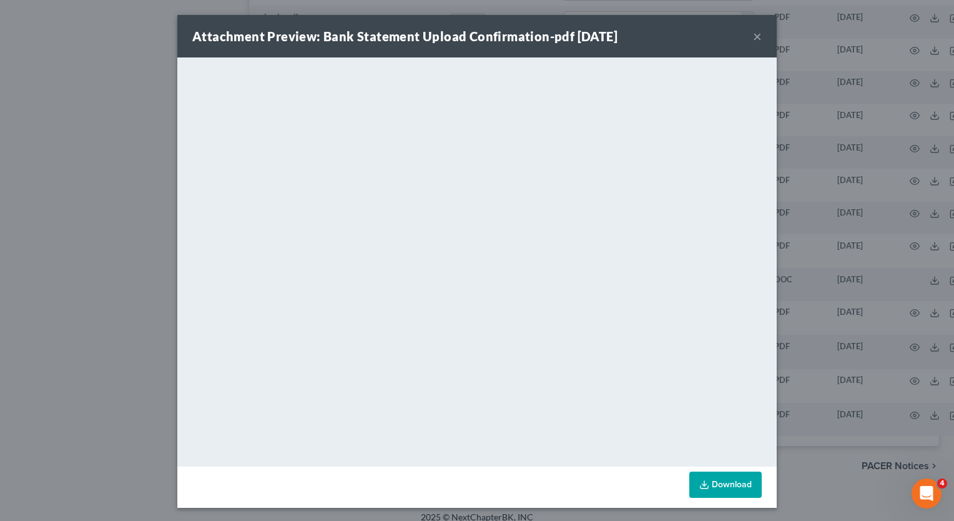
click at [753, 34] on button "×" at bounding box center [757, 36] width 9 height 15
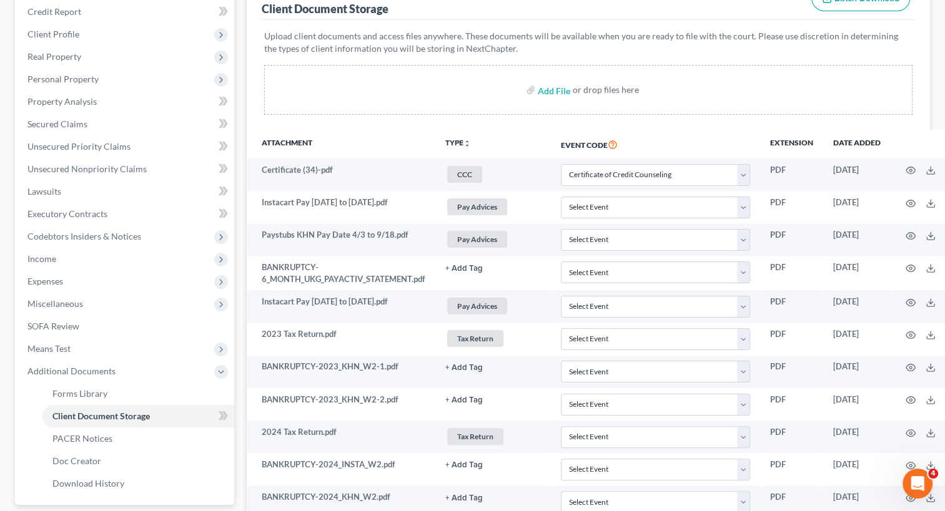
scroll to position [125, 0]
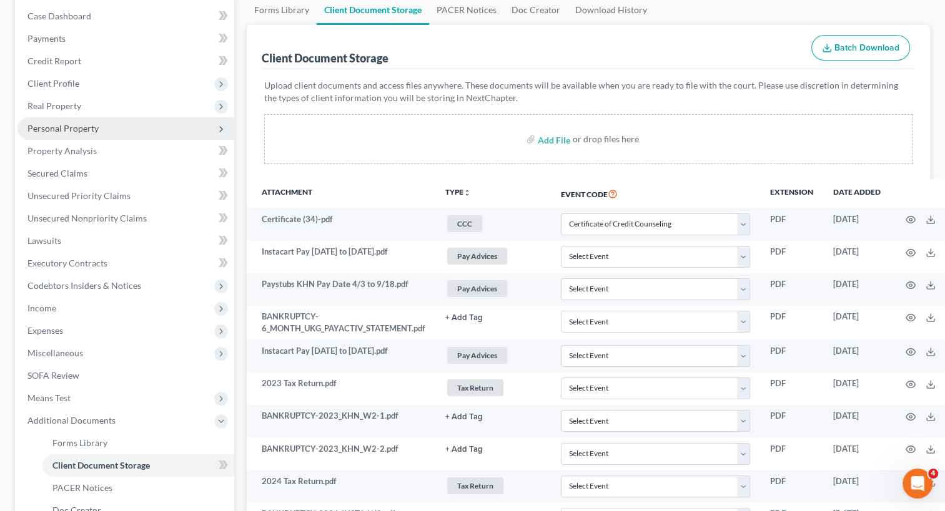
click at [47, 130] on span "Personal Property" at bounding box center [62, 128] width 71 height 11
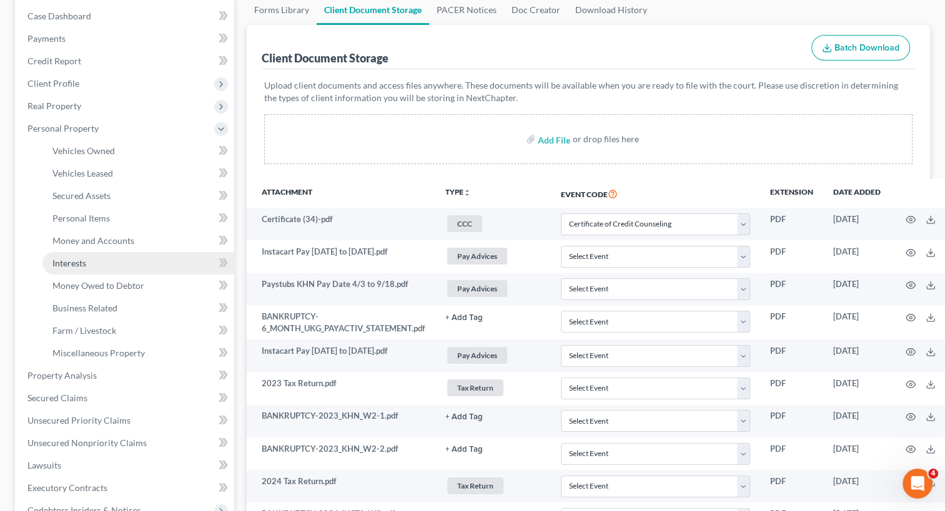
click at [72, 267] on span "Interests" at bounding box center [69, 263] width 34 height 11
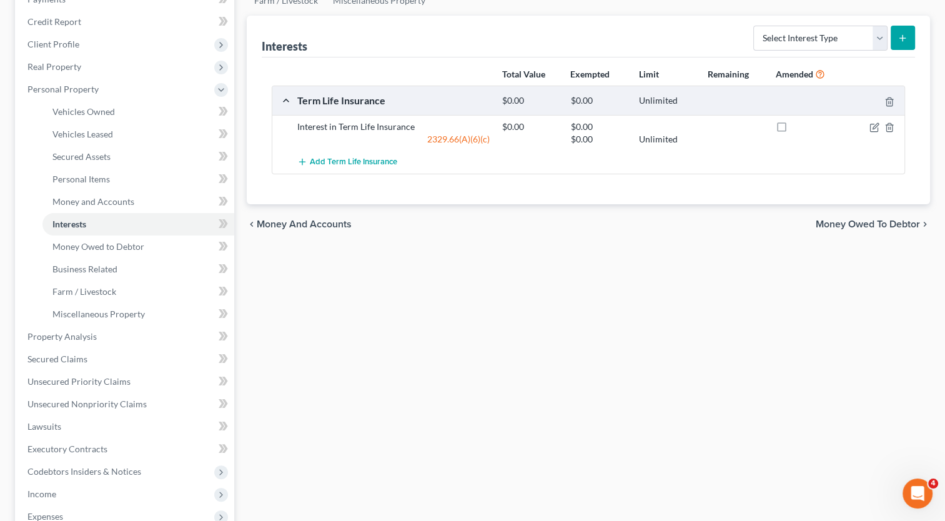
scroll to position [389, 0]
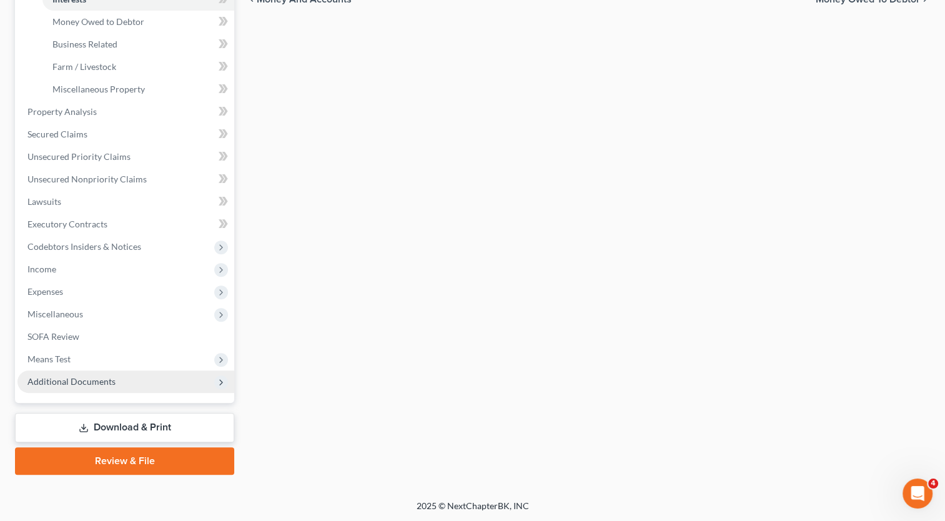
click at [82, 384] on span "Additional Documents" at bounding box center [71, 381] width 88 height 11
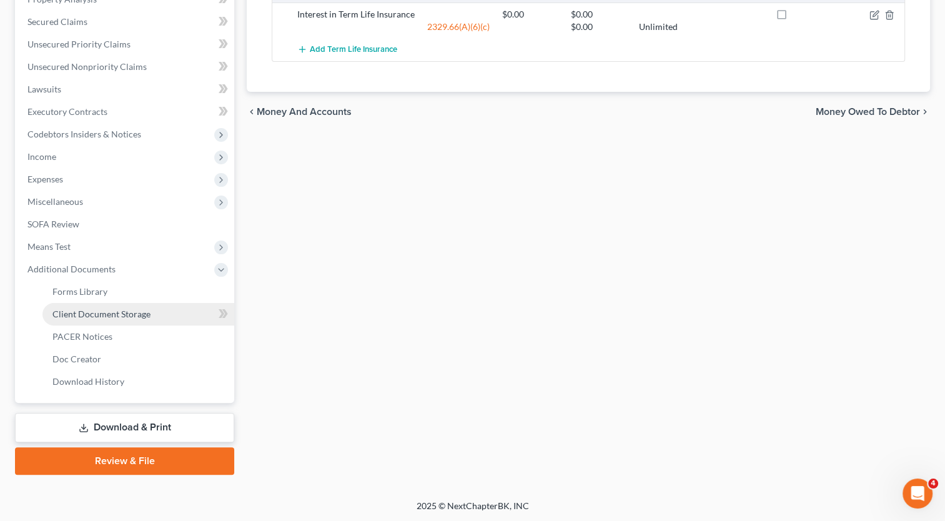
click at [101, 310] on span "Client Document Storage" at bounding box center [101, 313] width 98 height 11
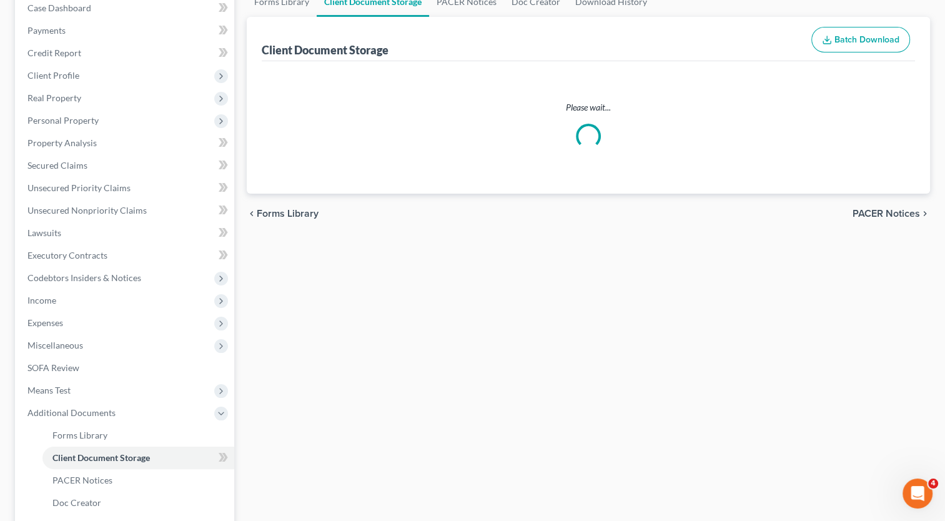
scroll to position [21, 0]
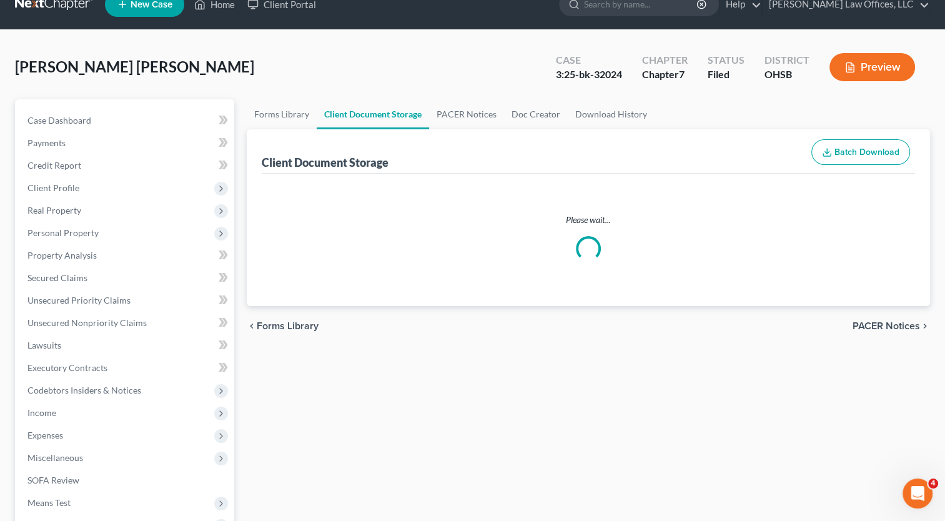
select select "7"
select select "52"
select select "37"
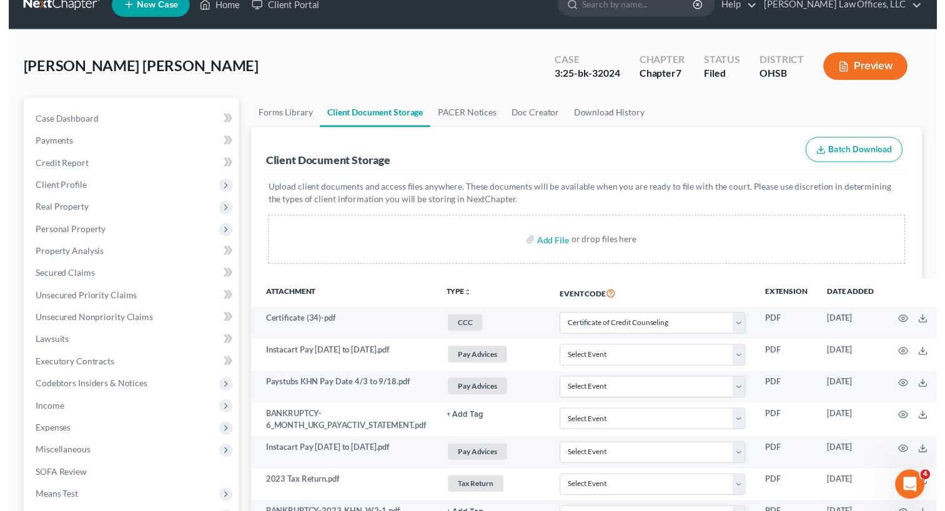
scroll to position [0, 0]
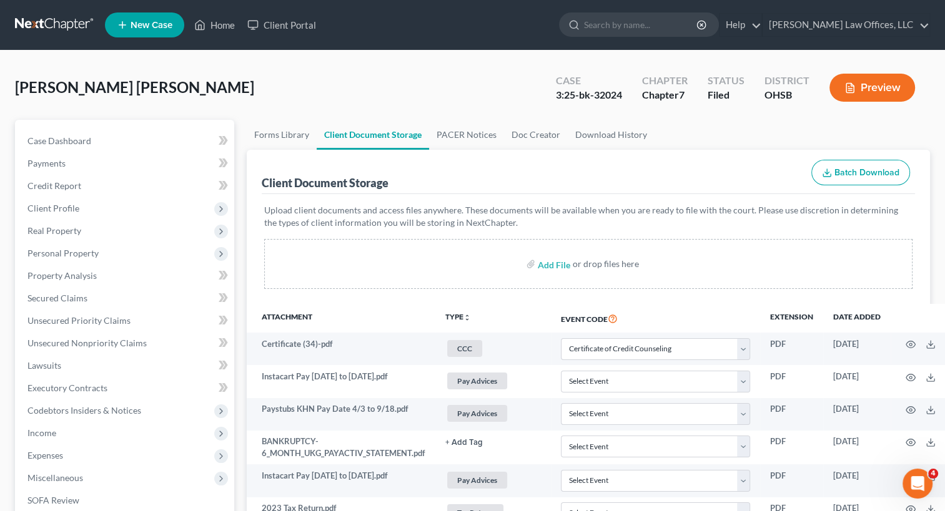
drag, startPoint x: 445, startPoint y: 24, endPoint x: 674, endPoint y: 5, distance: 229.3
click at [445, 24] on ul "New Case Home Client Portal - No Result - See all results Or Press Enter... Hel…" at bounding box center [517, 25] width 825 height 32
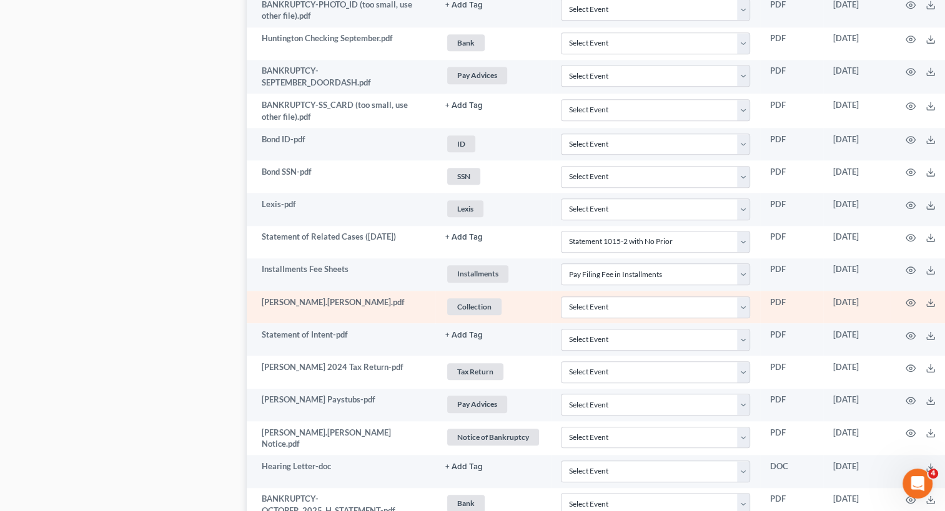
scroll to position [1322, 0]
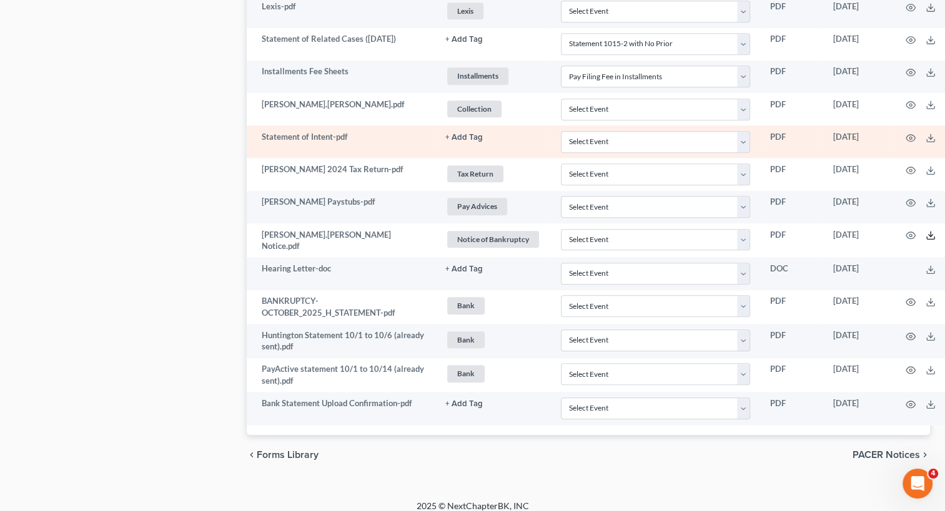
drag, startPoint x: 928, startPoint y: 228, endPoint x: 890, endPoint y: 129, distance: 106.3
click at [928, 230] on icon at bounding box center [930, 235] width 10 height 10
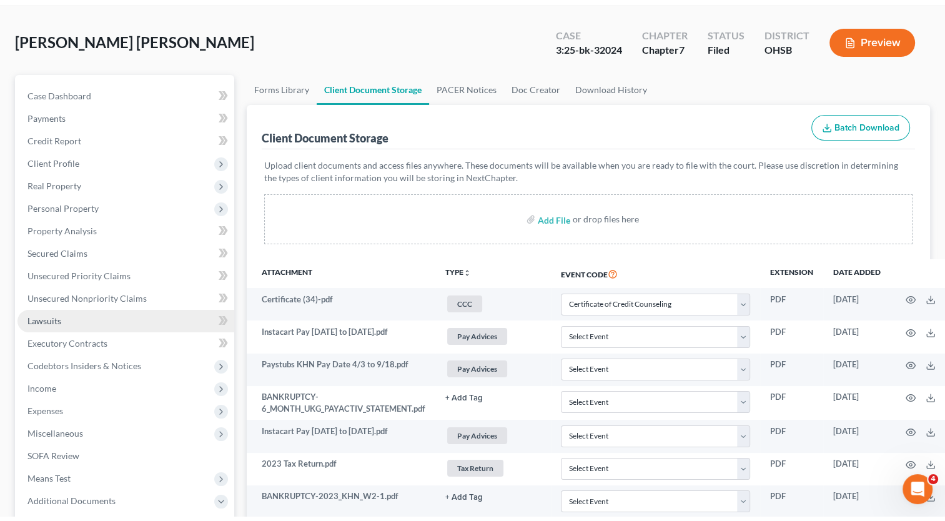
scroll to position [0, 0]
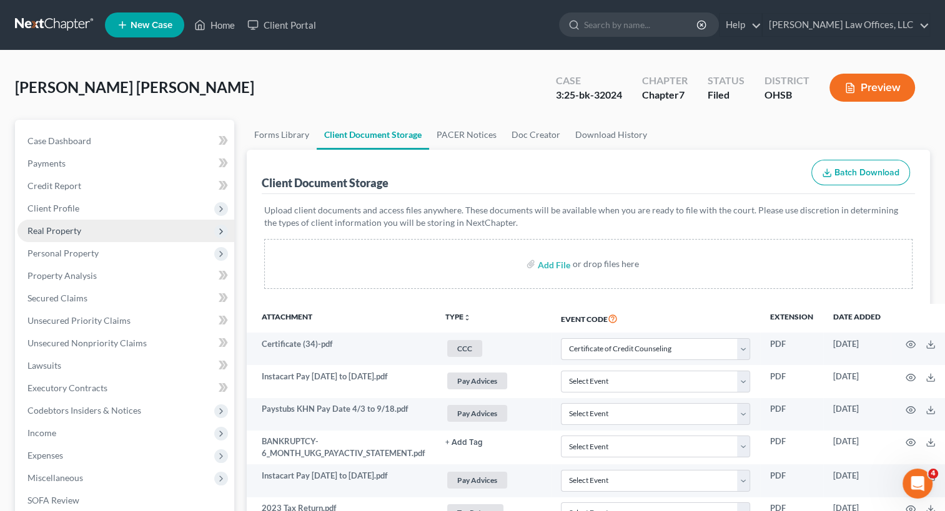
click at [77, 236] on span "Real Property" at bounding box center [125, 231] width 217 height 22
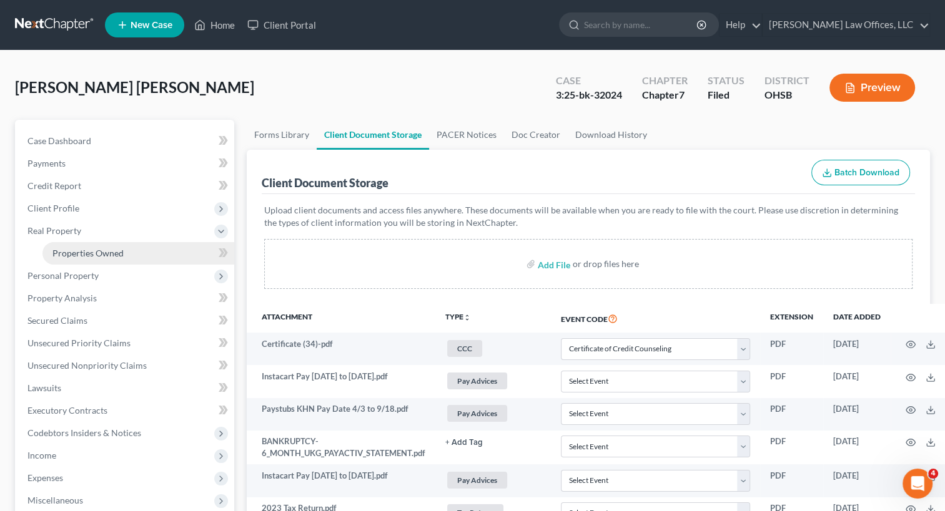
click at [80, 248] on span "Properties Owned" at bounding box center [87, 253] width 71 height 11
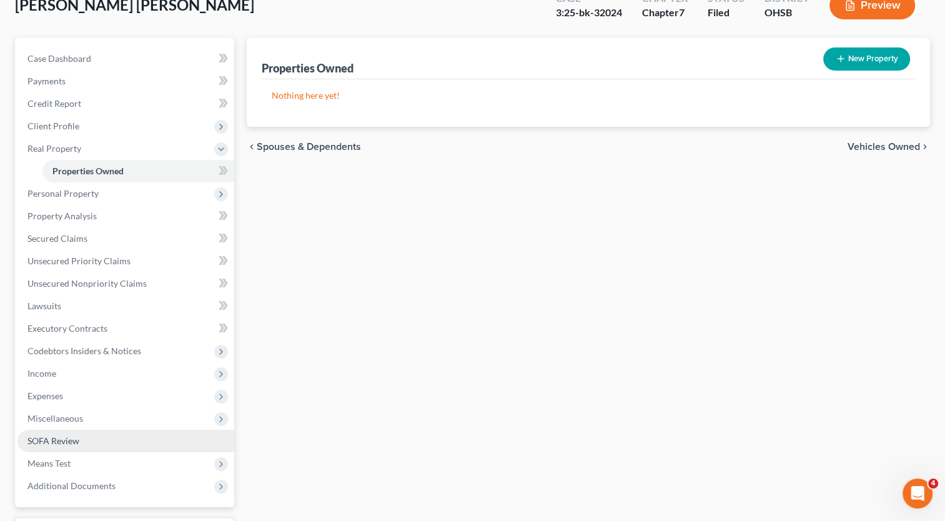
scroll to position [187, 0]
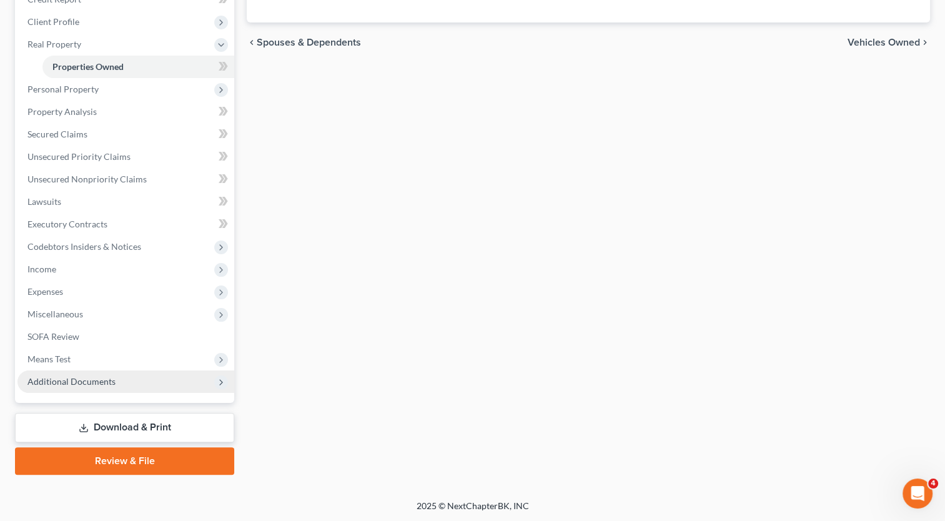
click at [82, 377] on span "Additional Documents" at bounding box center [71, 381] width 88 height 11
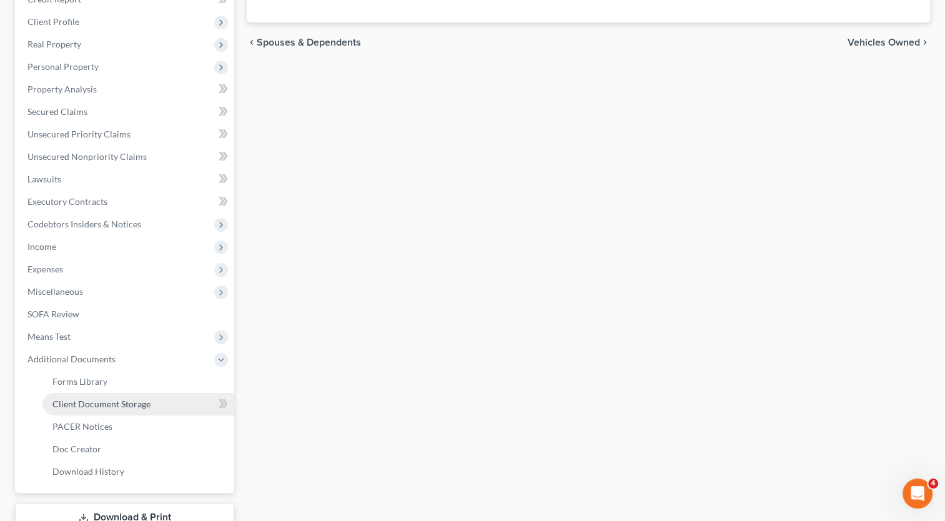
click at [115, 401] on span "Client Document Storage" at bounding box center [101, 403] width 98 height 11
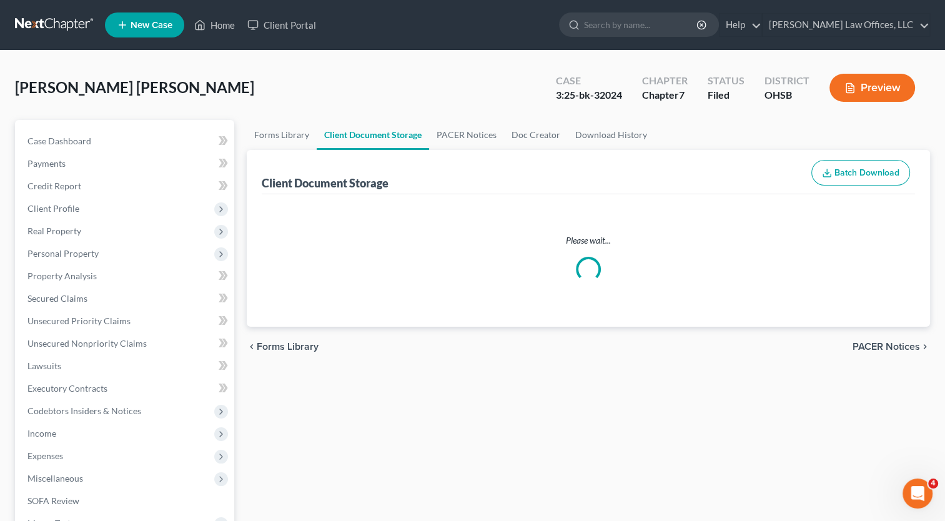
select select "7"
select select "52"
select select "37"
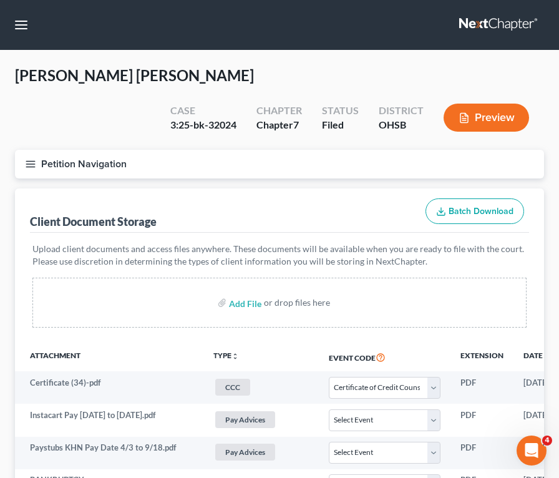
select select "7"
select select "52"
select select "37"
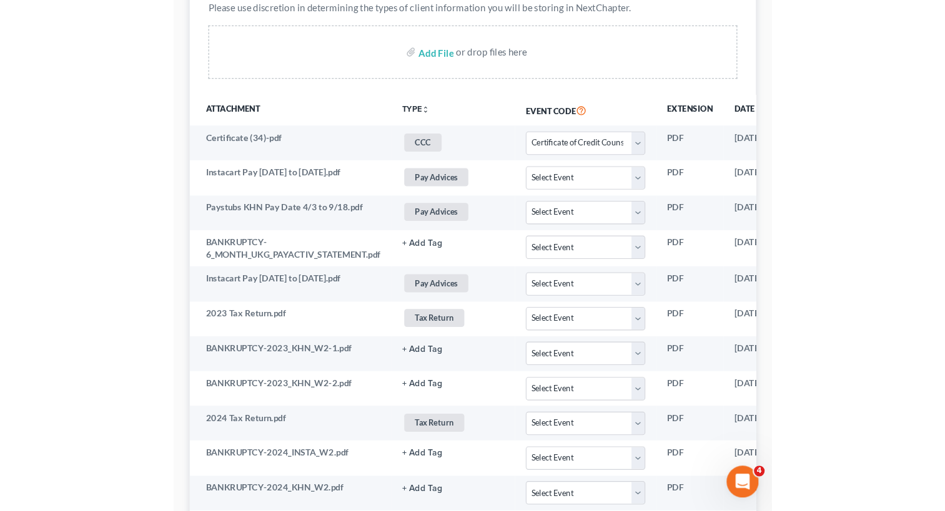
scroll to position [62, 0]
